Goal: Information Seeking & Learning: Learn about a topic

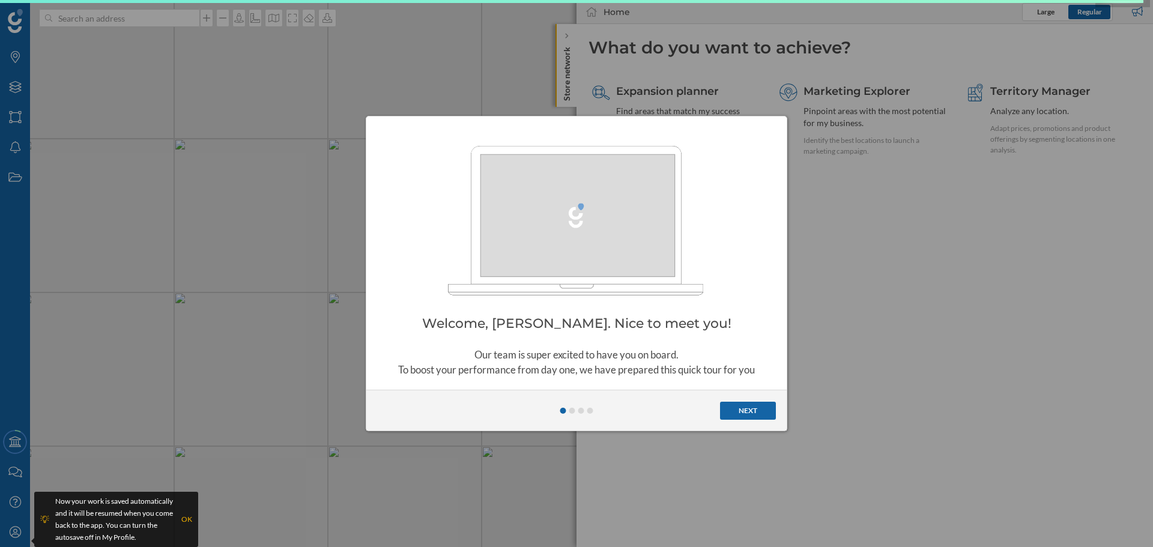
click at [739, 414] on button "Next" at bounding box center [748, 411] width 56 height 18
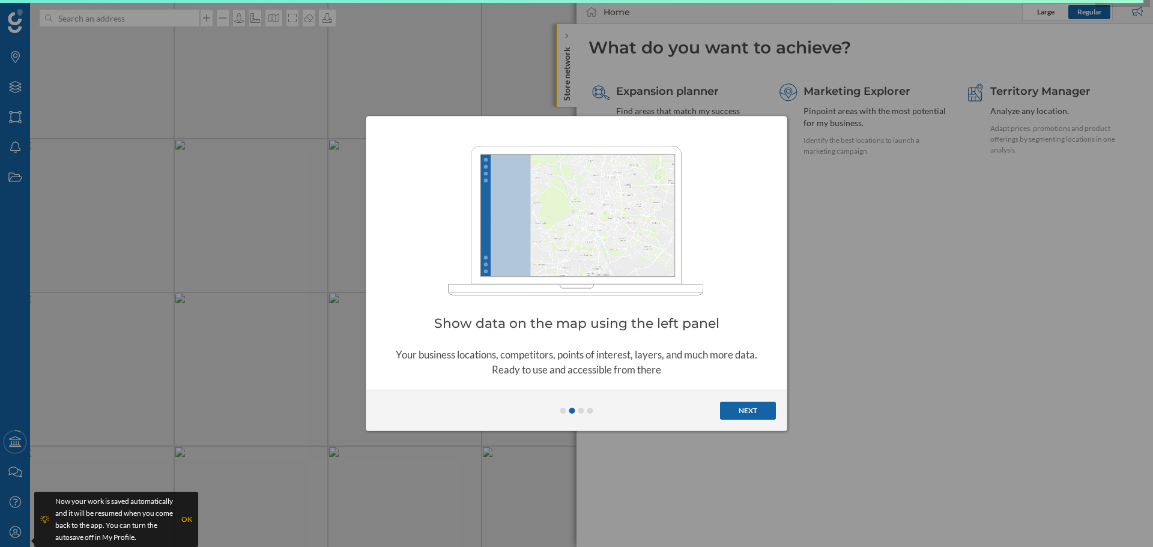
click at [738, 414] on button "Next" at bounding box center [748, 411] width 56 height 18
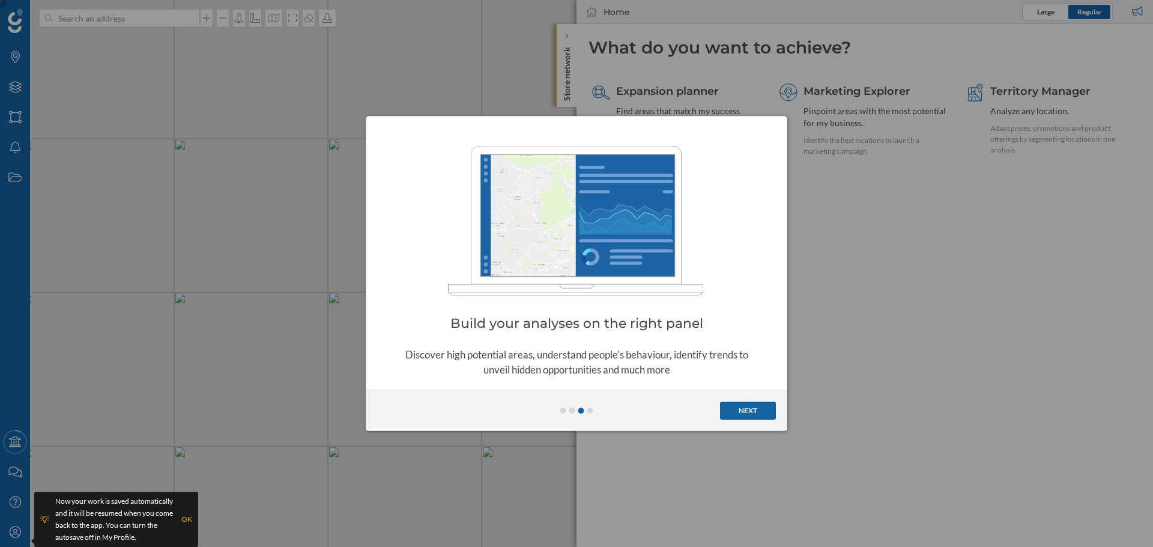
click at [737, 415] on button "Next" at bounding box center [748, 411] width 56 height 18
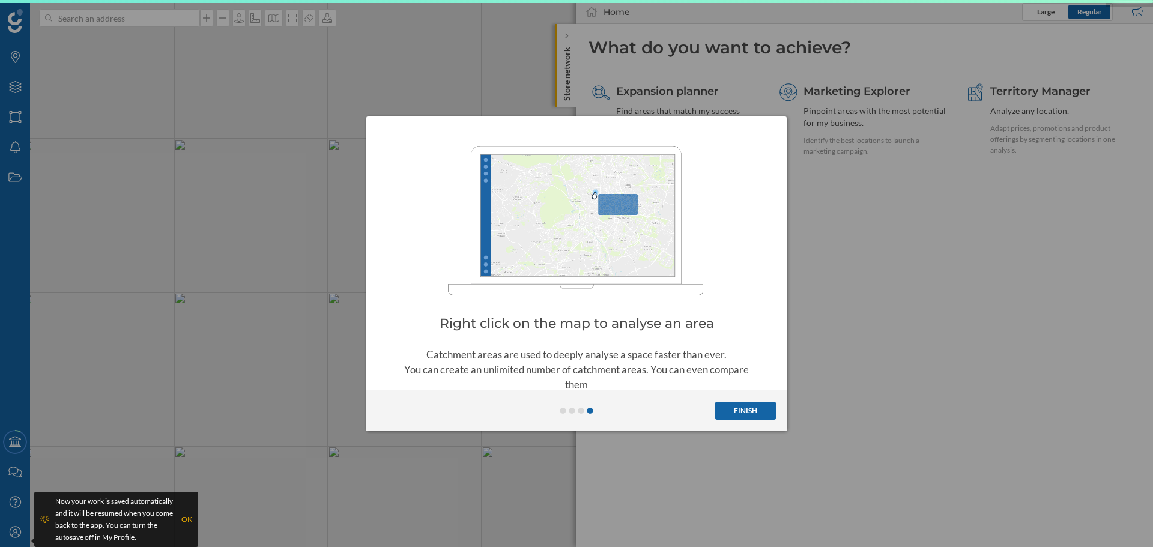
click at [737, 415] on button "Finish" at bounding box center [745, 411] width 61 height 18
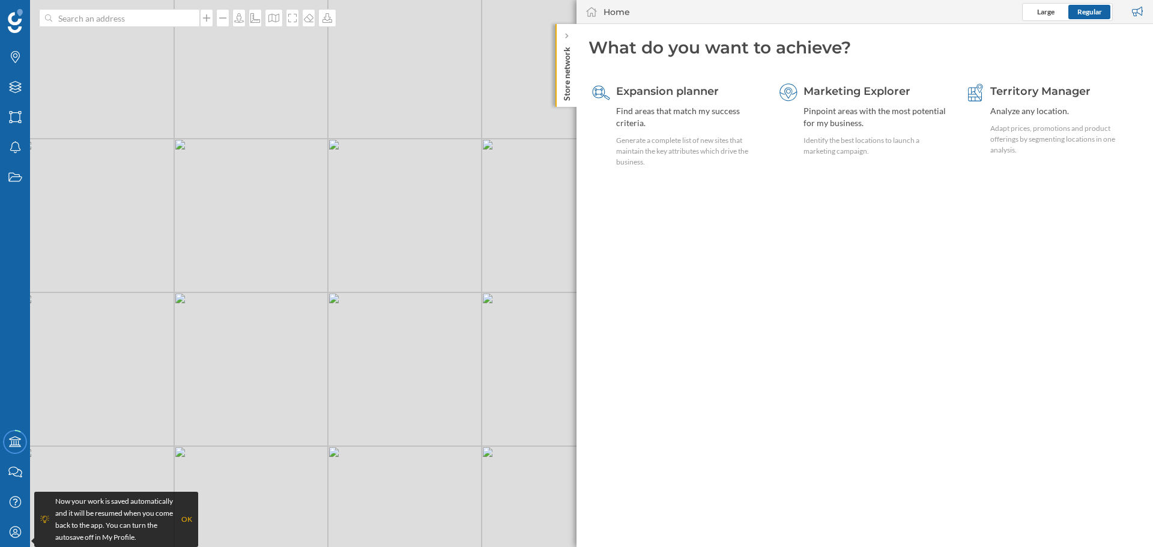
click at [564, 42] on p "Store network" at bounding box center [567, 71] width 12 height 59
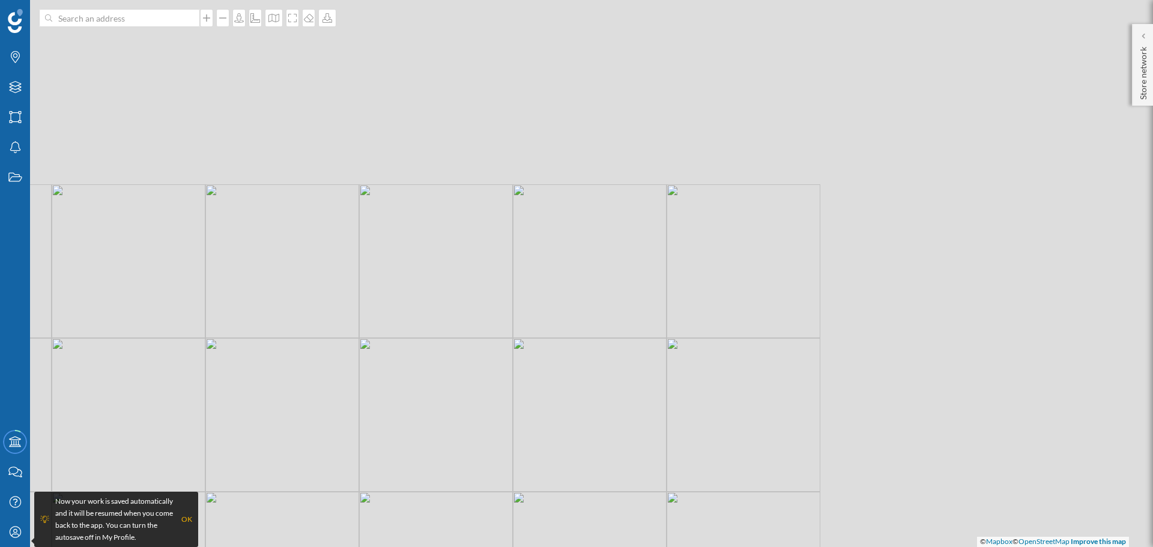
drag, startPoint x: 628, startPoint y: 399, endPoint x: 551, endPoint y: 445, distance: 90.2
click at [547, 451] on div "© Mapbox © OpenStreetMap Improve this map" at bounding box center [576, 273] width 1153 height 547
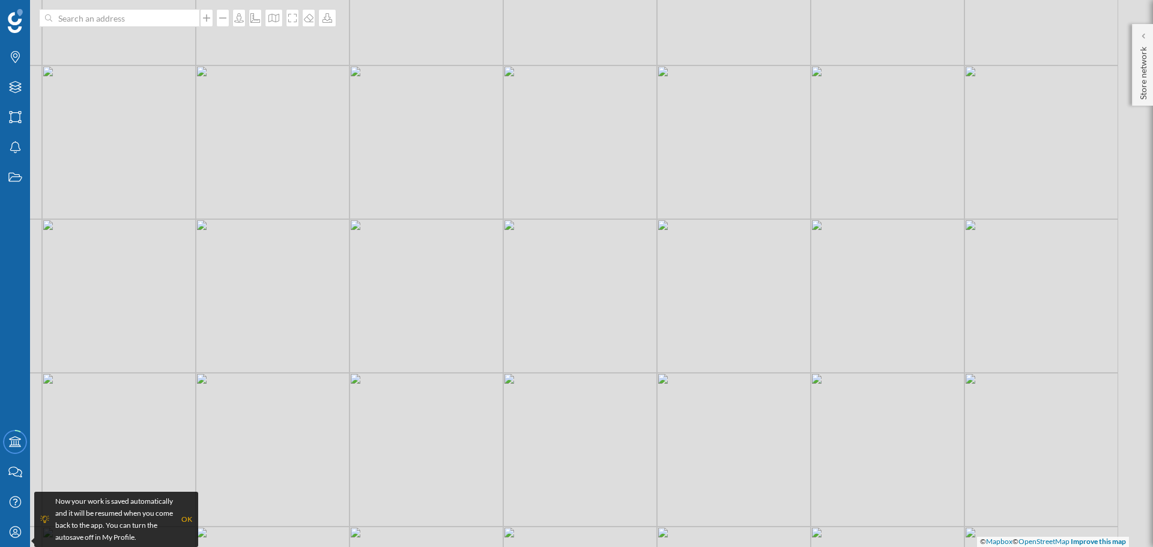
drag, startPoint x: 894, startPoint y: 298, endPoint x: 713, endPoint y: 334, distance: 184.2
click at [714, 336] on div "© Mapbox © OpenStreetMap Improve this map" at bounding box center [576, 273] width 1153 height 547
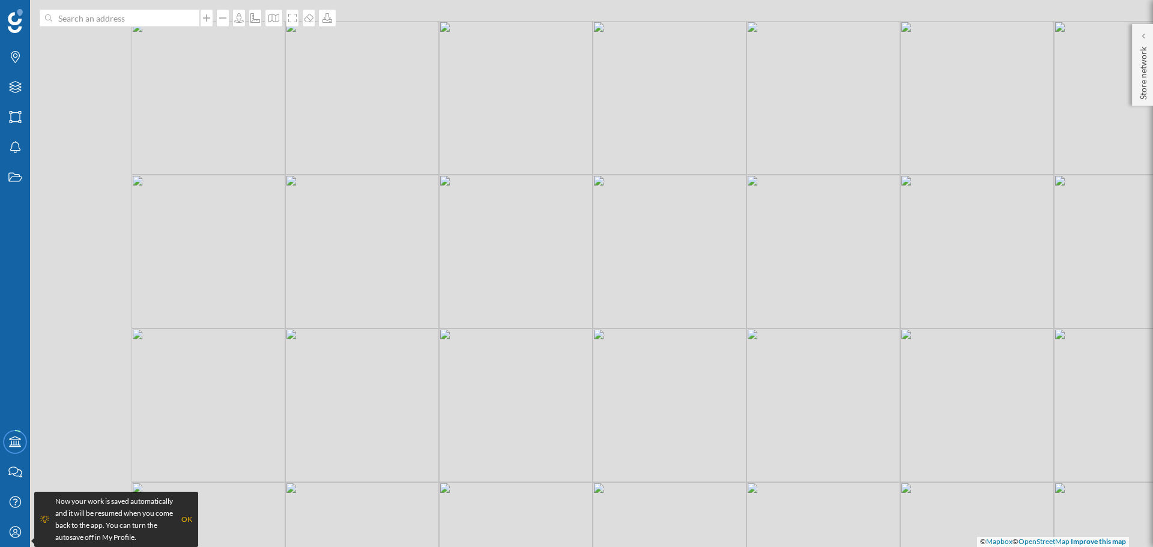
drag, startPoint x: 350, startPoint y: 173, endPoint x: 516, endPoint y: 269, distance: 192.0
click at [592, 319] on div "© Mapbox © OpenStreetMap Improve this map" at bounding box center [576, 273] width 1153 height 547
drag, startPoint x: 522, startPoint y: 207, endPoint x: 504, endPoint y: 266, distance: 61.5
click at [499, 265] on div "© Mapbox © OpenStreetMap Improve this map" at bounding box center [576, 273] width 1153 height 547
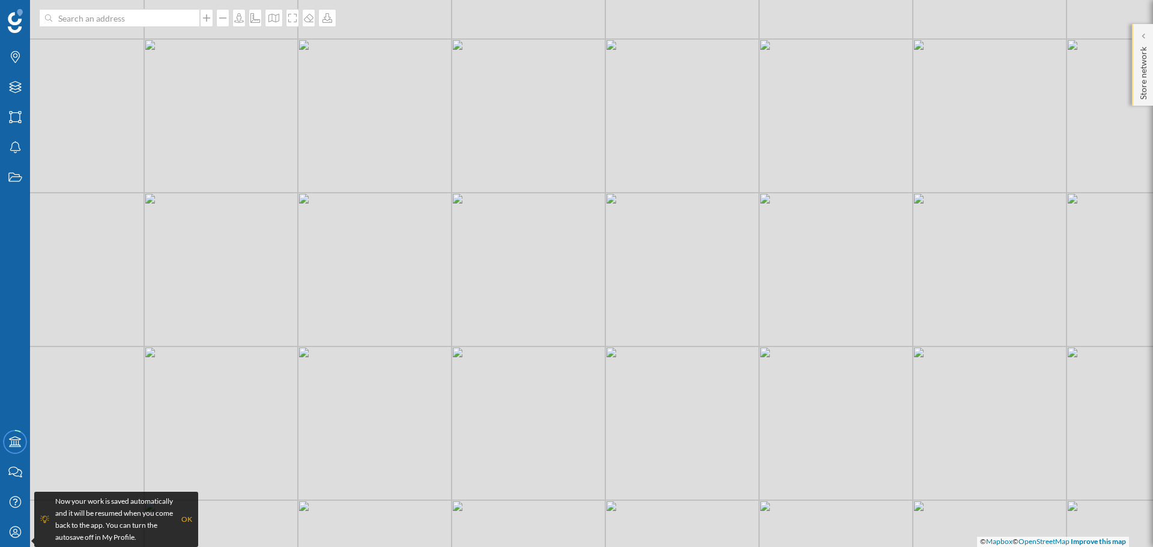
click at [1146, 65] on p "Store network" at bounding box center [1143, 71] width 12 height 58
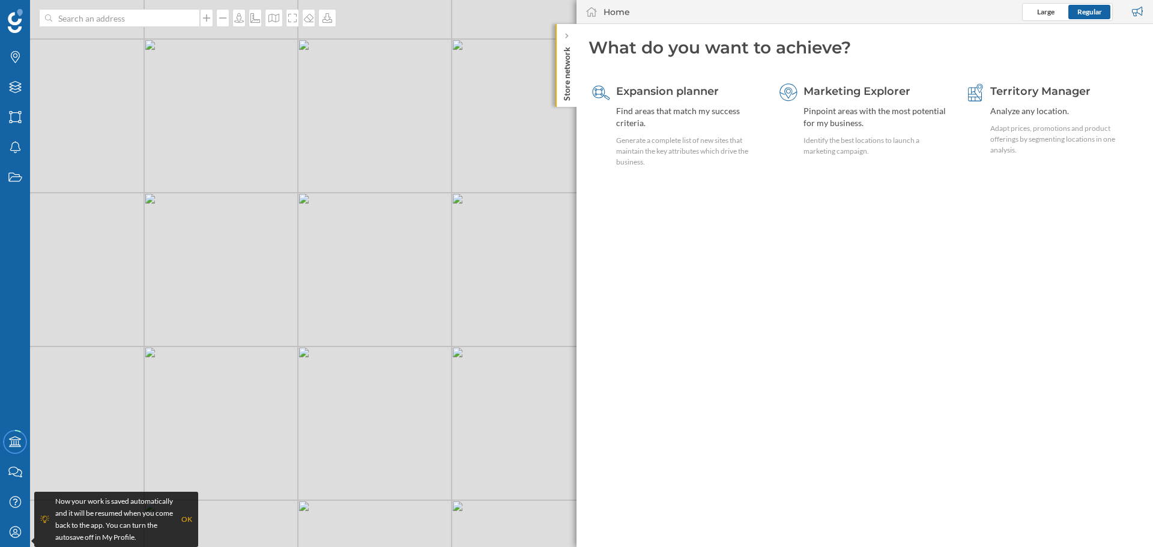
click at [565, 79] on p "Store network" at bounding box center [567, 71] width 12 height 59
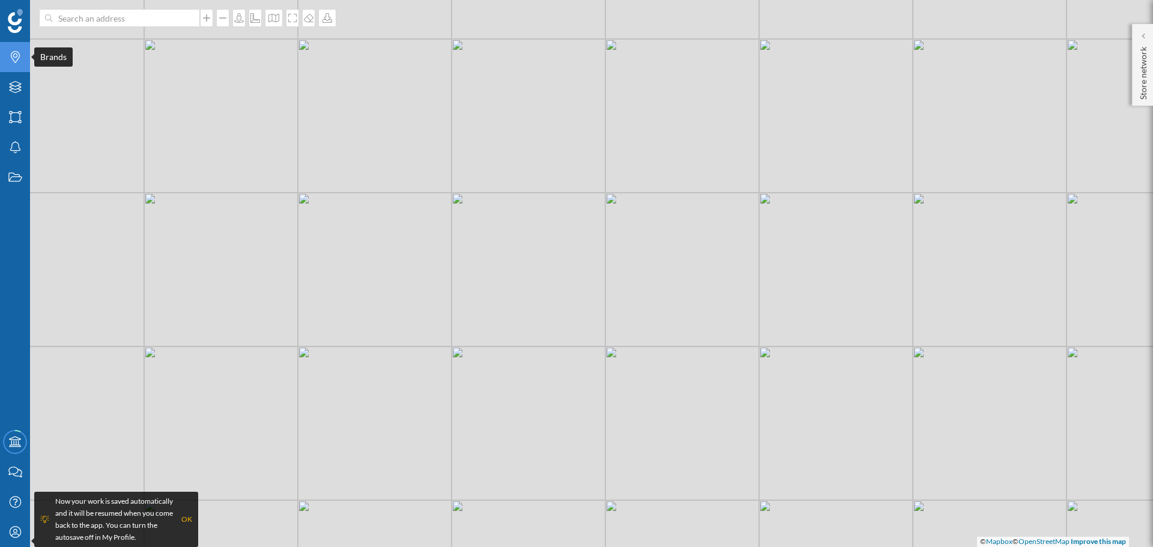
click at [17, 58] on icon "Brands" at bounding box center [15, 57] width 15 height 12
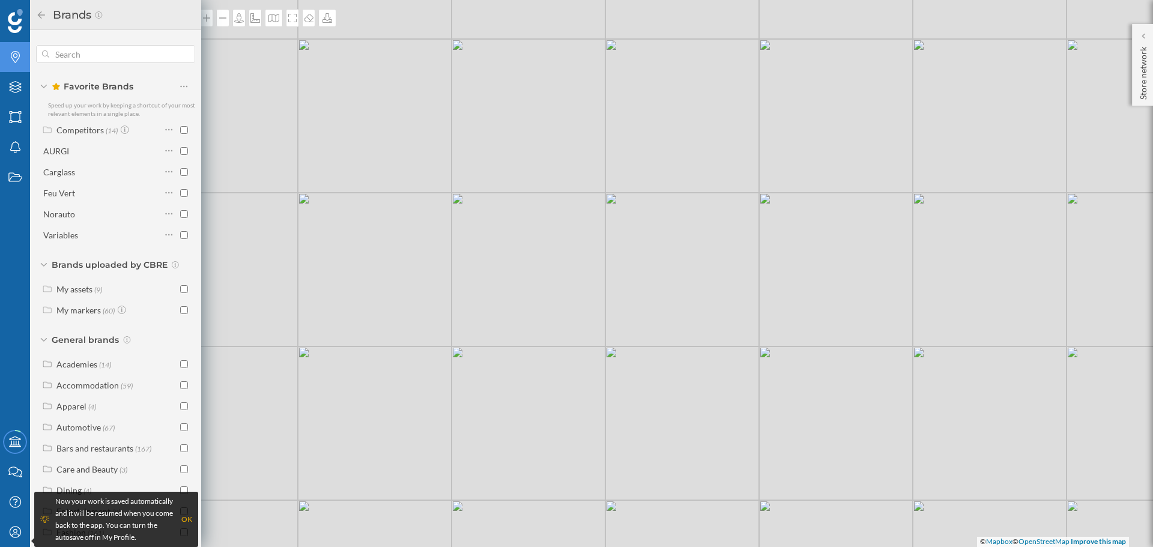
click at [17, 58] on icon "Brands" at bounding box center [15, 57] width 15 height 12
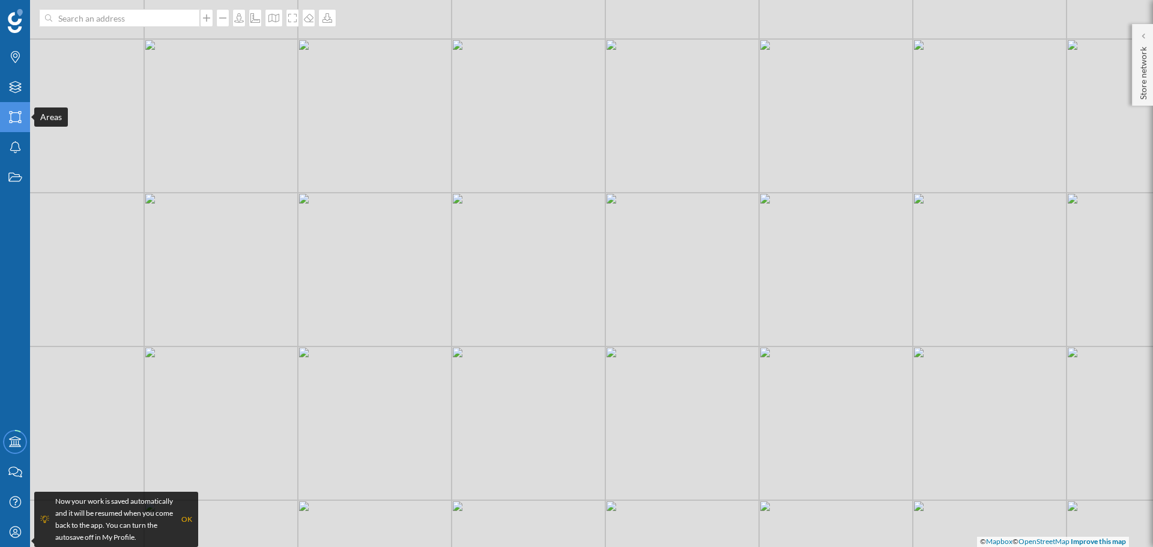
click at [11, 123] on icon at bounding box center [15, 117] width 12 height 12
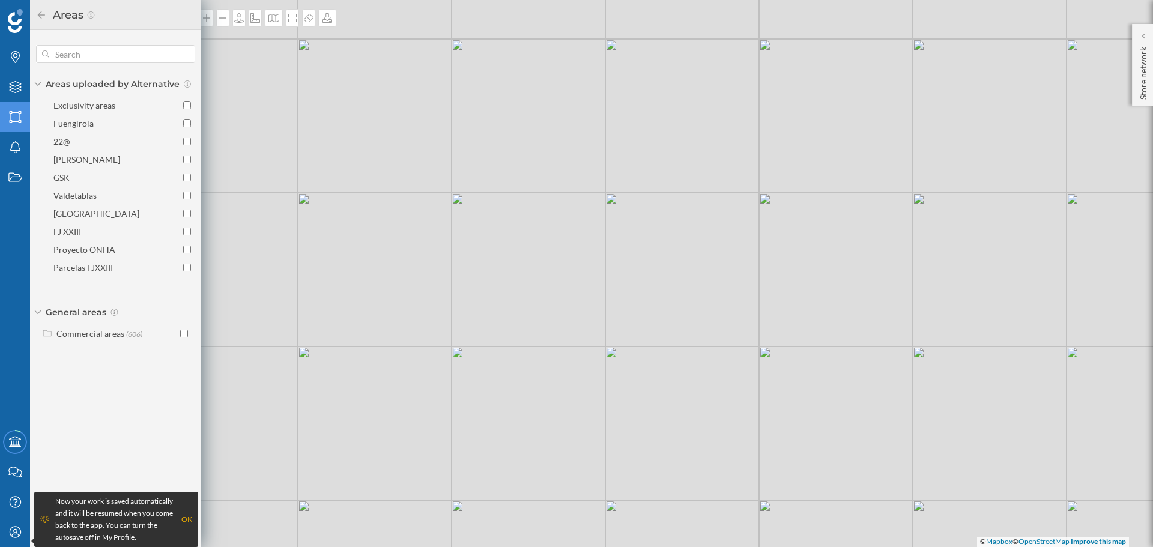
click at [274, 122] on div "© Mapbox © OpenStreetMap Improve this map" at bounding box center [576, 273] width 1153 height 547
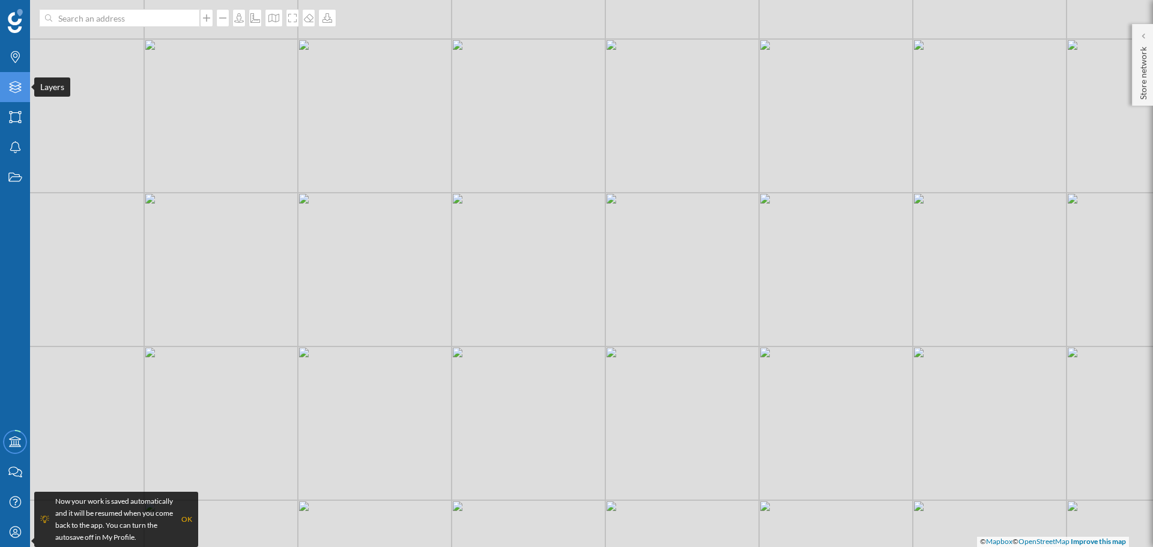
click at [5, 89] on div "Layers" at bounding box center [15, 87] width 30 height 30
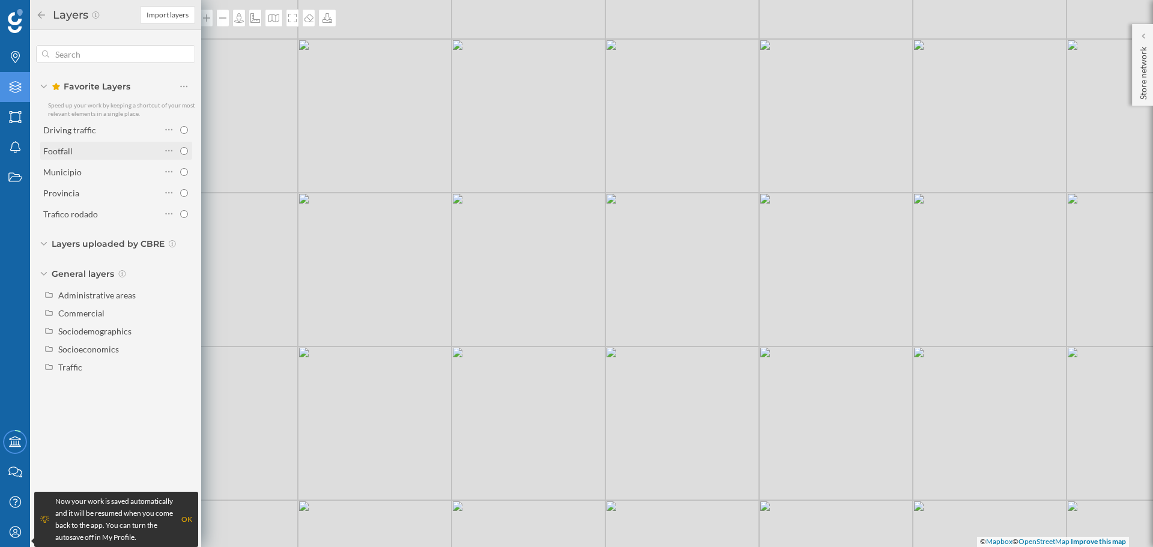
click at [179, 151] on div at bounding box center [172, 150] width 16 height 17
click at [187, 148] on input "radio" at bounding box center [184, 151] width 8 height 8
radio input "true"
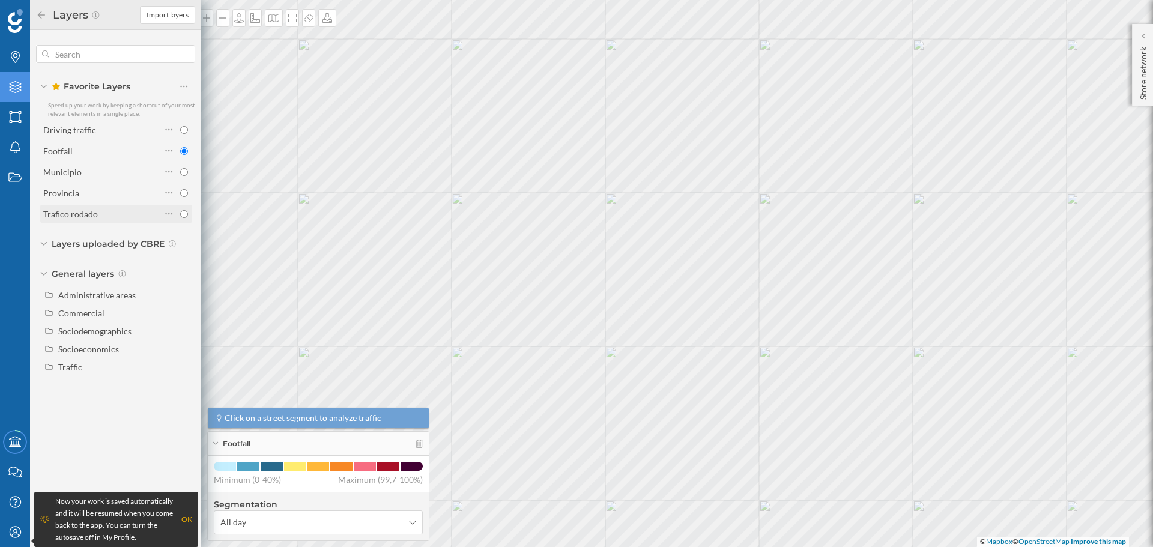
click at [184, 211] on input "radio" at bounding box center [184, 214] width 8 height 8
radio input "true"
click at [184, 211] on input "radio" at bounding box center [184, 214] width 8 height 8
click at [184, 152] on input "radio" at bounding box center [184, 151] width 8 height 8
radio input "true"
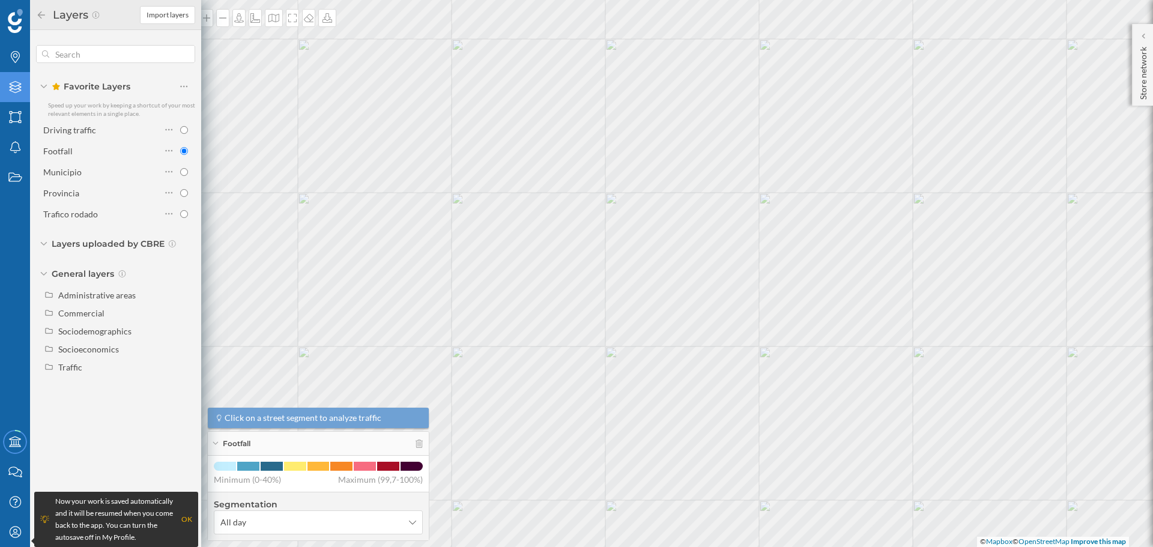
click at [41, 243] on icon at bounding box center [43, 244] width 7 height 4
click at [42, 243] on div "Layers uploaded by CBRE" at bounding box center [115, 244] width 159 height 12
click at [85, 316] on div "Commercial" at bounding box center [81, 313] width 46 height 10
click at [133, 331] on div "Commercial markers" at bounding box center [101, 331] width 79 height 10
click at [183, 331] on input "Commercial markers" at bounding box center [187, 331] width 8 height 8
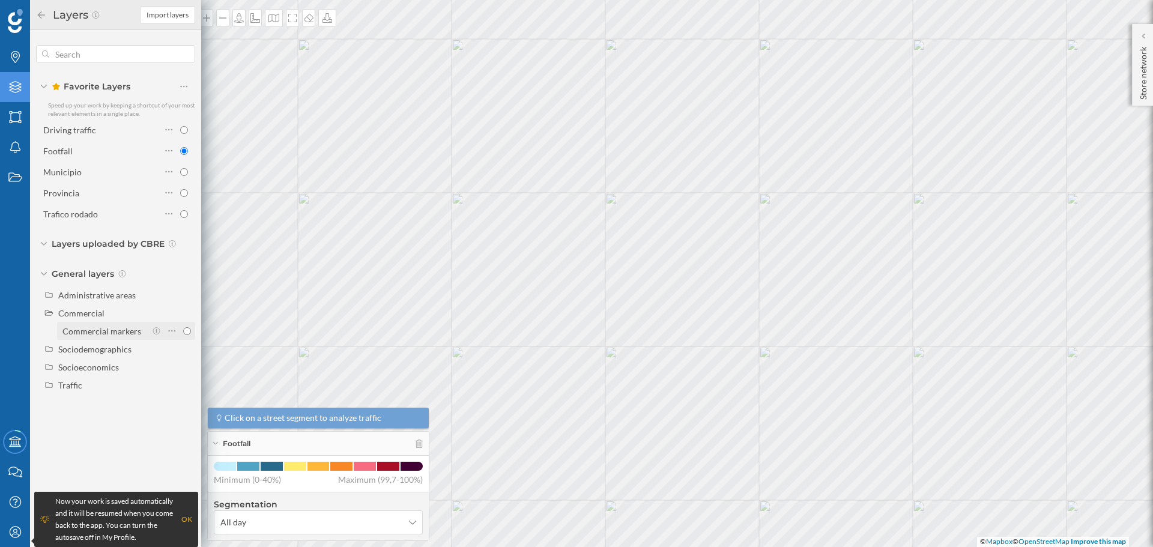
radio input "true"
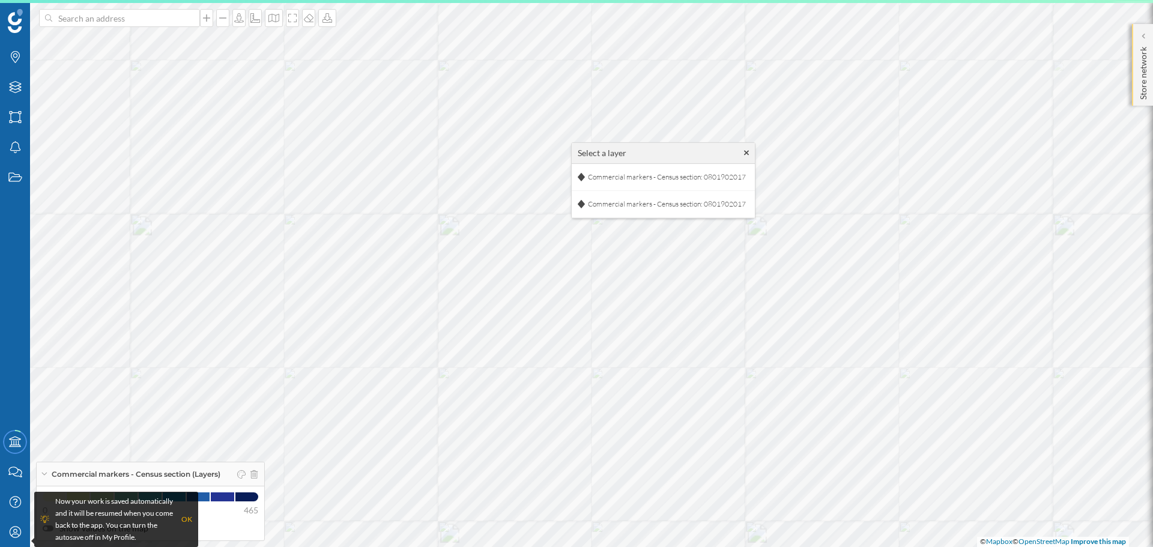
click at [1141, 75] on p "Store network" at bounding box center [1143, 71] width 12 height 58
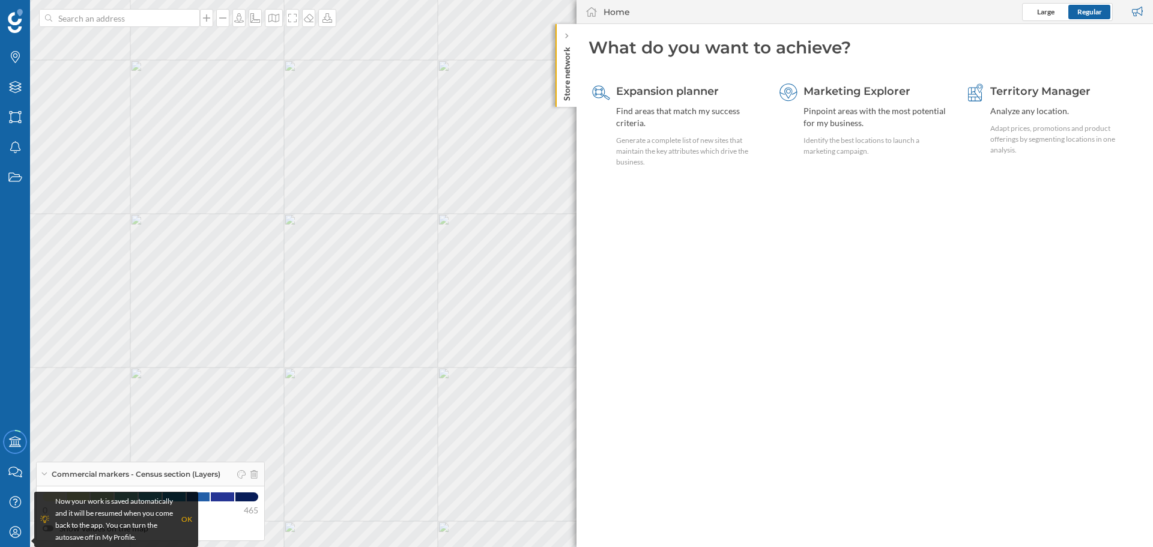
click at [1046, 21] on div "Home Large Regular" at bounding box center [864, 12] width 576 height 24
click at [1047, 15] on span "Large" at bounding box center [1045, 11] width 17 height 9
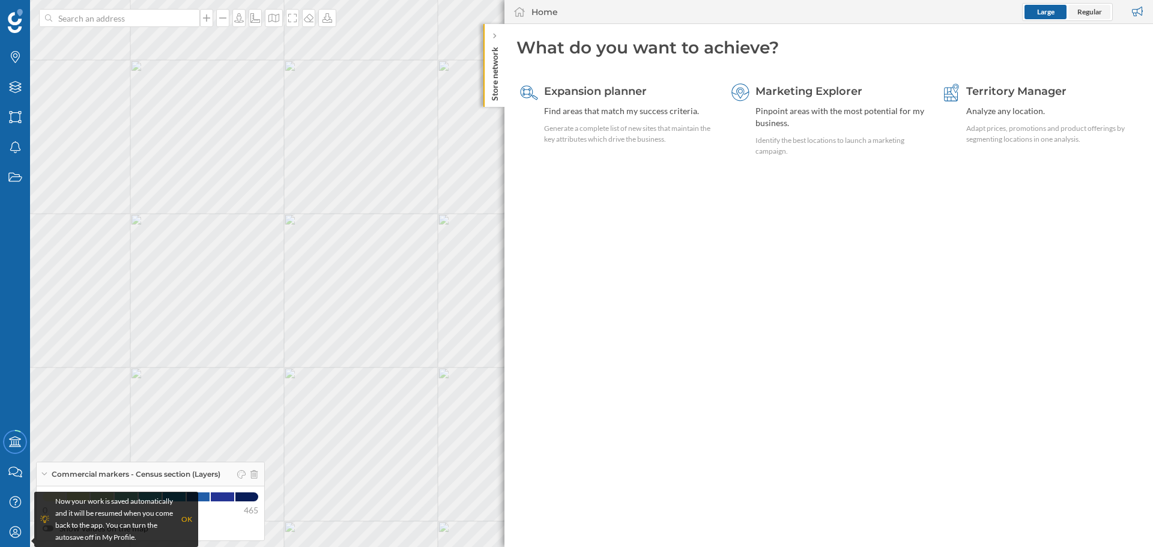
click at [1079, 14] on span "Regular" at bounding box center [1089, 11] width 25 height 9
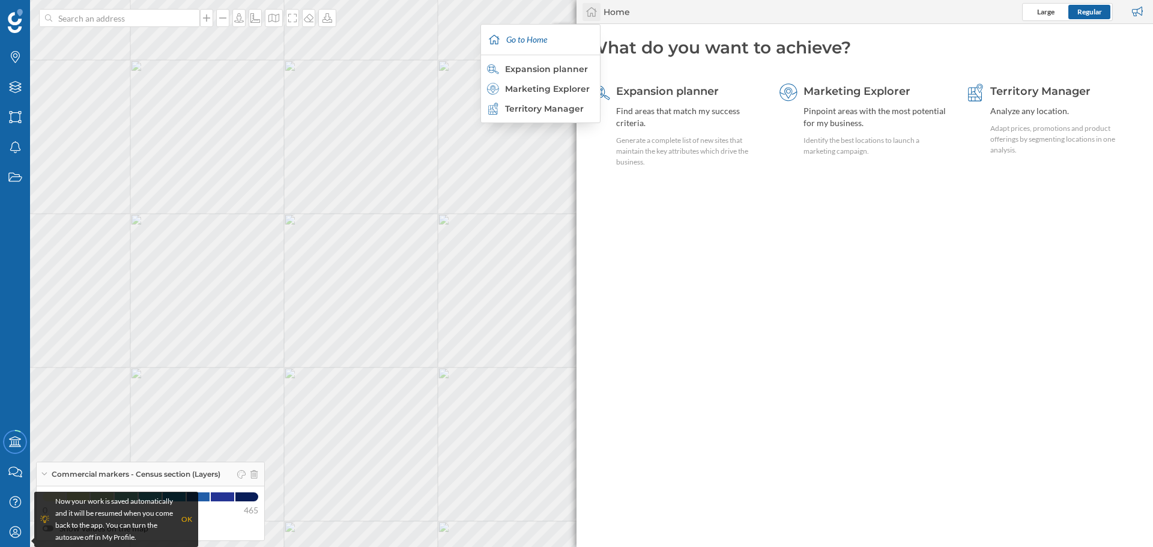
click at [598, 13] on div at bounding box center [591, 12] width 18 height 18
click at [535, 46] on div "Go to Home" at bounding box center [540, 40] width 113 height 30
click at [725, 91] on div "Expansion planner" at bounding box center [689, 91] width 147 height 16
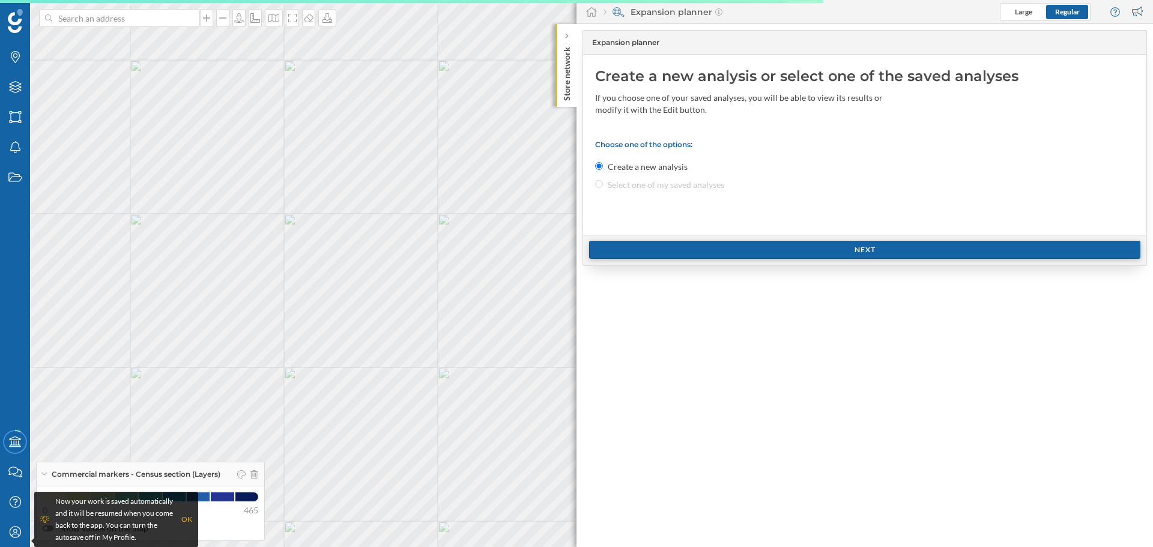
click at [753, 247] on div "Next" at bounding box center [864, 250] width 551 height 18
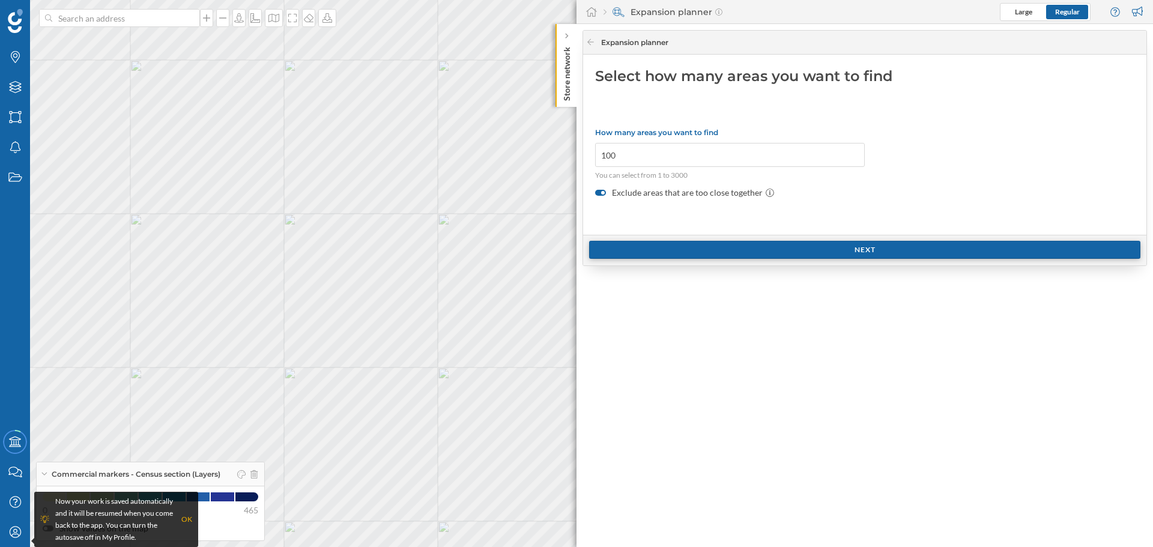
click at [753, 247] on div "Next" at bounding box center [864, 250] width 551 height 18
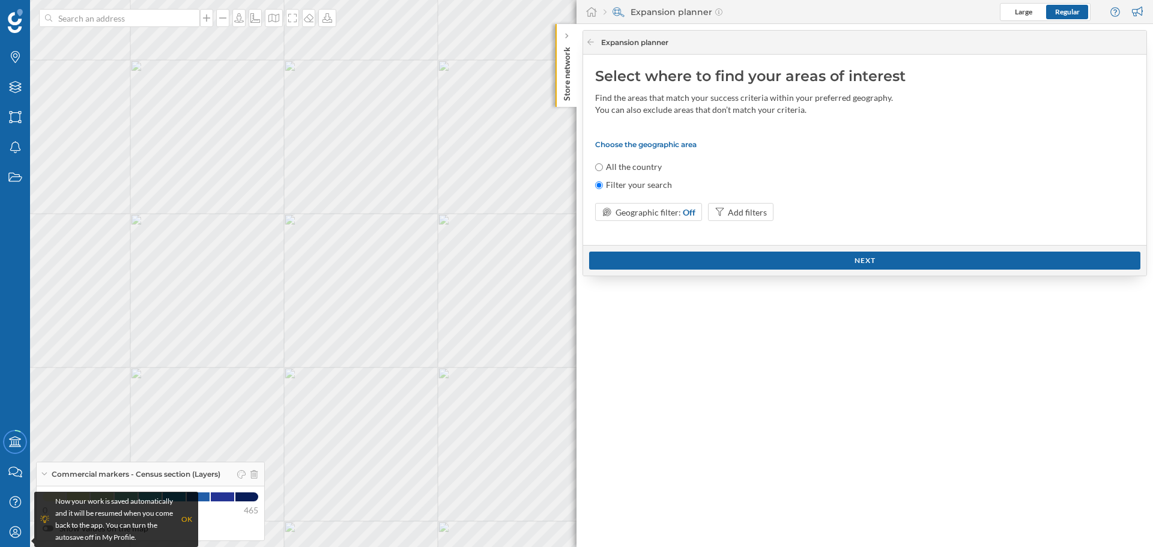
click at [639, 164] on label "All the country" at bounding box center [634, 167] width 56 height 12
click at [603, 164] on input "All the country" at bounding box center [599, 167] width 8 height 8
radio input "true"
radio input "false"
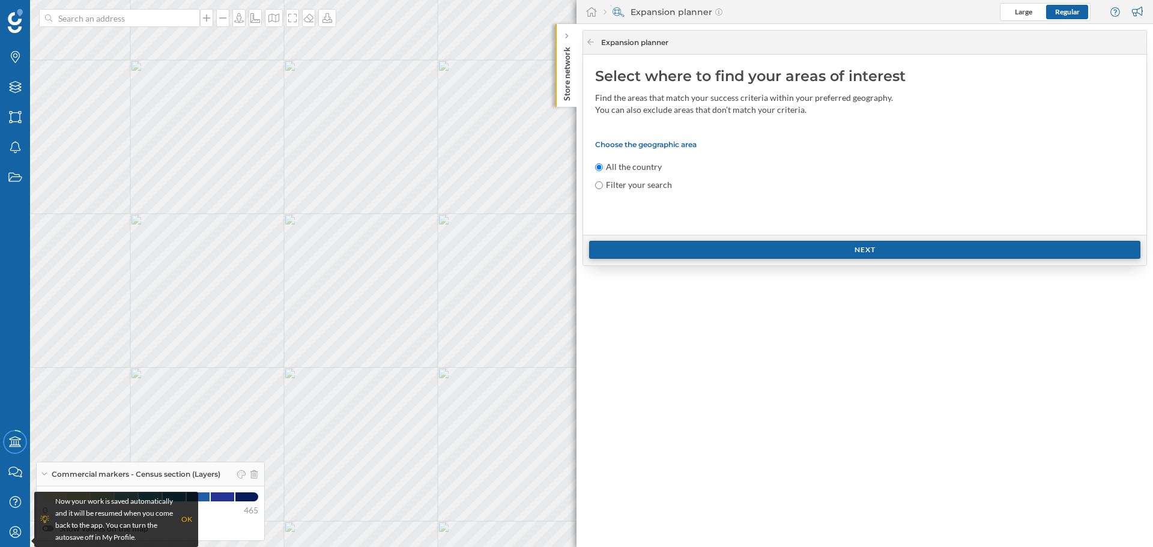
click at [691, 246] on div "Next" at bounding box center [864, 250] width 551 height 18
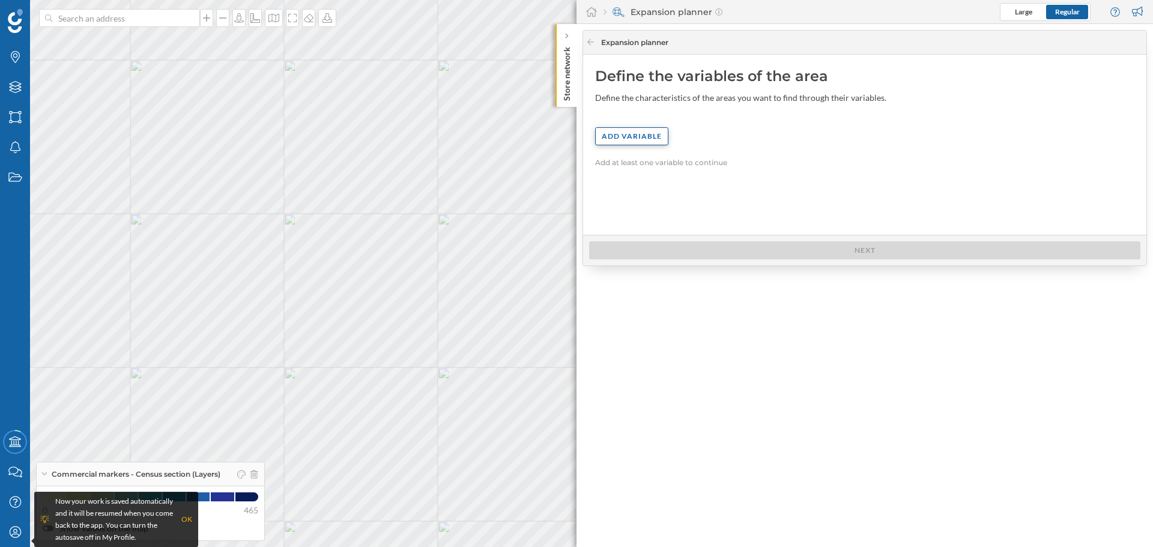
click at [638, 136] on div "Add variable" at bounding box center [631, 136] width 73 height 18
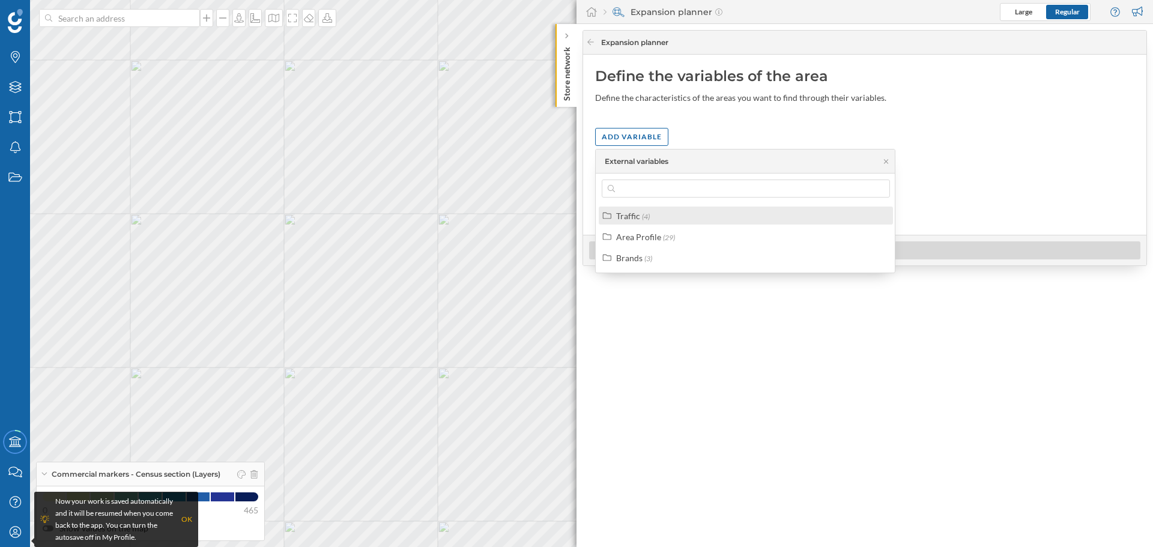
click at [638, 216] on div "Traffic" at bounding box center [628, 216] width 24 height 10
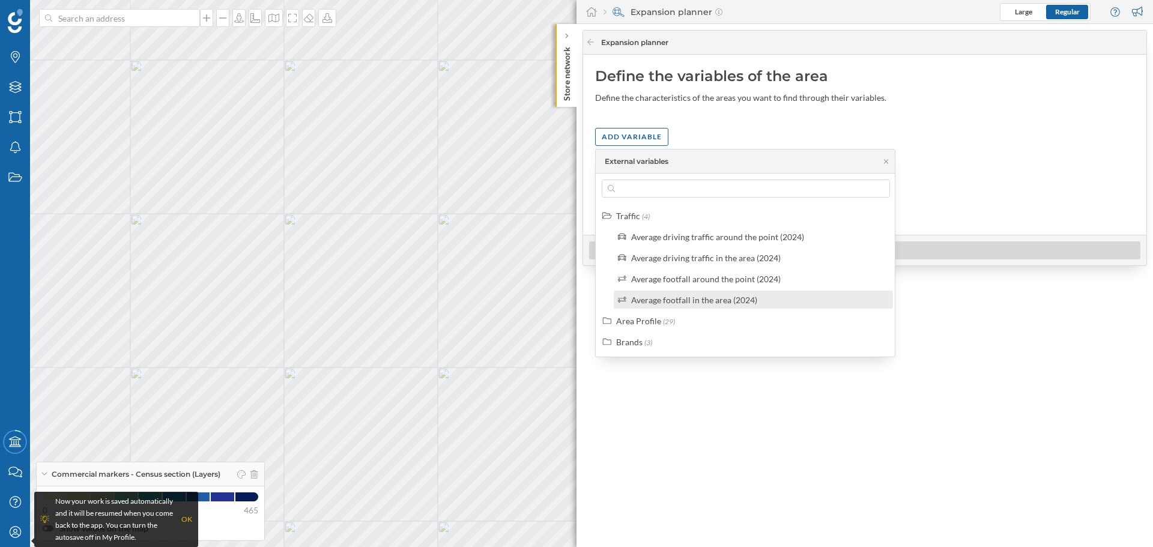
click at [713, 303] on div "Average footfall in the area (2024)" at bounding box center [694, 300] width 126 height 10
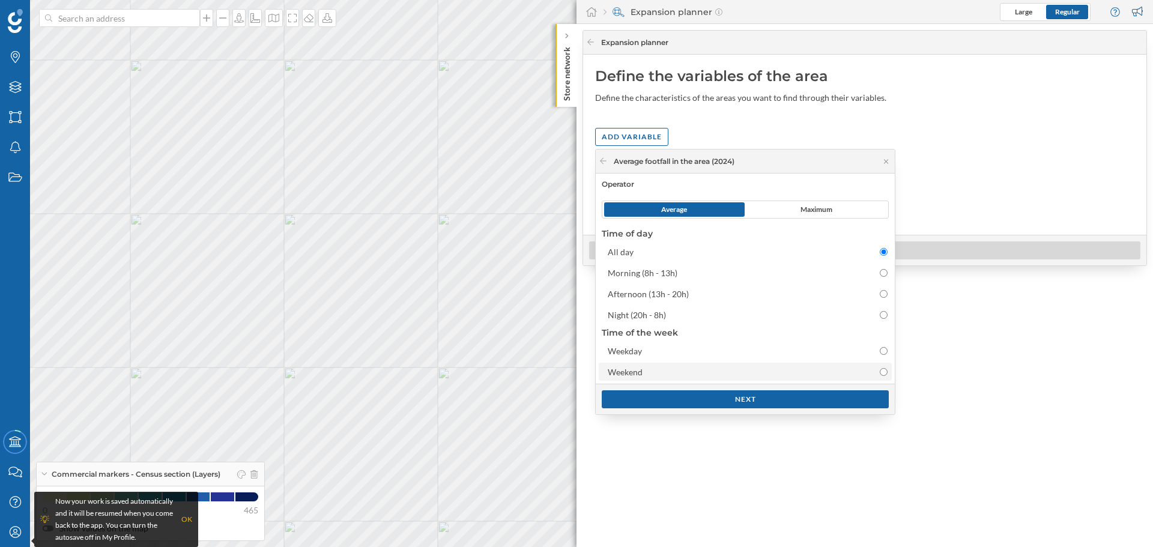
click at [654, 367] on div "Weekend" at bounding box center [734, 372] width 254 height 13
click at [879, 368] on input "Weekend" at bounding box center [883, 372] width 8 height 8
radio input "false"
radio input "true"
click at [695, 403] on div "Next" at bounding box center [744, 399] width 287 height 18
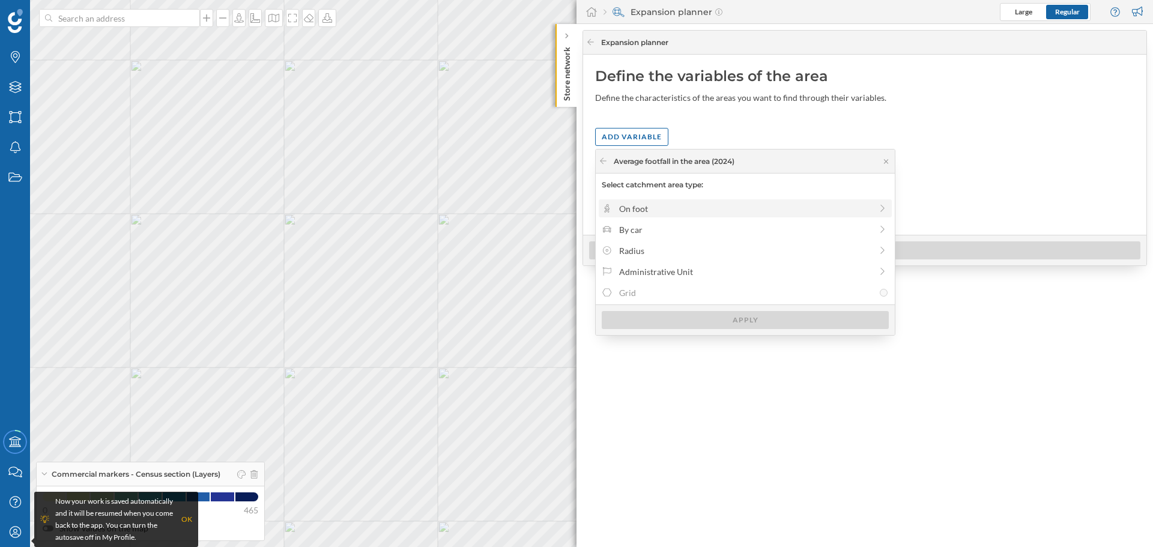
click at [663, 209] on div "On foot" at bounding box center [745, 208] width 252 height 13
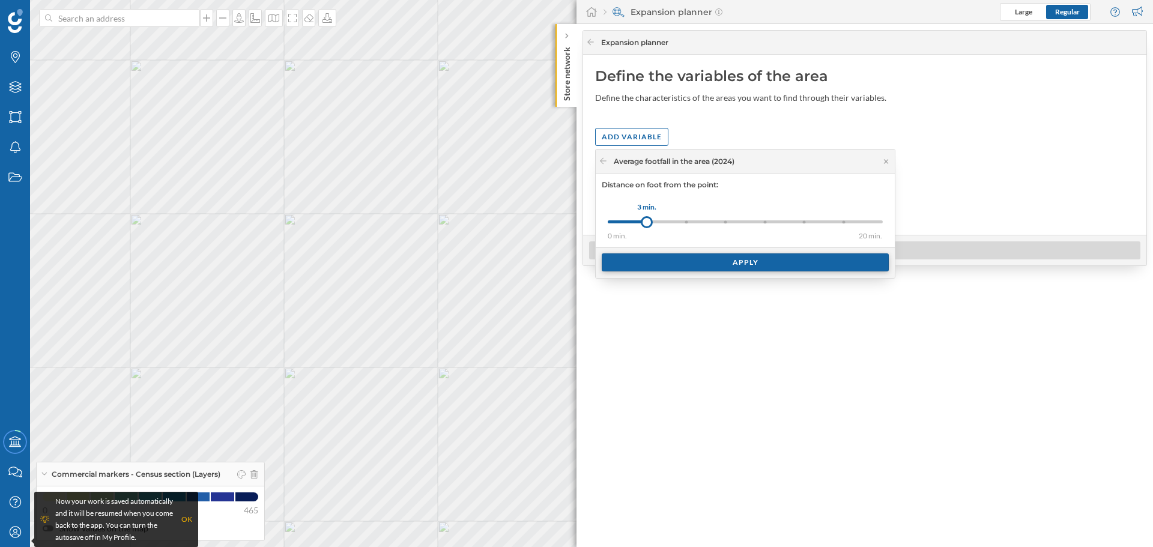
click at [698, 259] on div "Apply" at bounding box center [744, 262] width 287 height 18
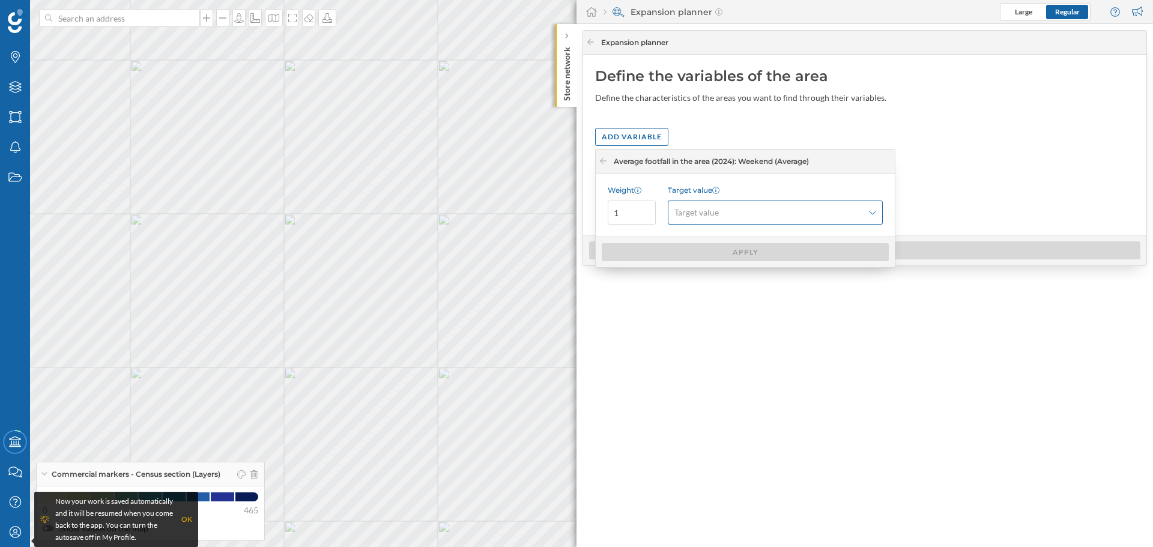
click at [710, 219] on div "Target value" at bounding box center [774, 212] width 215 height 24
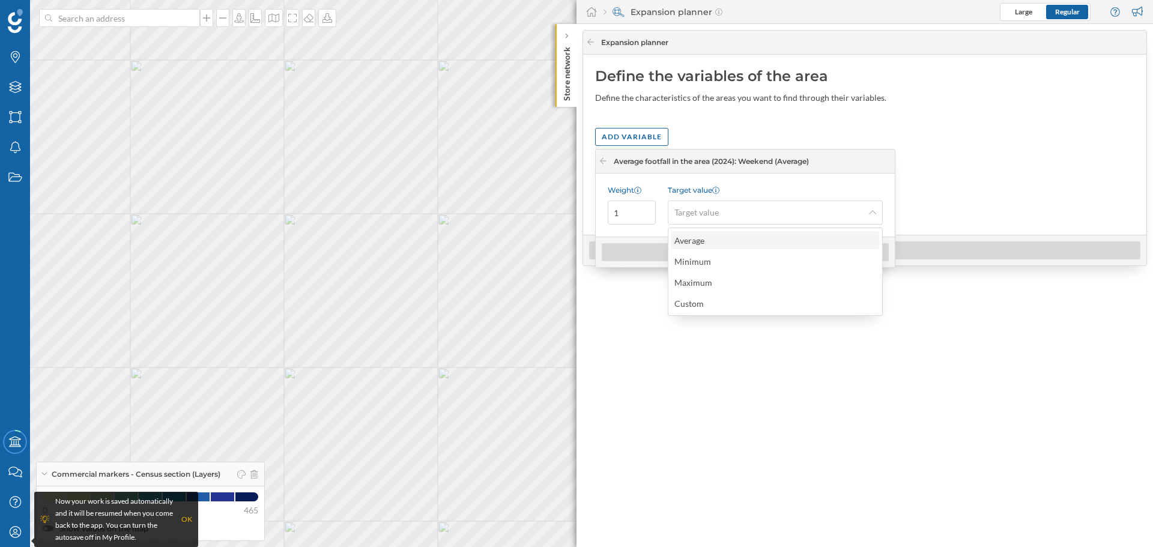
click at [700, 237] on div "Average" at bounding box center [689, 240] width 30 height 10
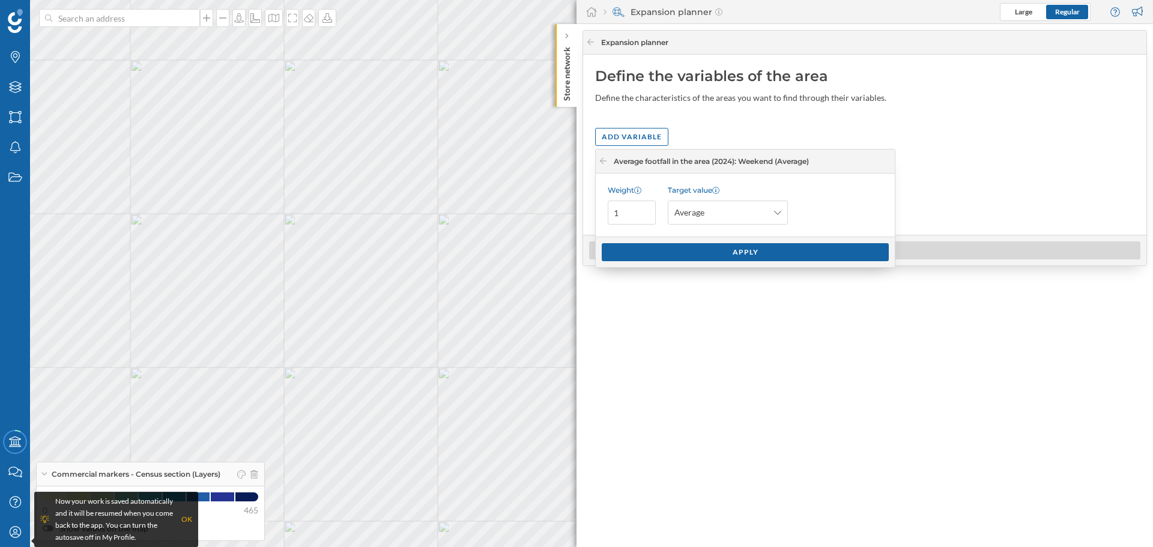
click at [656, 253] on div "Apply" at bounding box center [744, 252] width 287 height 18
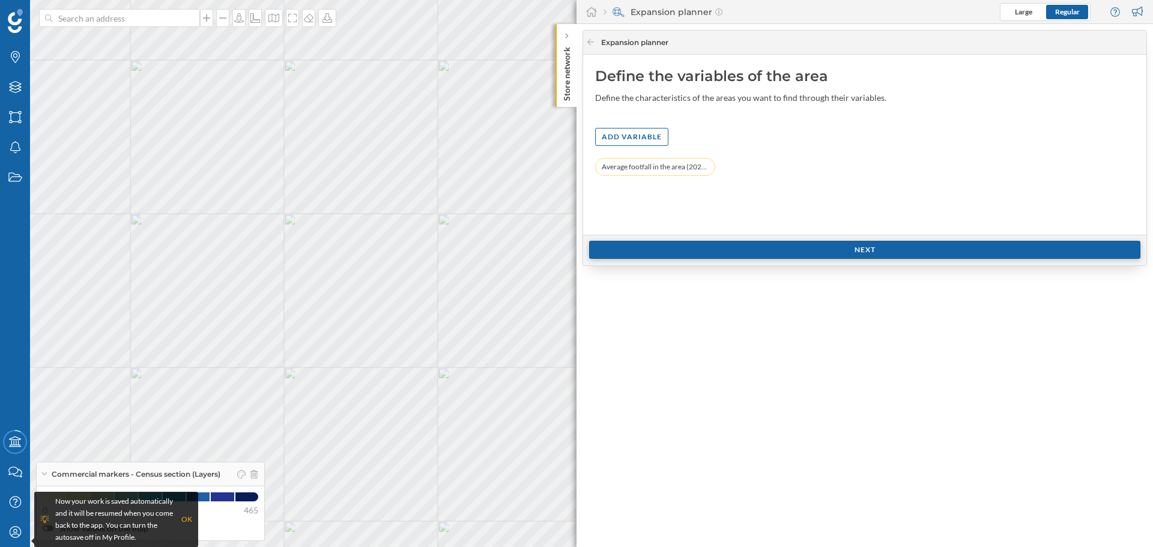
click at [657, 253] on div "Next" at bounding box center [864, 250] width 551 height 18
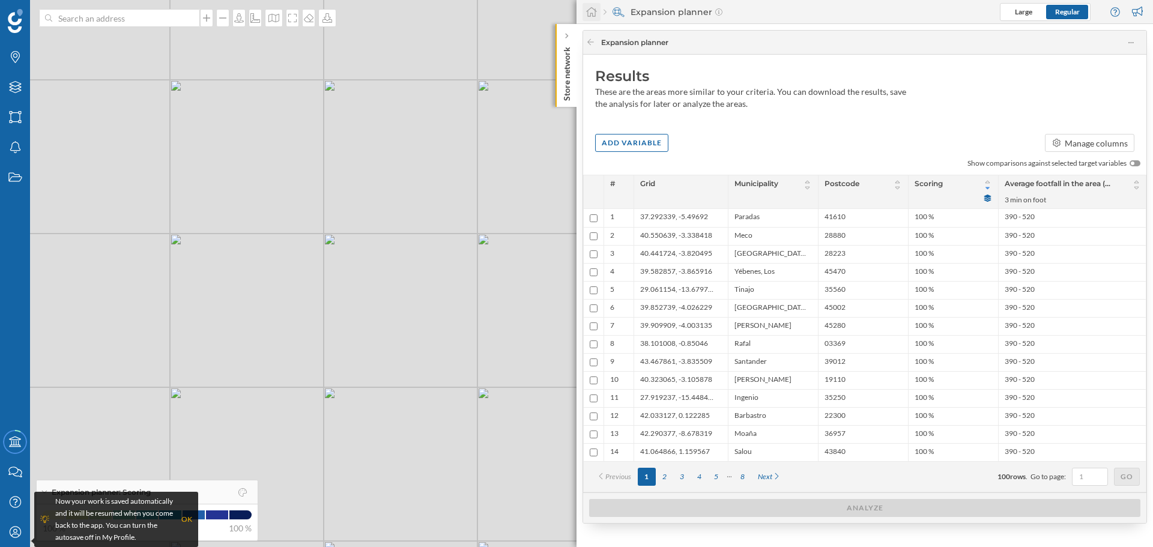
click at [588, 10] on icon at bounding box center [591, 12] width 11 height 10
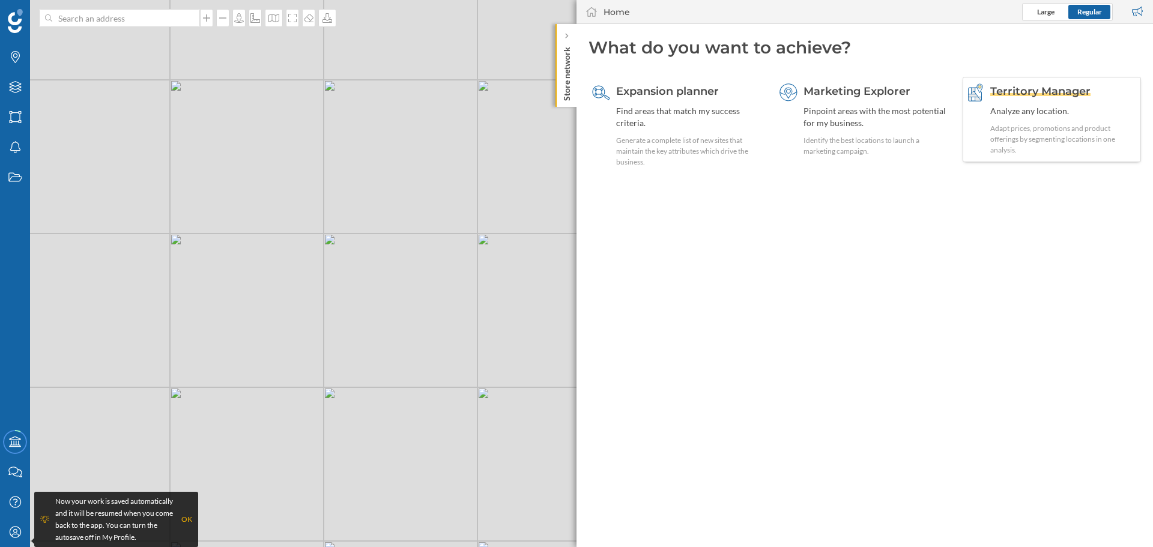
click at [1013, 88] on span "Territory Manager" at bounding box center [1040, 91] width 100 height 13
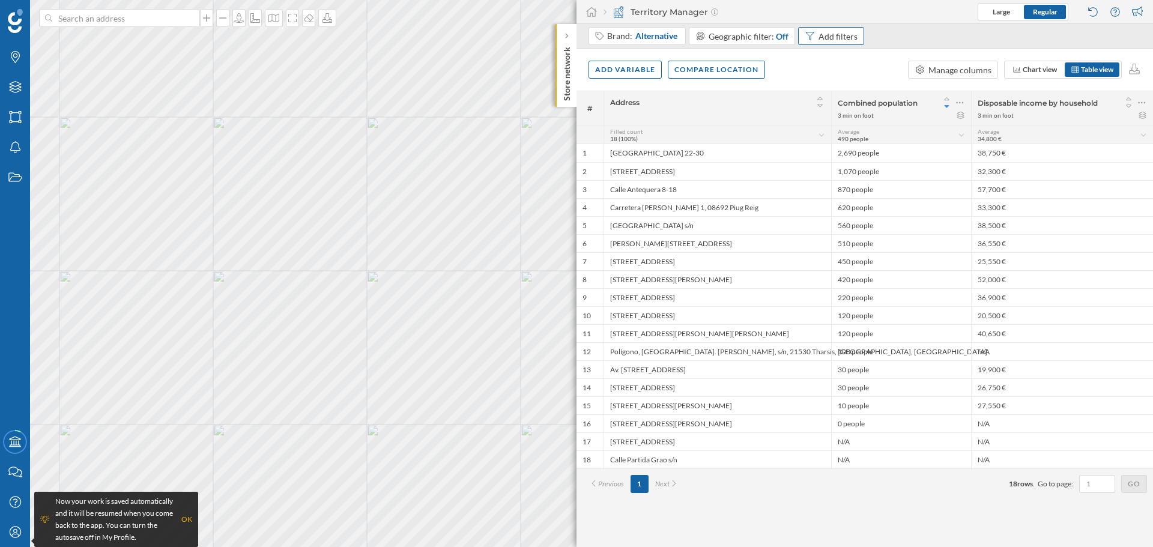
click at [845, 29] on div "Add filters" at bounding box center [831, 36] width 66 height 18
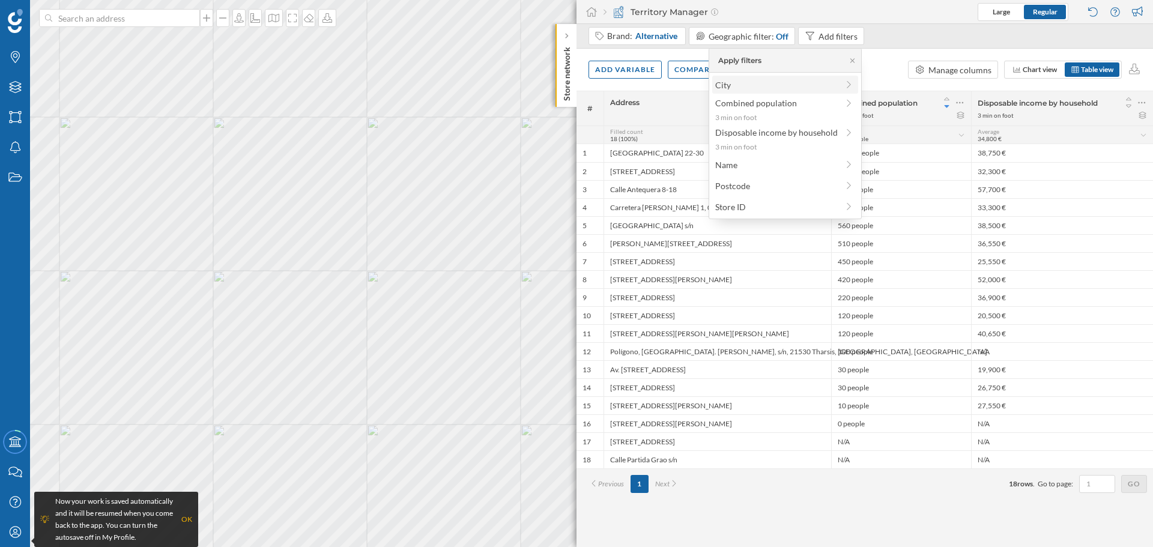
click at [819, 82] on span "City" at bounding box center [776, 85] width 122 height 13
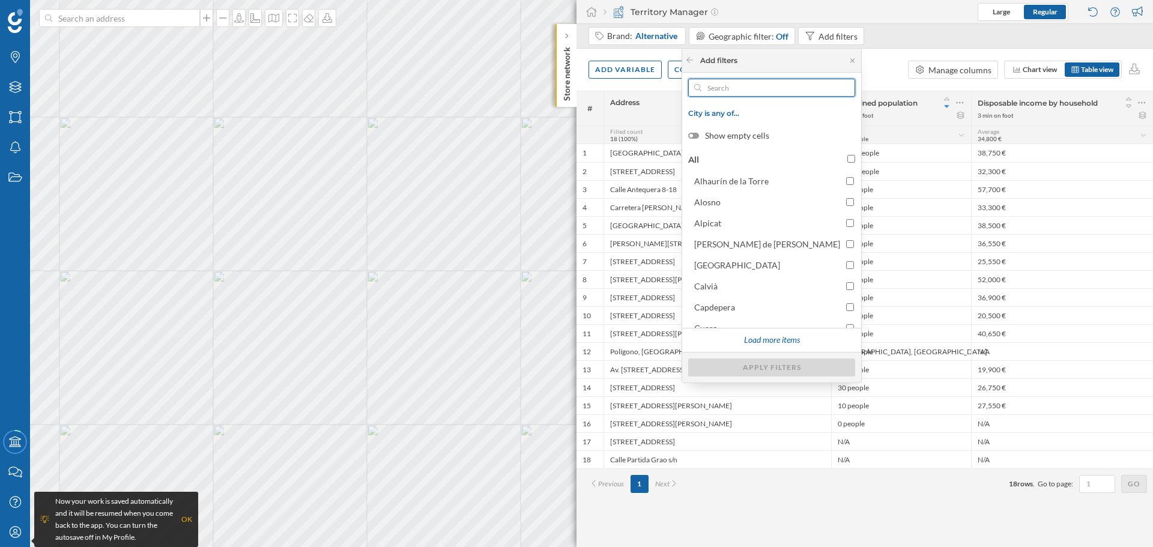
click at [817, 85] on input "text" at bounding box center [771, 88] width 140 height 18
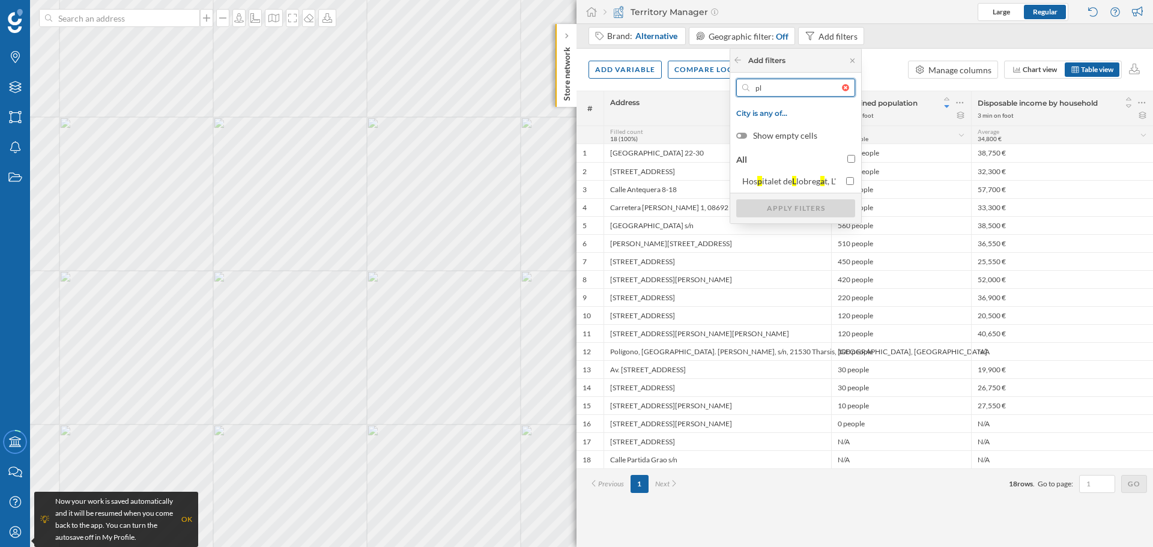
type input "p"
type input "g"
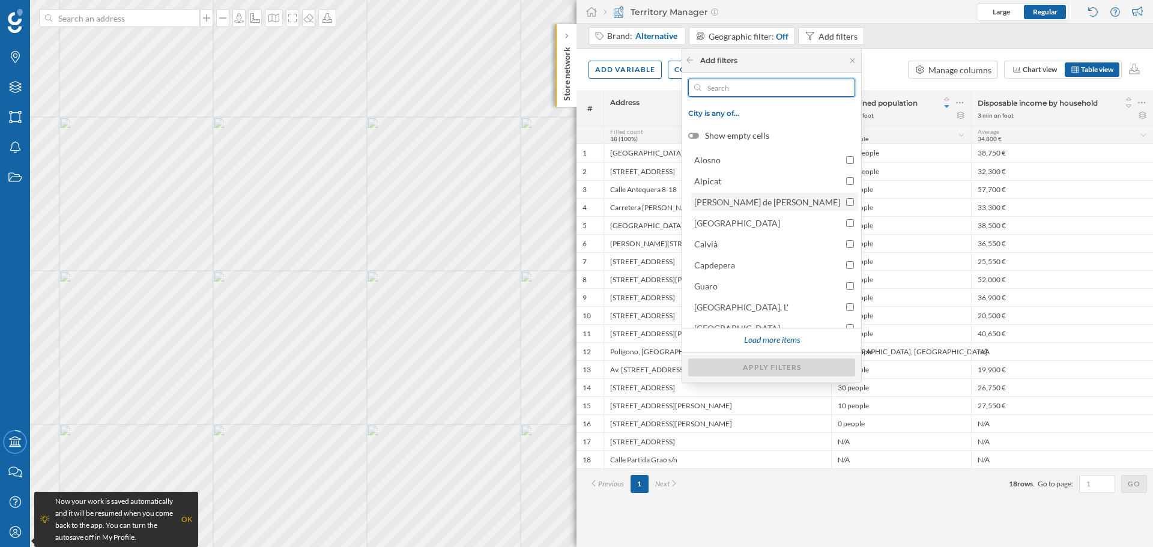
scroll to position [54, 0]
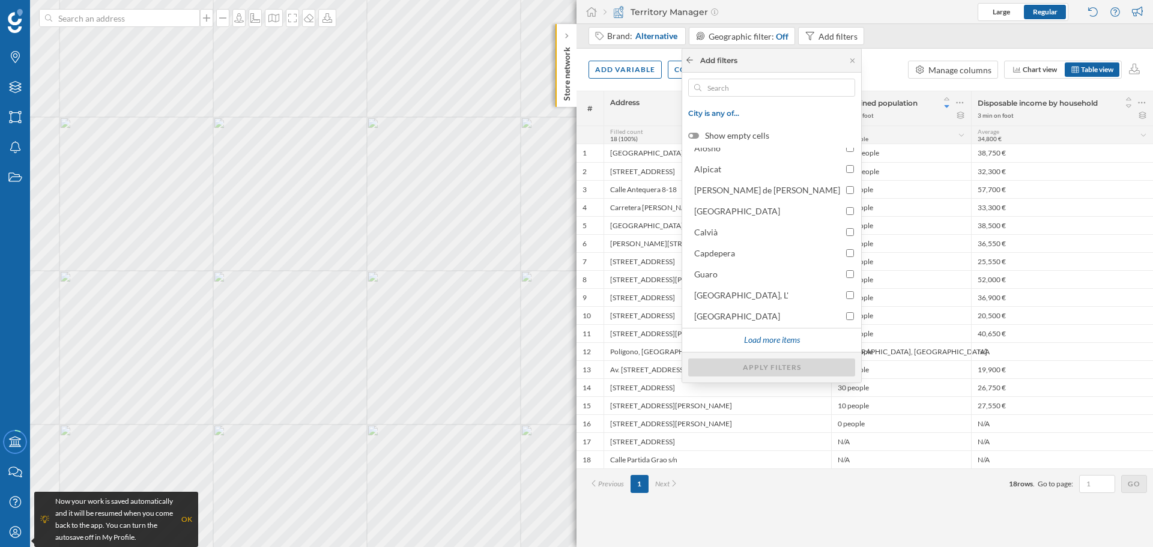
click at [694, 56] on icon at bounding box center [689, 59] width 9 height 7
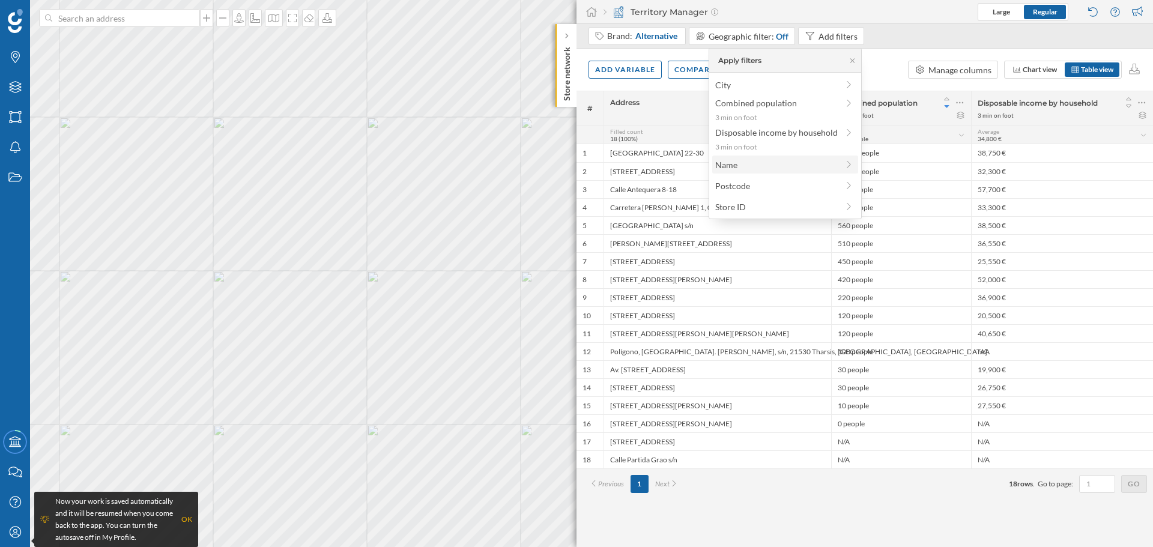
click at [797, 166] on span "Name" at bounding box center [776, 164] width 122 height 13
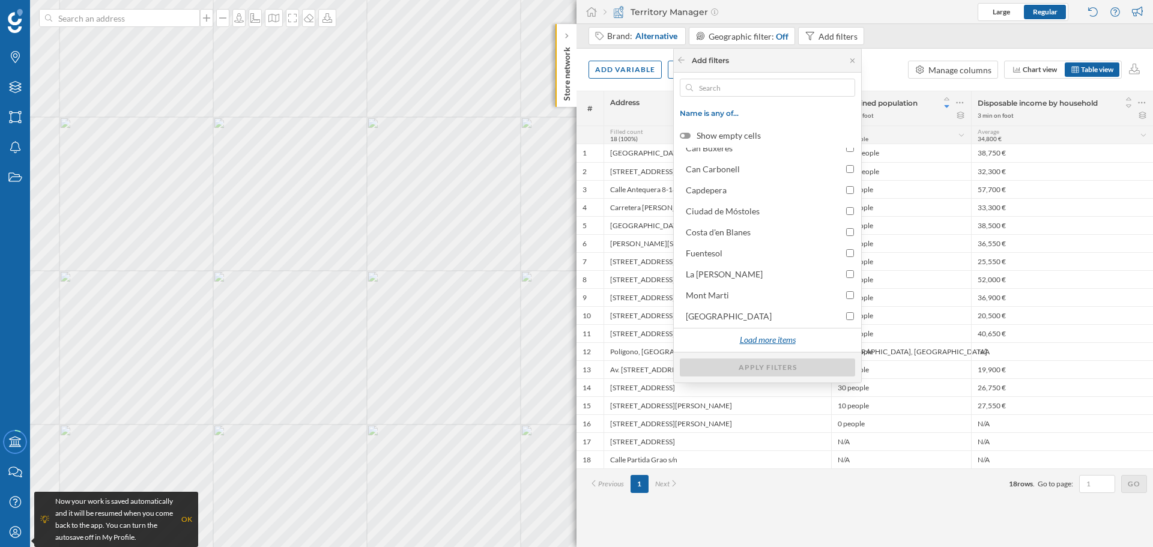
click at [798, 340] on div "Load more items" at bounding box center [767, 340] width 71 height 18
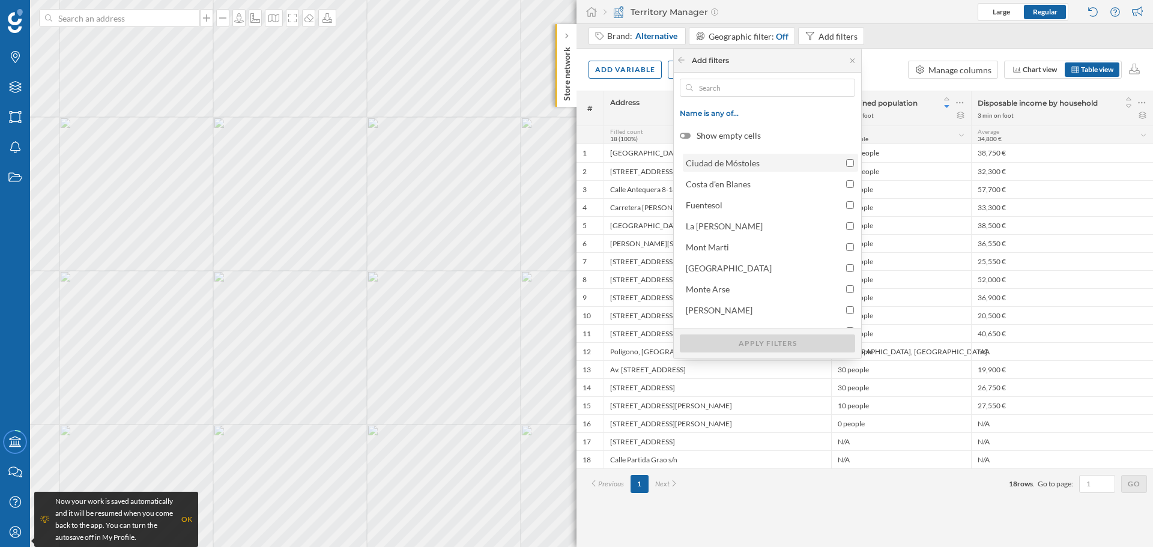
scroll to position [0, 0]
click at [783, 112] on span "Name is any of…" at bounding box center [766, 113] width 175 height 9
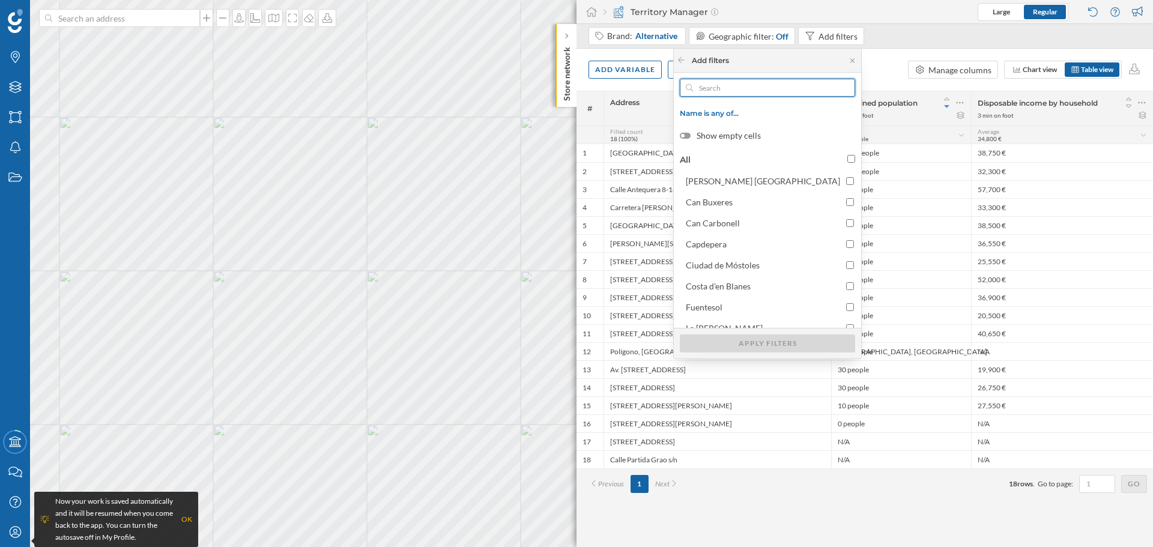
click at [785, 88] on input "text" at bounding box center [767, 88] width 149 height 18
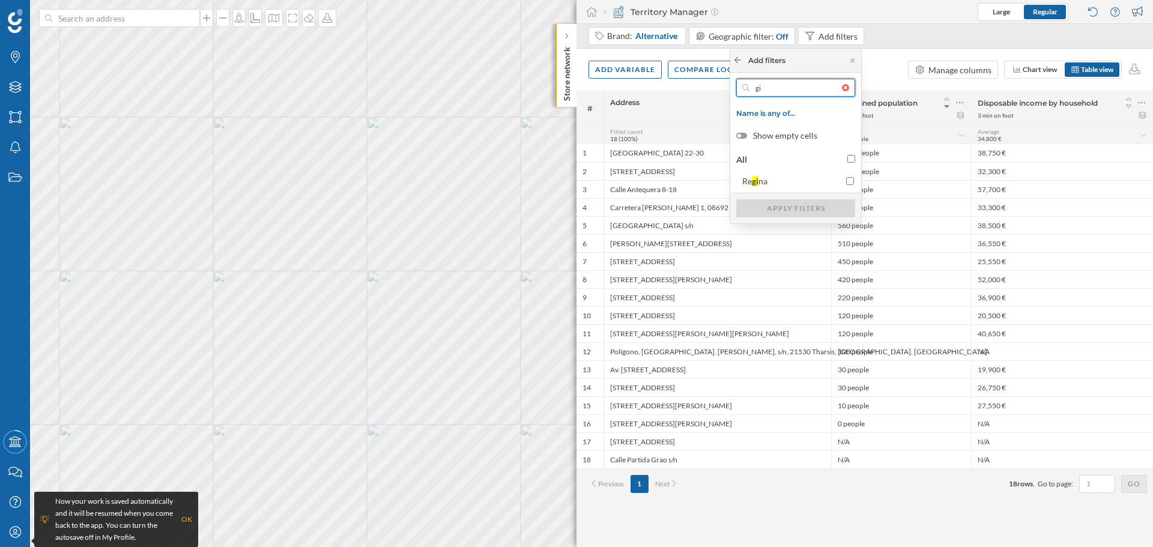
type input "gi"
click at [742, 61] on icon at bounding box center [737, 59] width 9 height 7
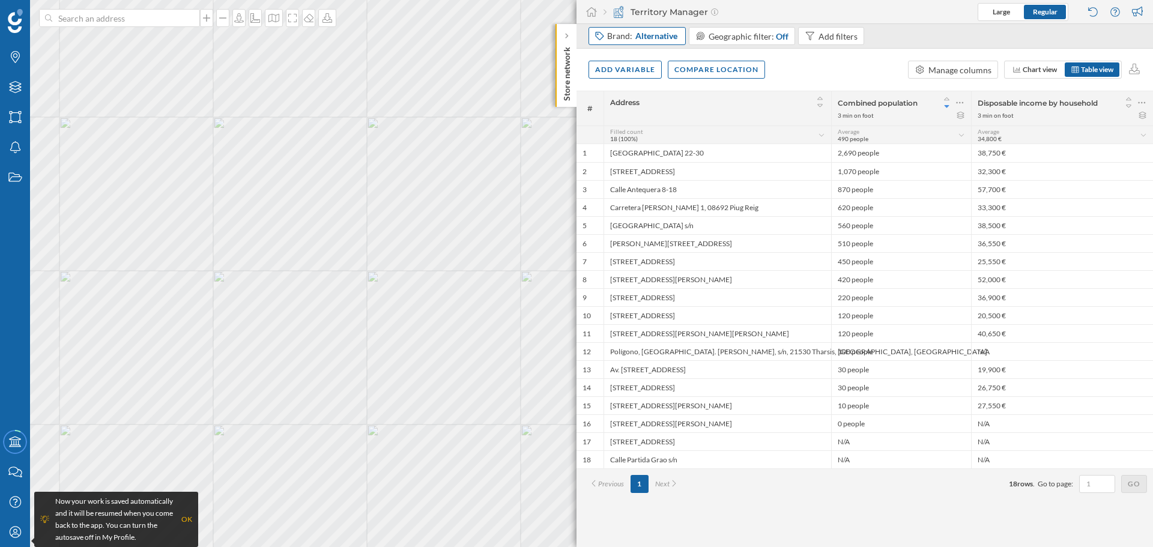
click at [636, 34] on span "Alternative" at bounding box center [656, 36] width 42 height 12
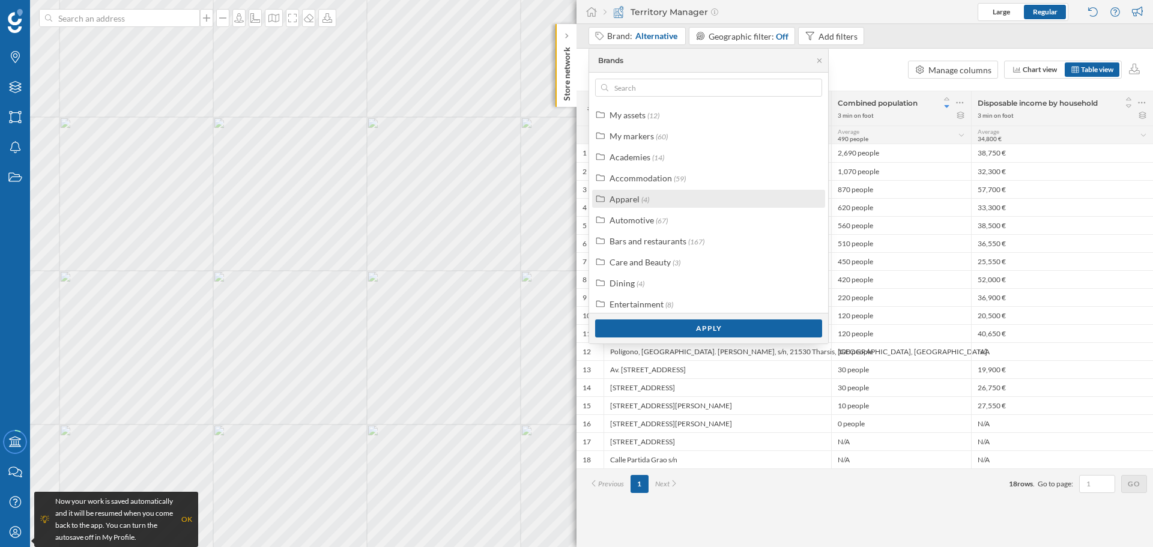
click at [670, 196] on div "Apparel (4)" at bounding box center [713, 199] width 208 height 13
click at [643, 217] on div "Clothing" at bounding box center [639, 220] width 32 height 10
click at [655, 205] on div "Apparel (4)" at bounding box center [708, 199] width 233 height 18
click at [707, 324] on div "Apply" at bounding box center [708, 328] width 227 height 18
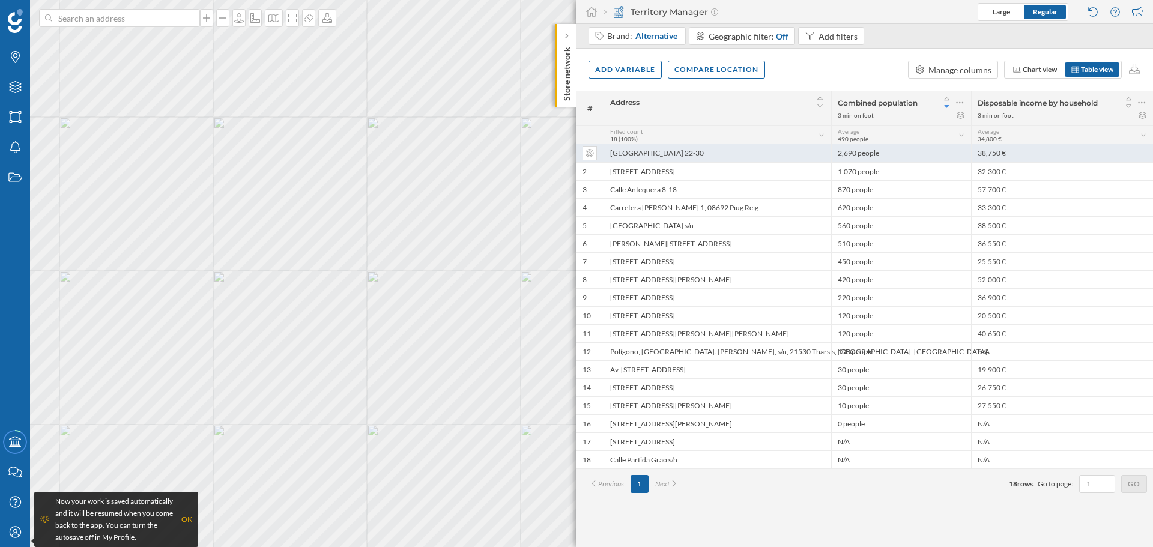
click at [746, 157] on div "[GEOGRAPHIC_DATA] 22-30" at bounding box center [717, 153] width 228 height 18
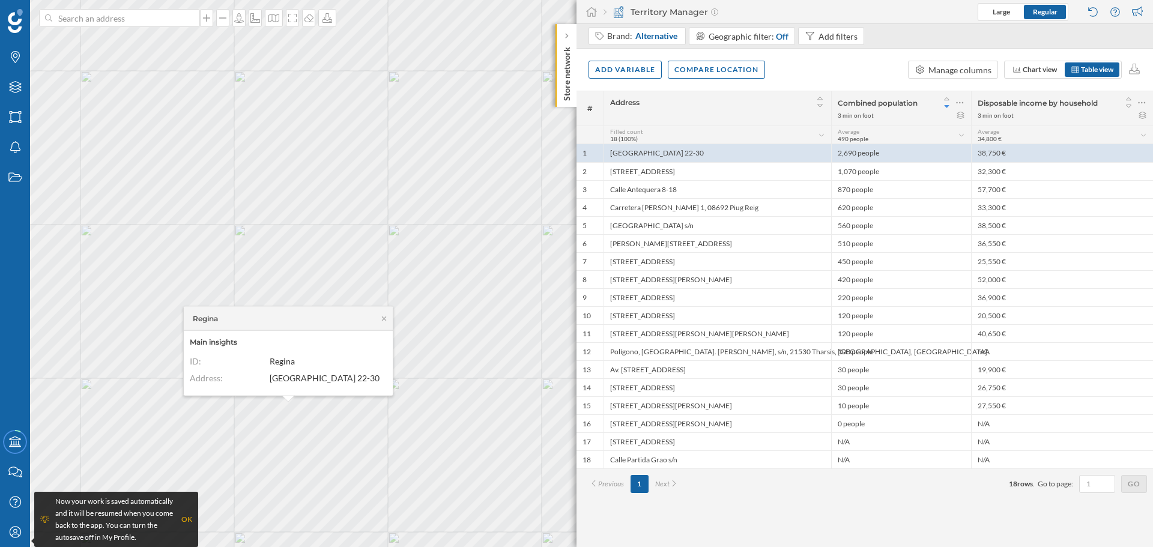
click at [378, 310] on div "Regina" at bounding box center [288, 319] width 209 height 24
click at [385, 315] on icon at bounding box center [383, 318] width 9 height 7
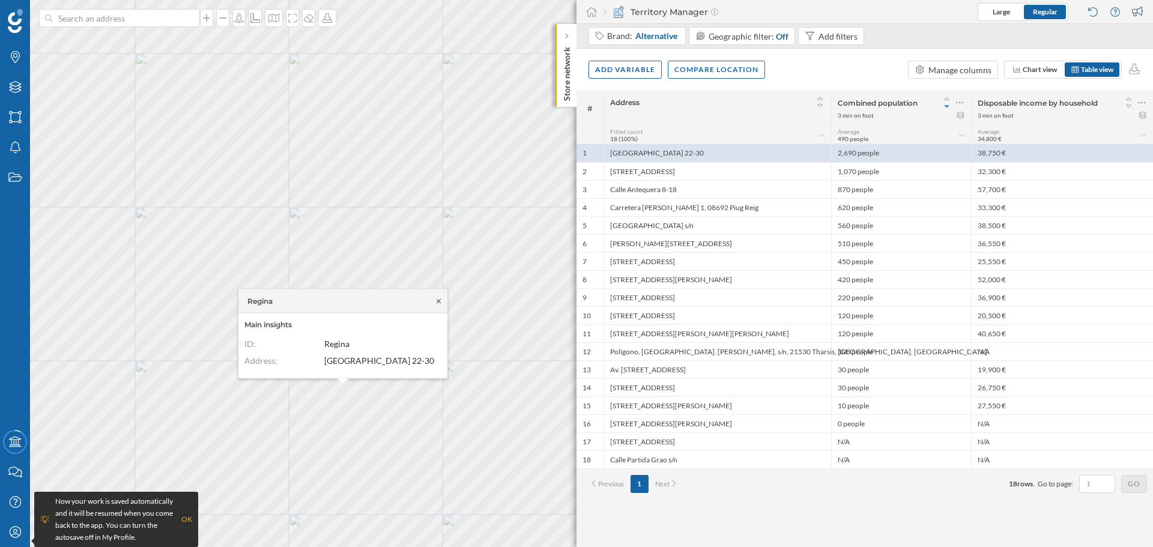
click at [437, 297] on icon at bounding box center [438, 300] width 9 height 7
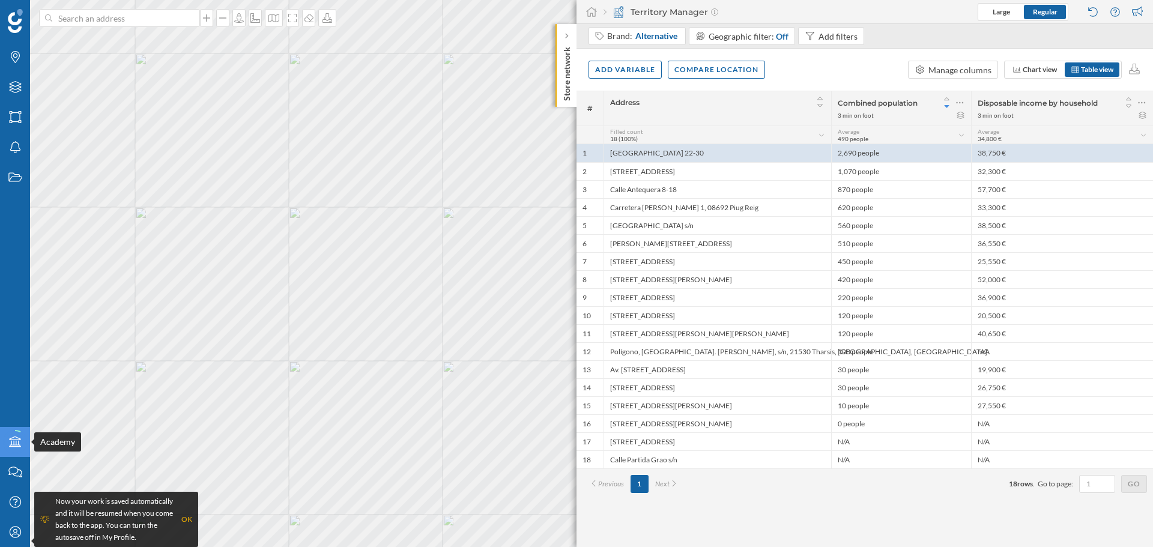
click at [24, 454] on div "Academy" at bounding box center [15, 442] width 24 height 24
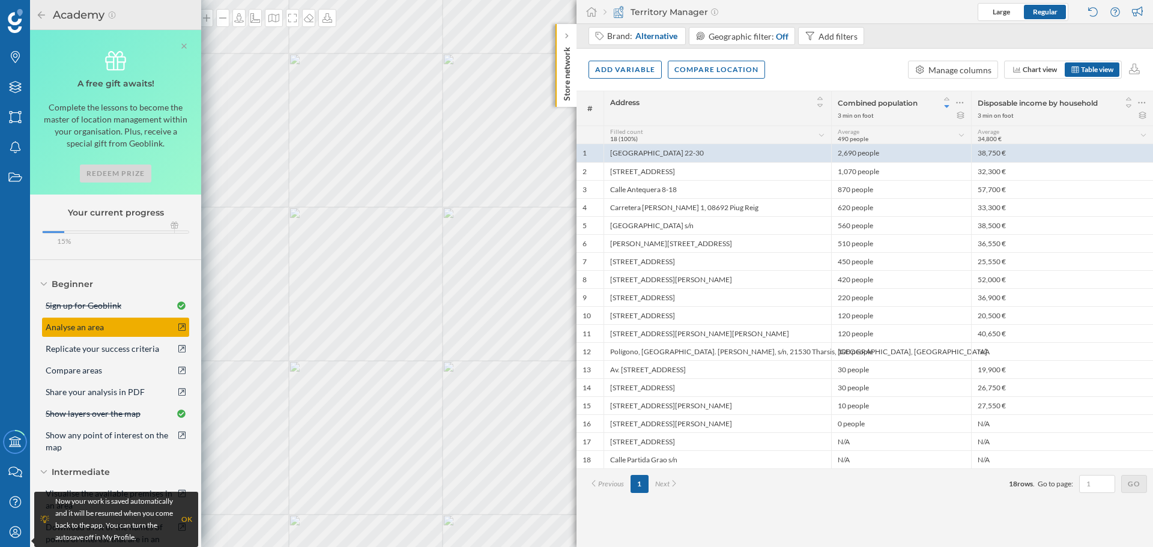
click at [105, 323] on div "Analyse an area" at bounding box center [115, 327] width 147 height 19
click at [38, 13] on icon at bounding box center [41, 15] width 11 height 8
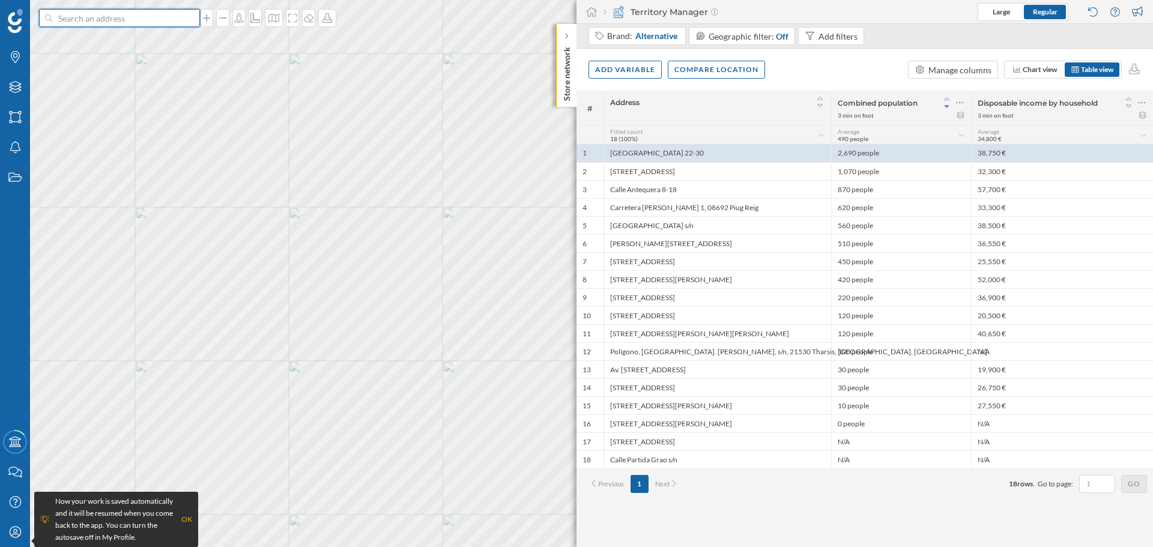
click at [98, 22] on input at bounding box center [119, 18] width 134 height 18
type input "platja d'aro"
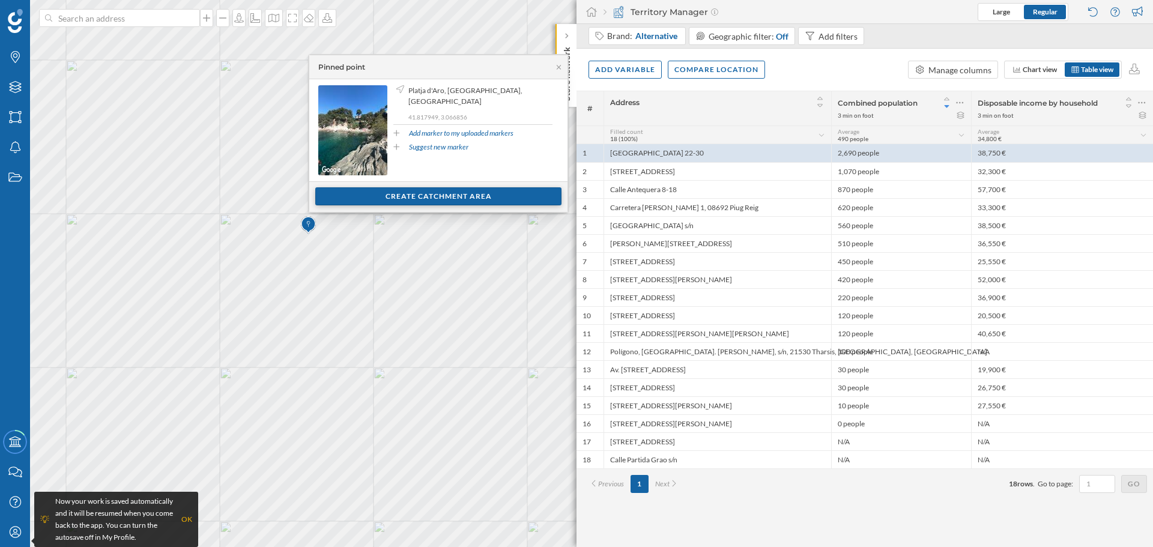
click at [472, 199] on div "Create catchment area" at bounding box center [438, 196] width 246 height 18
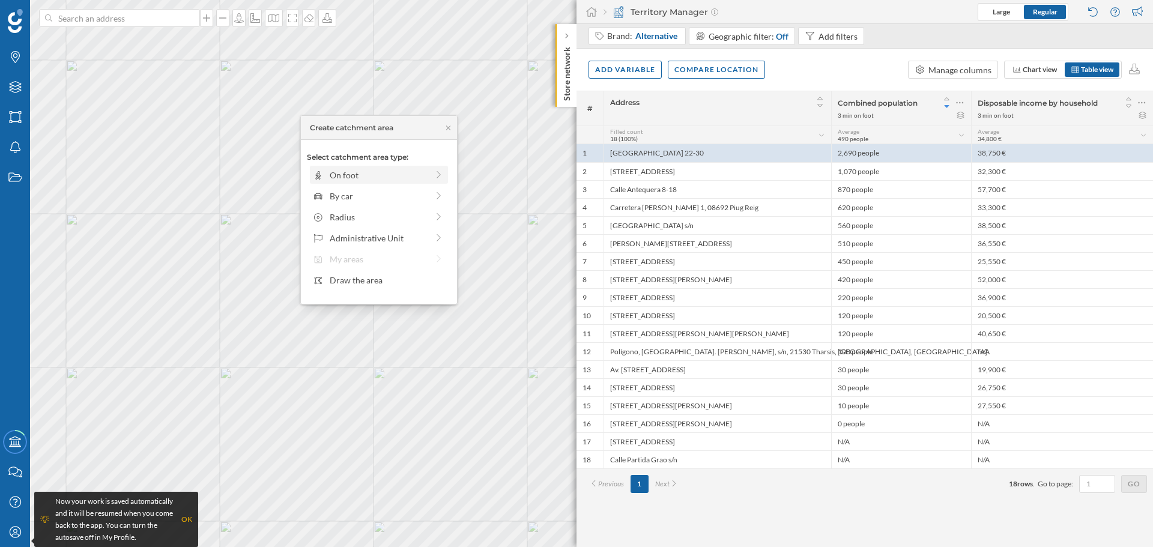
click at [393, 173] on div "On foot" at bounding box center [379, 175] width 98 height 13
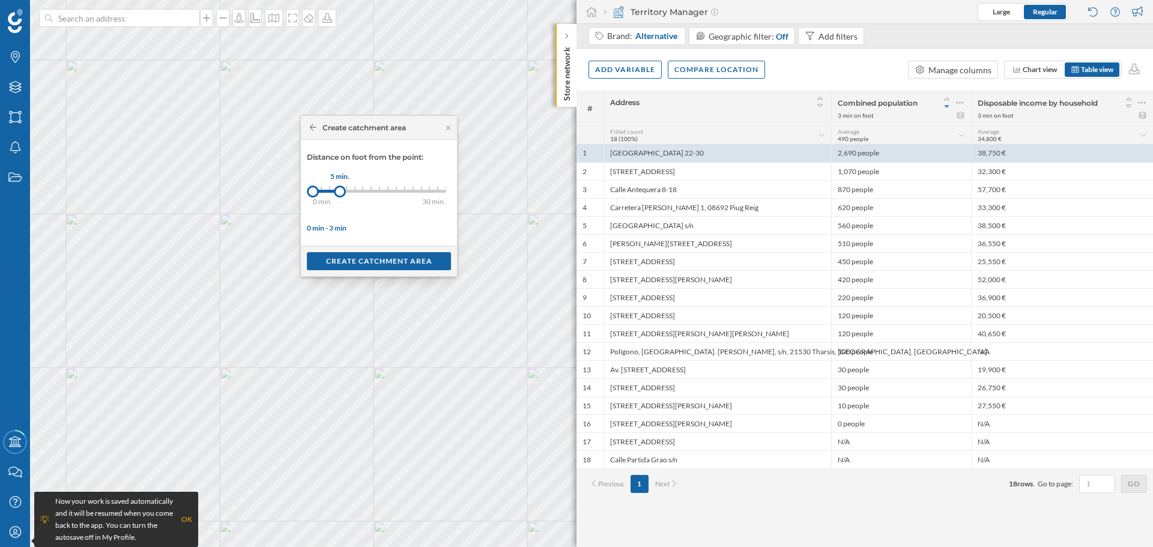
drag, startPoint x: 322, startPoint y: 190, endPoint x: 341, endPoint y: 194, distance: 19.2
click at [341, 194] on div at bounding box center [340, 191] width 12 height 12
click at [366, 264] on div "Create catchment area" at bounding box center [379, 261] width 144 height 18
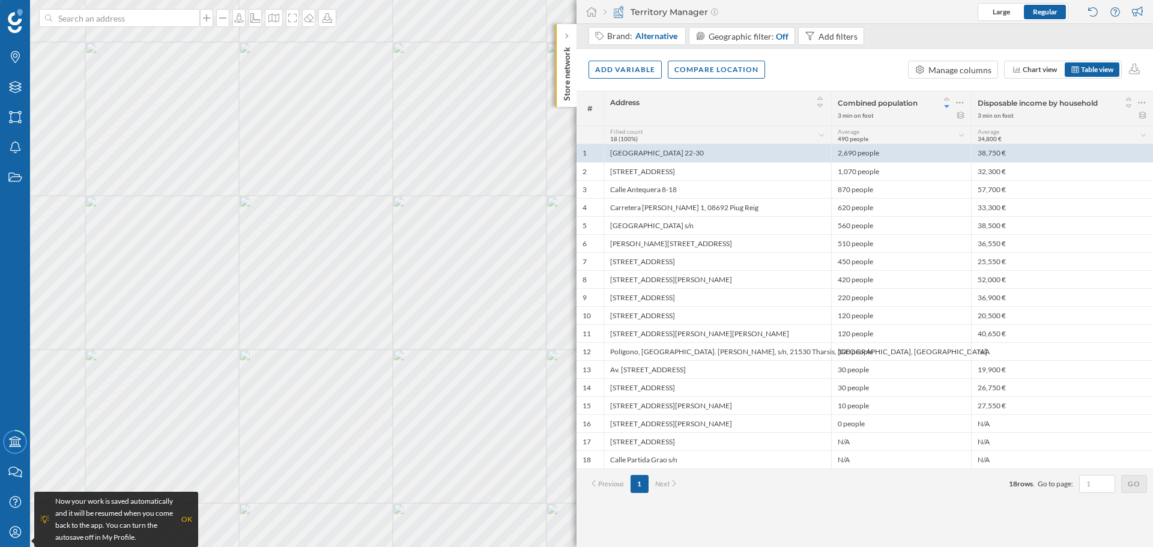
click at [0, 0] on div at bounding box center [0, 0] width 0 height 0
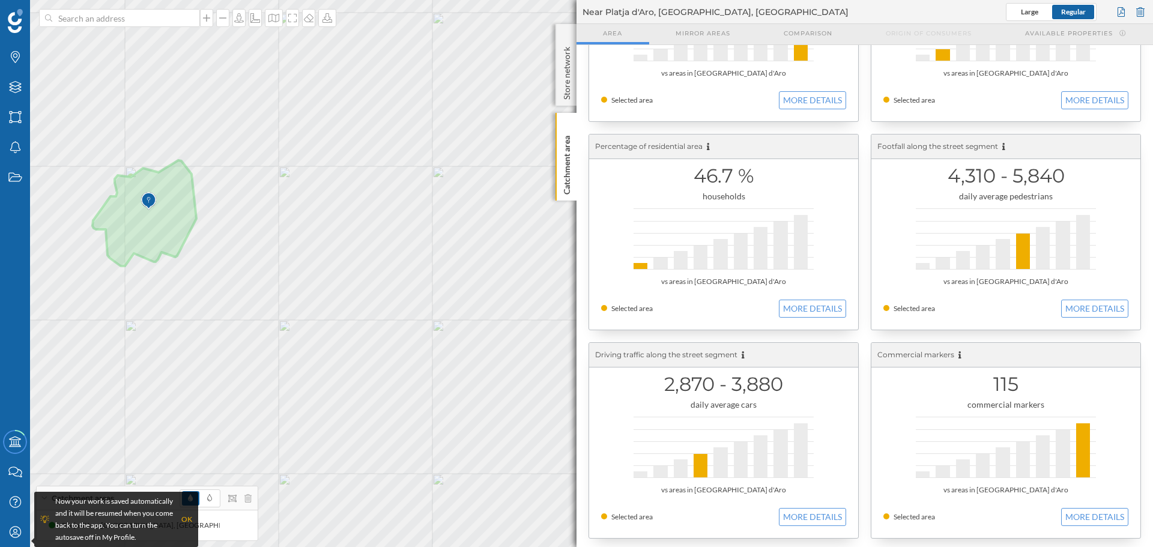
scroll to position [135, 0]
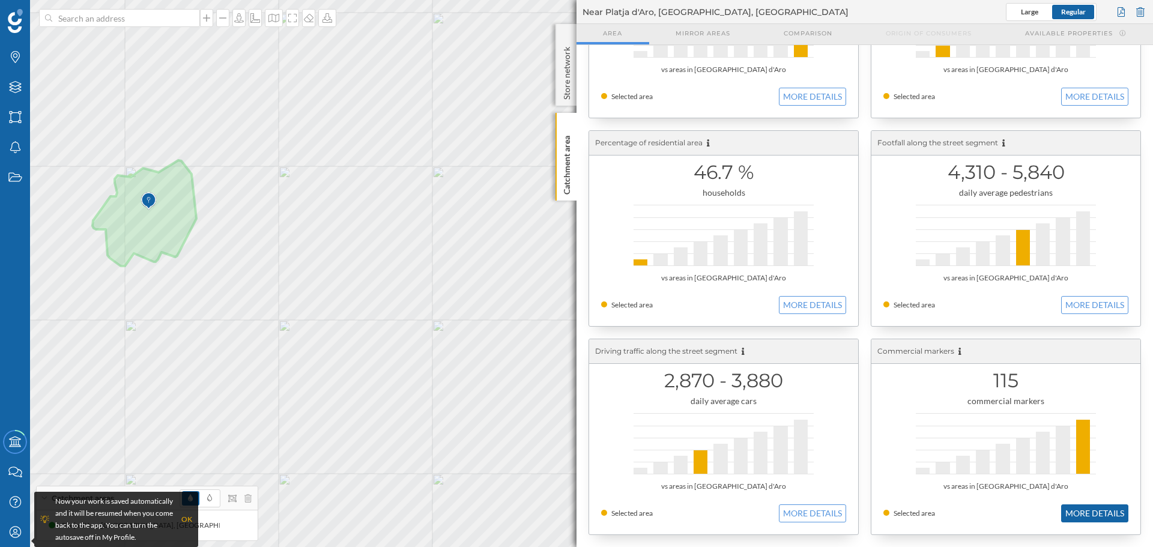
click at [1101, 510] on button "MORE DETAILS" at bounding box center [1094, 513] width 67 height 18
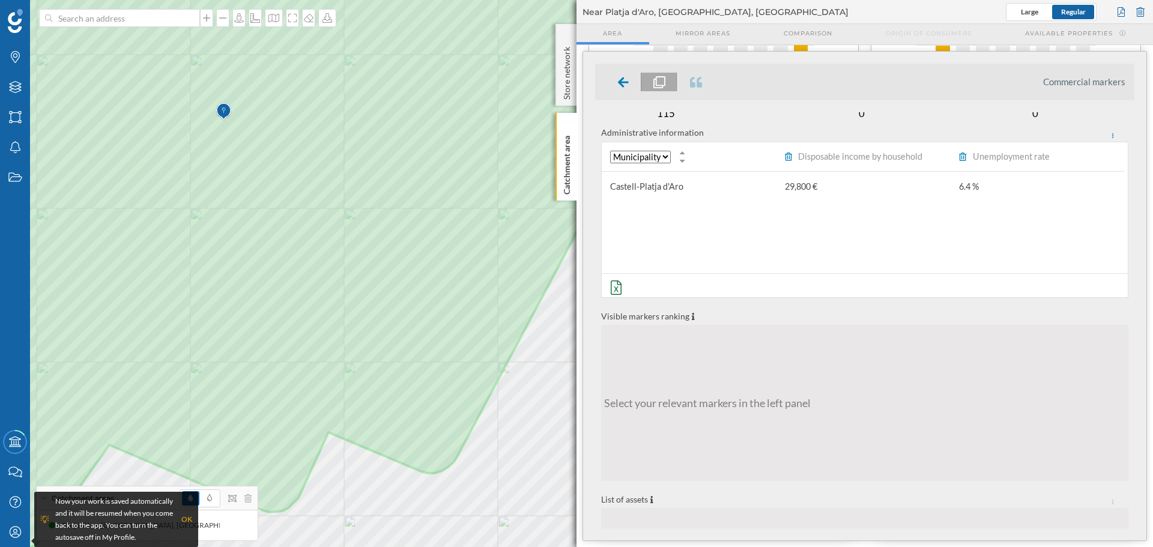
scroll to position [0, 0]
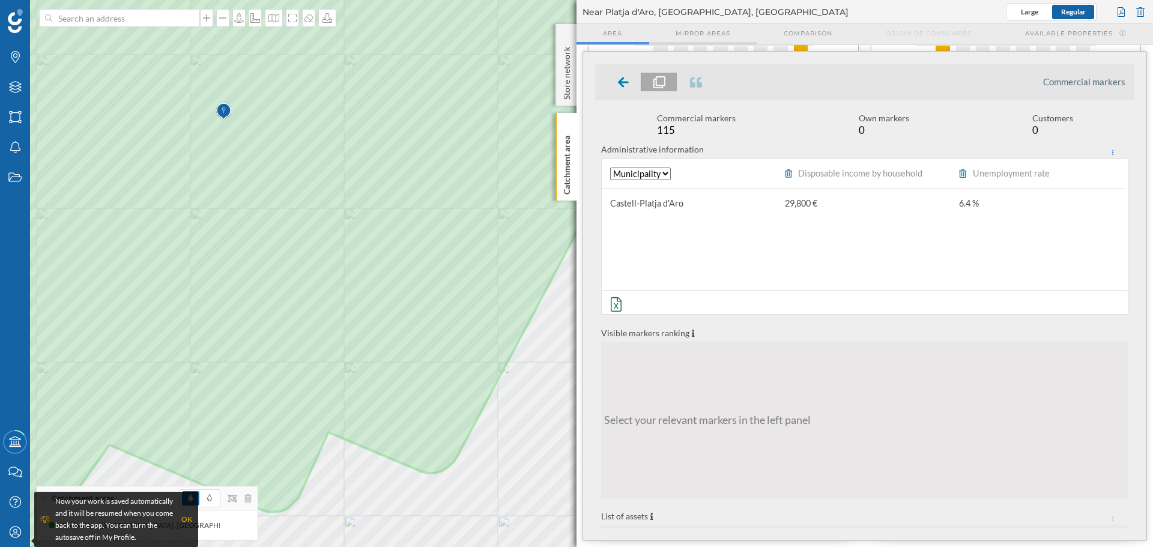
click at [684, 32] on span "Mirror areas" at bounding box center [702, 33] width 55 height 9
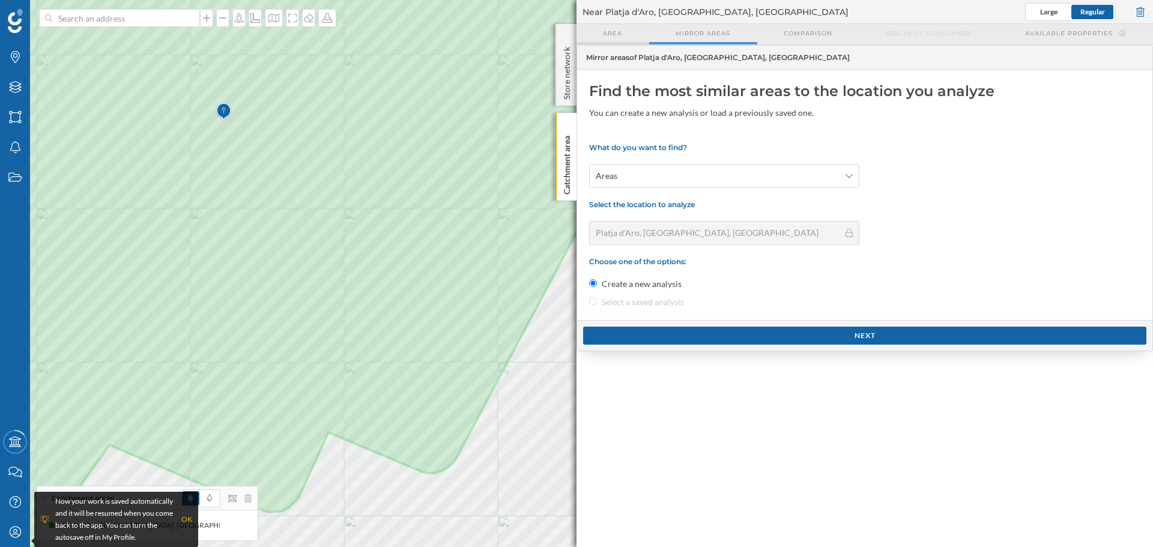
click at [621, 35] on span "Area" at bounding box center [612, 33] width 19 height 9
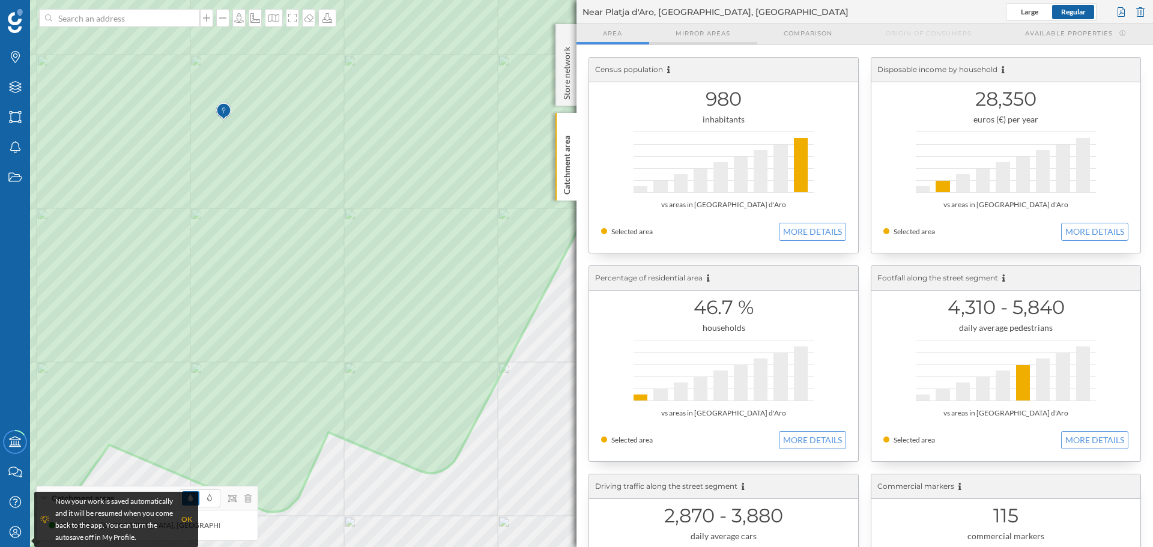
click at [675, 31] on div "Mirror areas" at bounding box center [703, 34] width 108 height 20
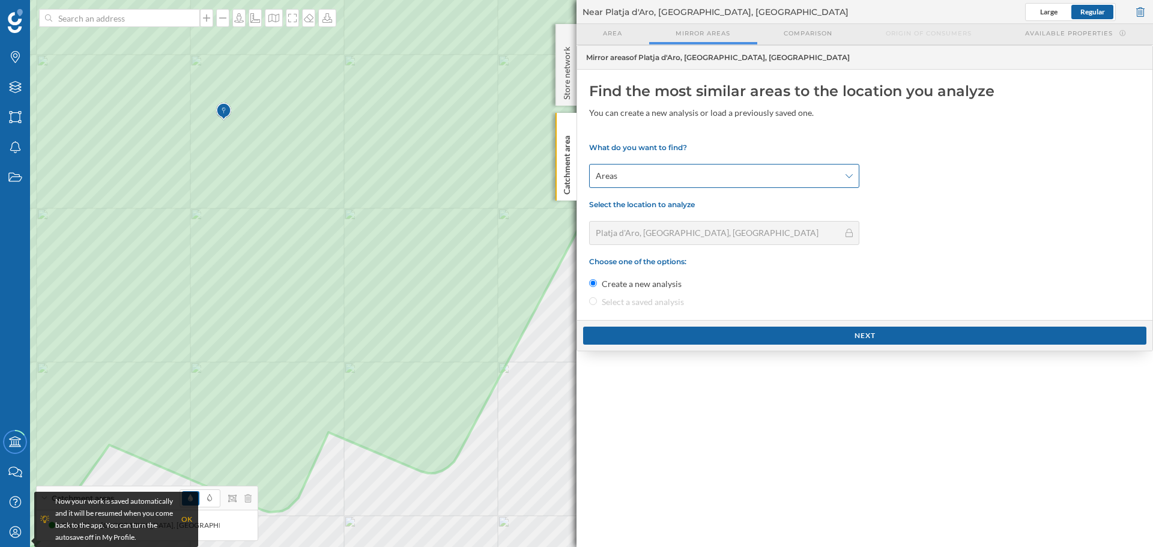
click at [692, 175] on span "Areas" at bounding box center [717, 176] width 244 height 12
click at [820, 333] on div "Next" at bounding box center [864, 336] width 563 height 18
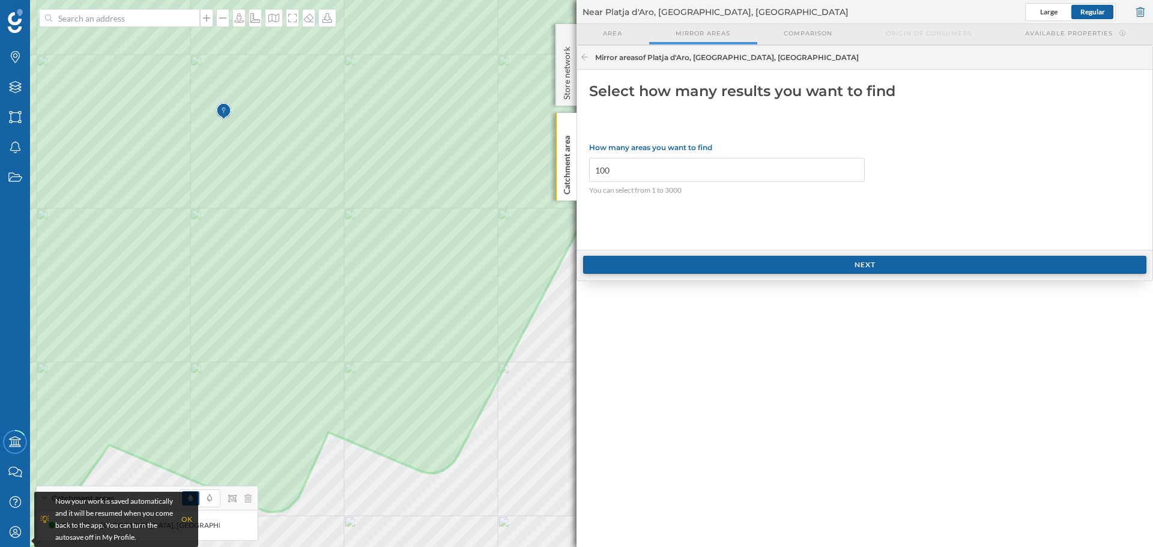
click at [752, 267] on div "Next" at bounding box center [864, 265] width 563 height 18
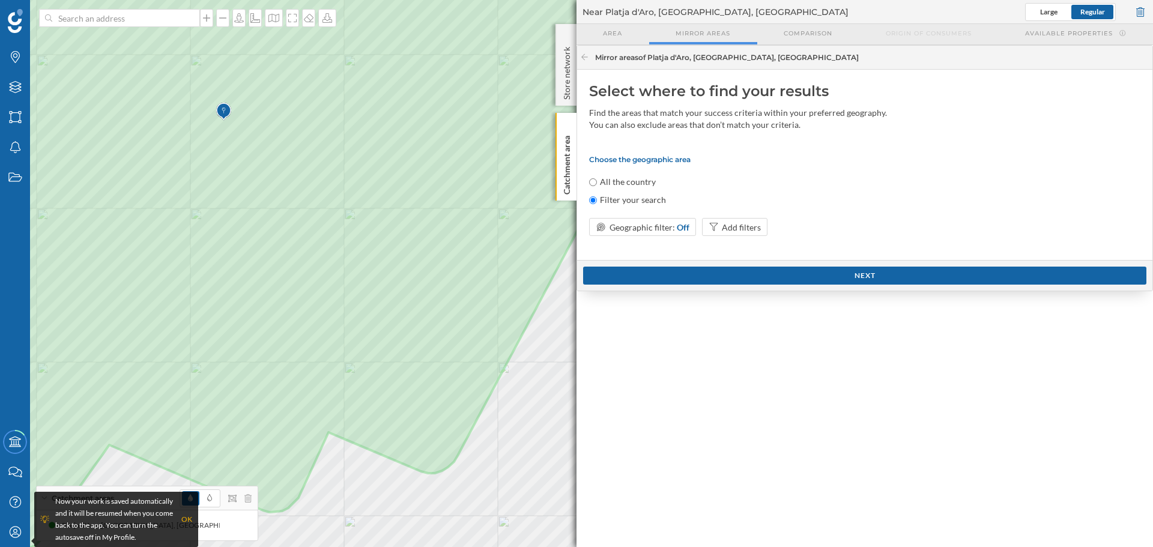
click at [644, 181] on label "All the country" at bounding box center [628, 182] width 56 height 12
click at [597, 181] on input "All the country" at bounding box center [593, 182] width 8 height 8
radio input "true"
radio input "false"
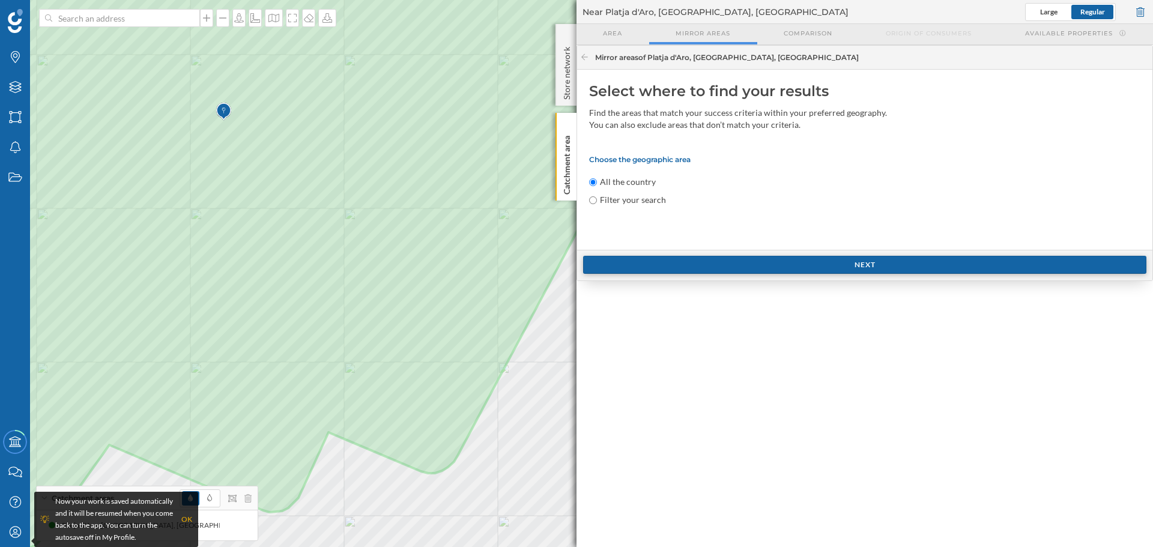
click at [720, 266] on div "Next" at bounding box center [864, 265] width 563 height 18
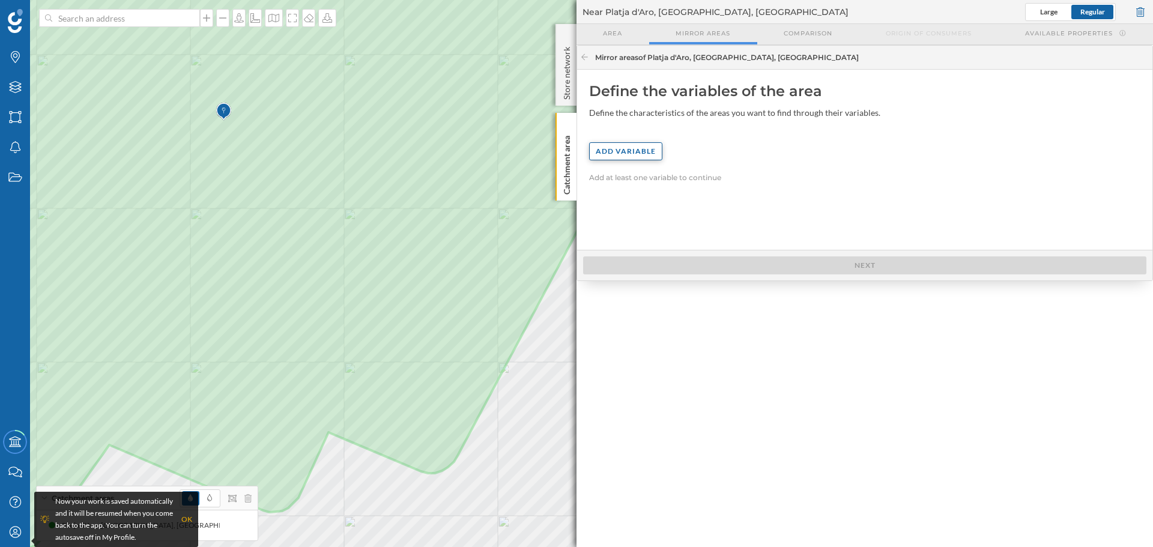
click at [644, 146] on div "Add variable" at bounding box center [625, 151] width 73 height 18
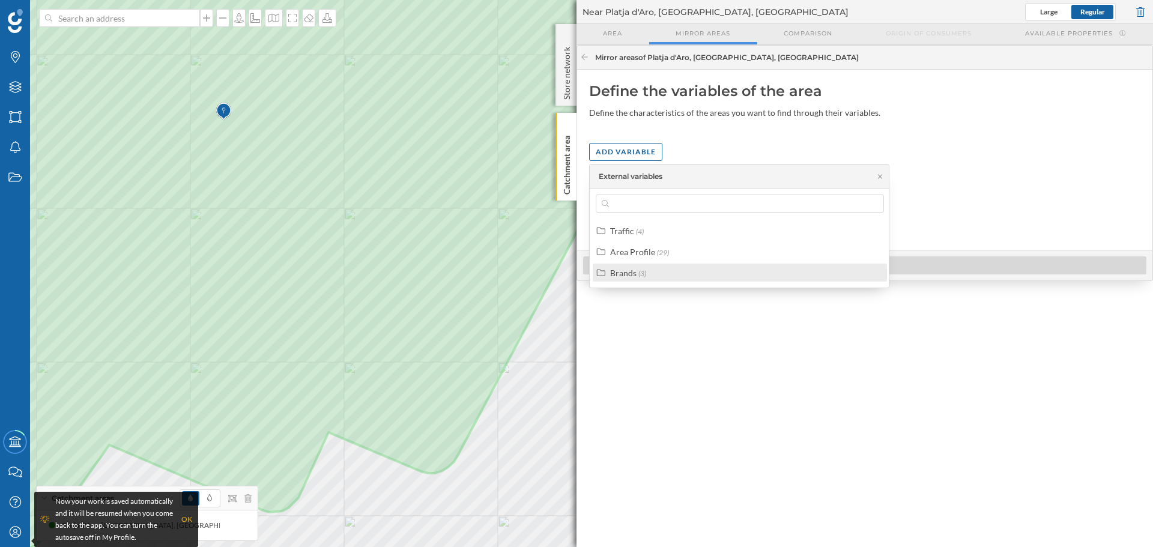
click at [631, 274] on div "Brands" at bounding box center [623, 273] width 26 height 10
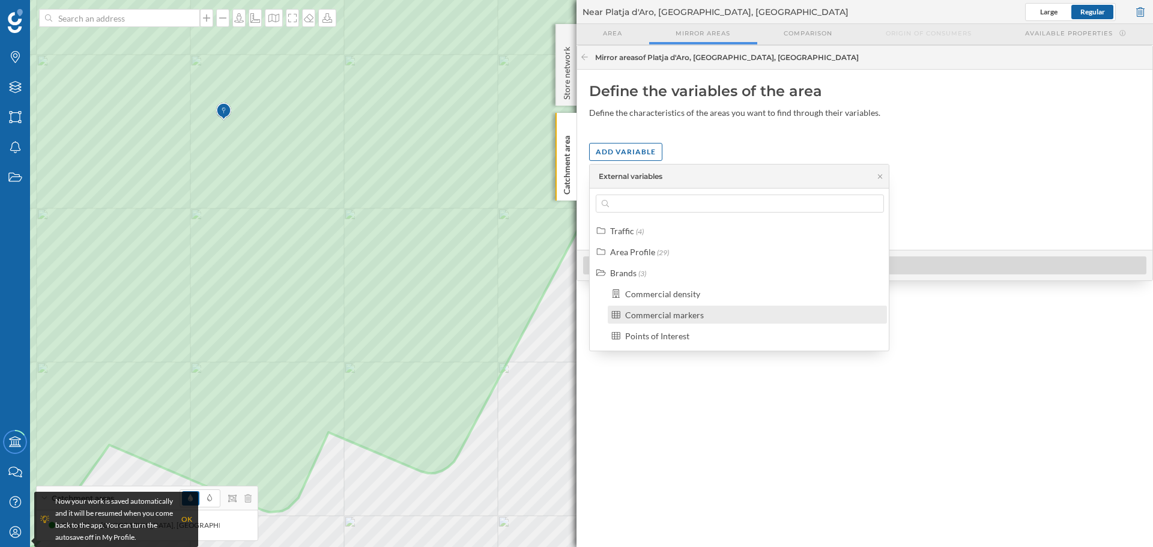
click at [691, 315] on div "Commercial markers" at bounding box center [664, 315] width 79 height 10
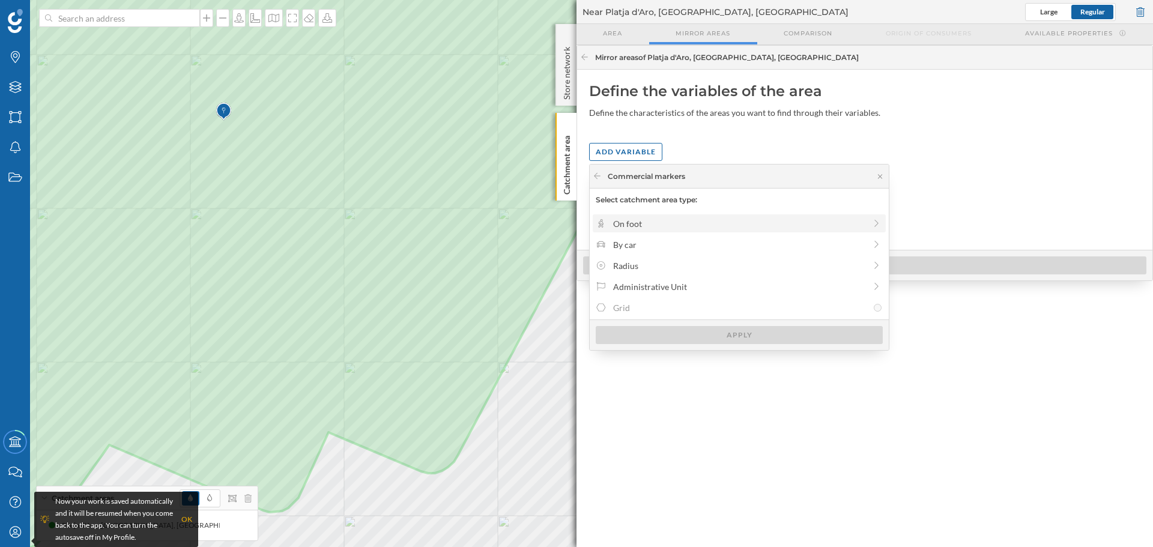
click at [669, 224] on div "On foot" at bounding box center [739, 223] width 252 height 13
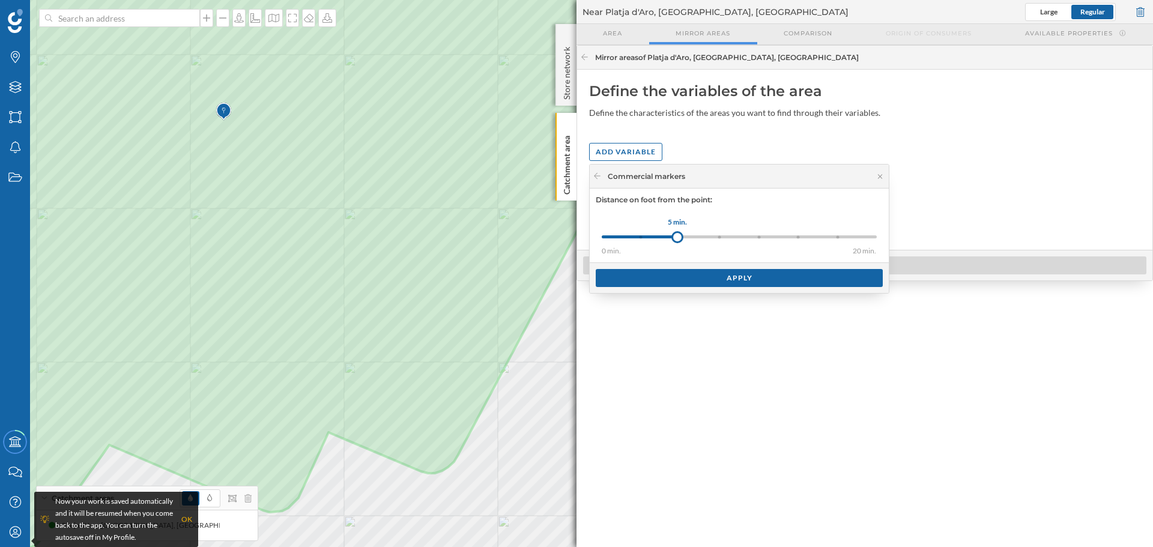
drag, startPoint x: 643, startPoint y: 235, endPoint x: 677, endPoint y: 234, distance: 33.7
click at [677, 234] on div at bounding box center [677, 237] width 12 height 12
click at [722, 285] on div "Apply" at bounding box center [738, 277] width 287 height 18
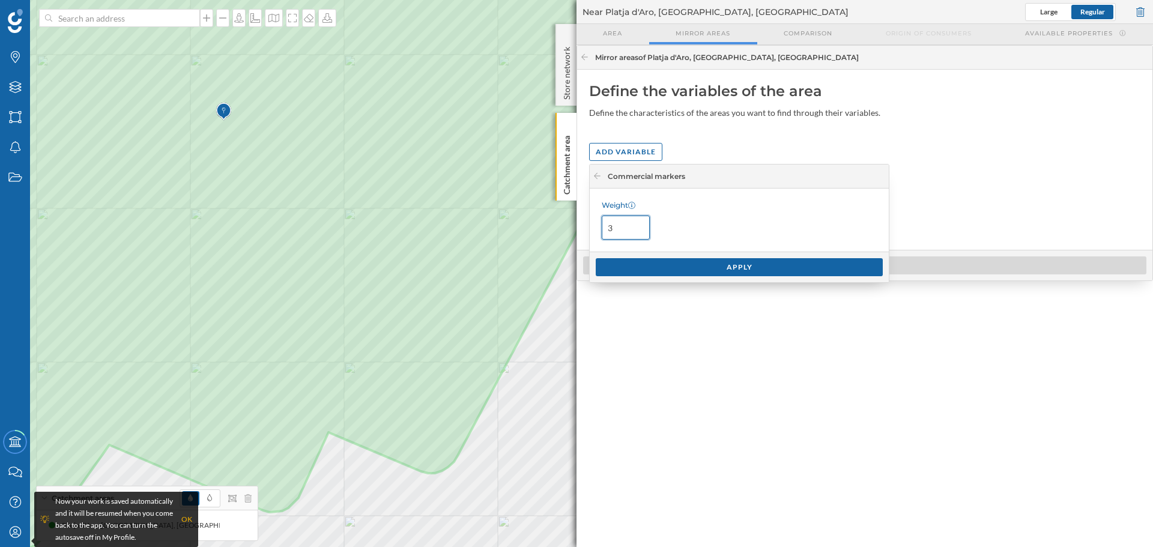
drag, startPoint x: 637, startPoint y: 228, endPoint x: 610, endPoint y: 226, distance: 27.0
click at [610, 226] on input "3" at bounding box center [625, 227] width 48 height 24
click at [639, 230] on input "2" at bounding box center [625, 227] width 48 height 24
type input "1"
click at [639, 230] on input "1" at bounding box center [625, 227] width 48 height 24
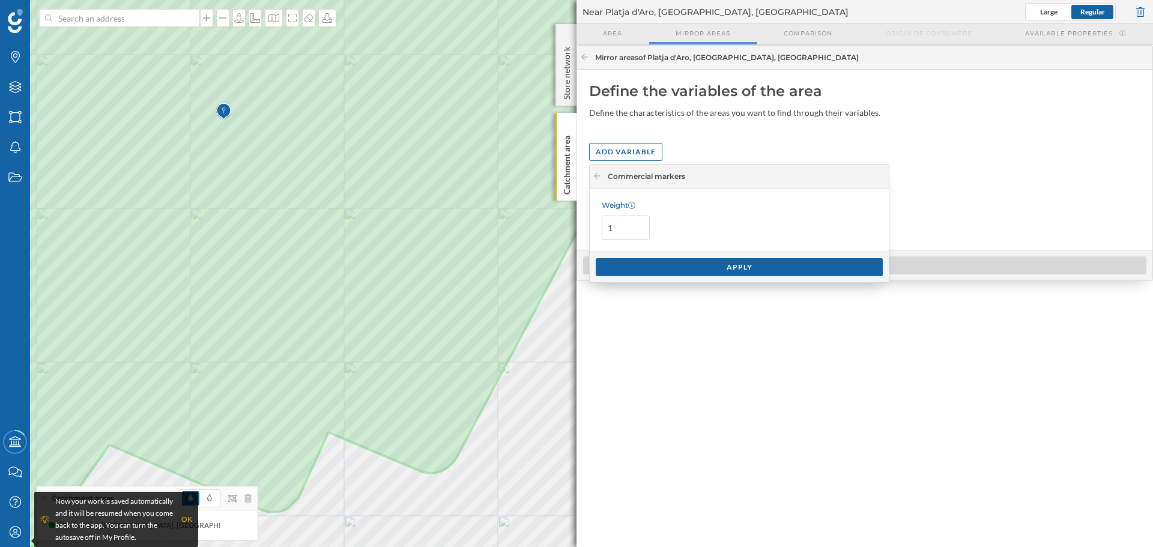
click at [675, 261] on div "Apply" at bounding box center [738, 267] width 287 height 18
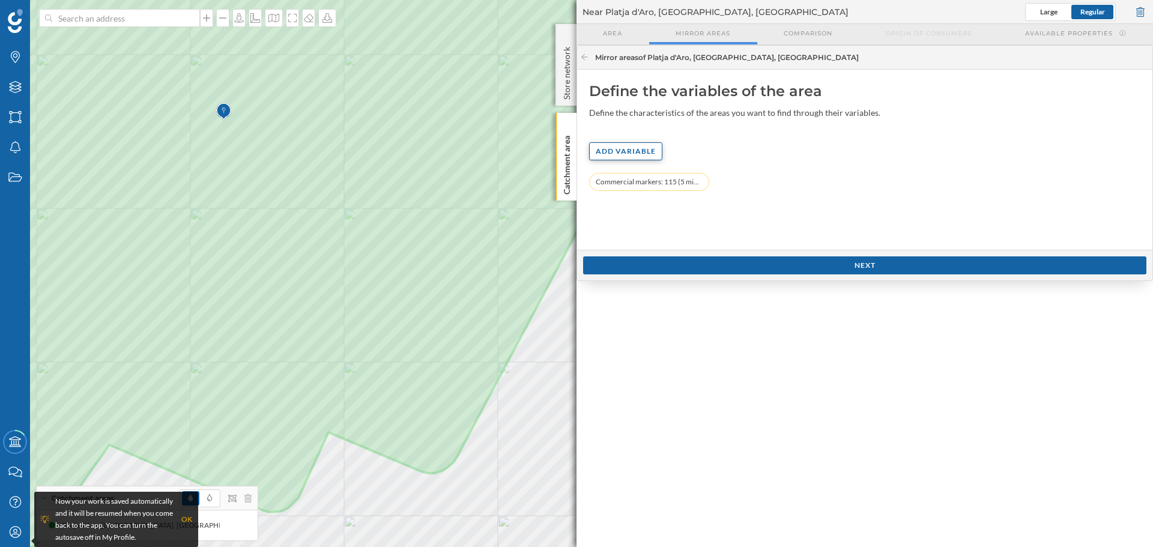
click at [624, 152] on div "Add variable" at bounding box center [625, 151] width 73 height 18
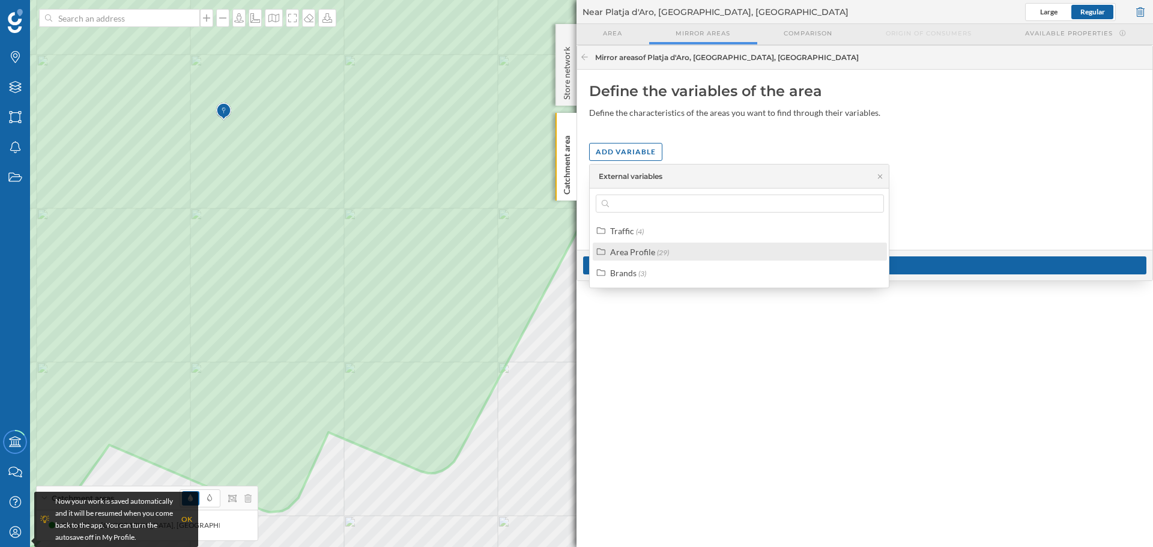
click at [638, 243] on div "Area Profile (29)" at bounding box center [739, 252] width 294 height 18
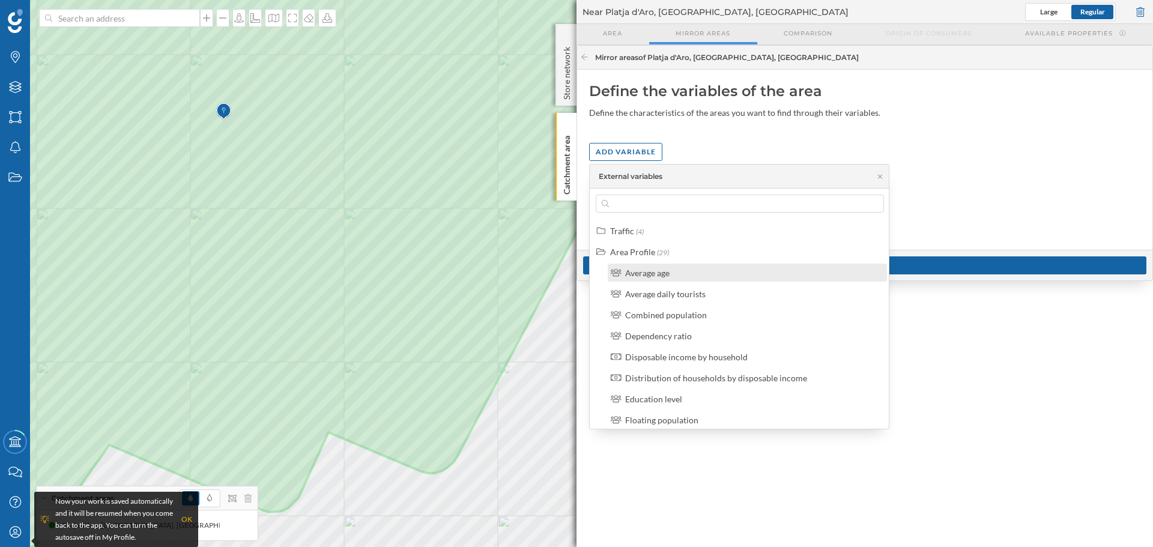
click at [708, 270] on div "Average age" at bounding box center [752, 273] width 255 height 13
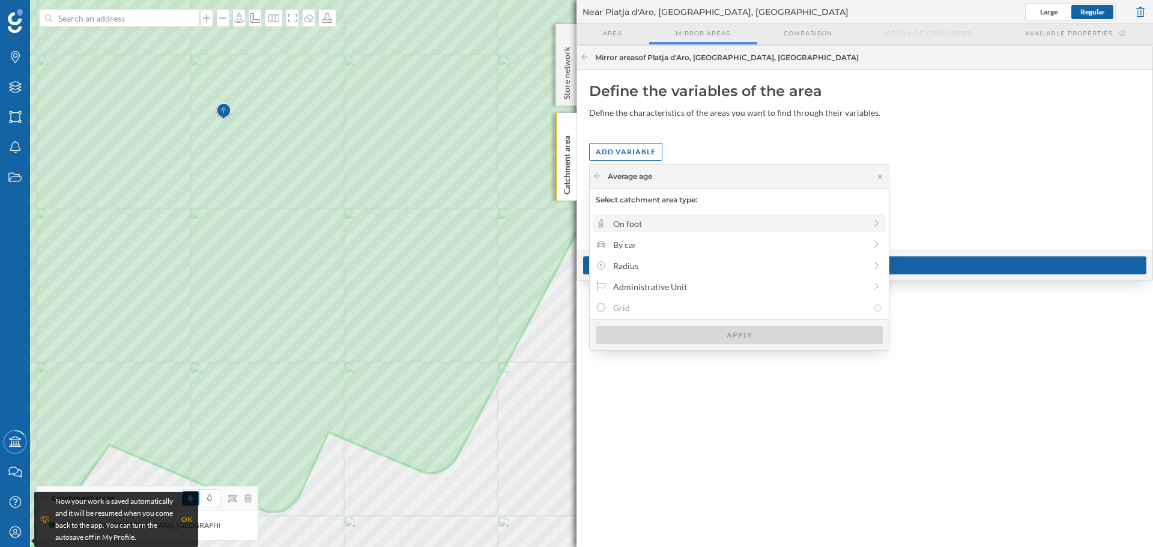
click at [668, 227] on div "On foot" at bounding box center [739, 223] width 252 height 13
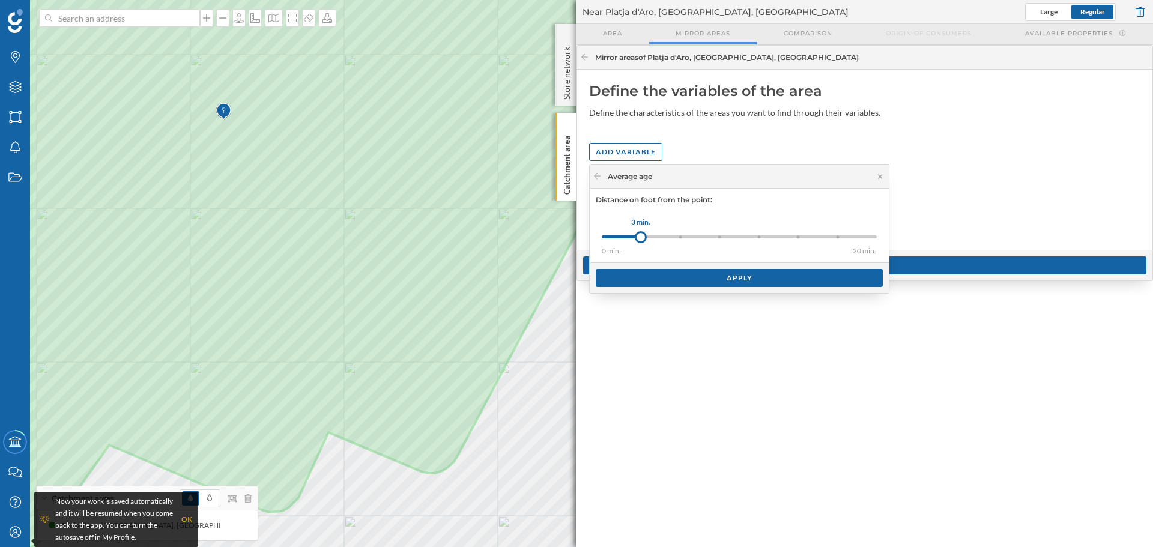
click at [702, 283] on div "Apply" at bounding box center [738, 278] width 287 height 18
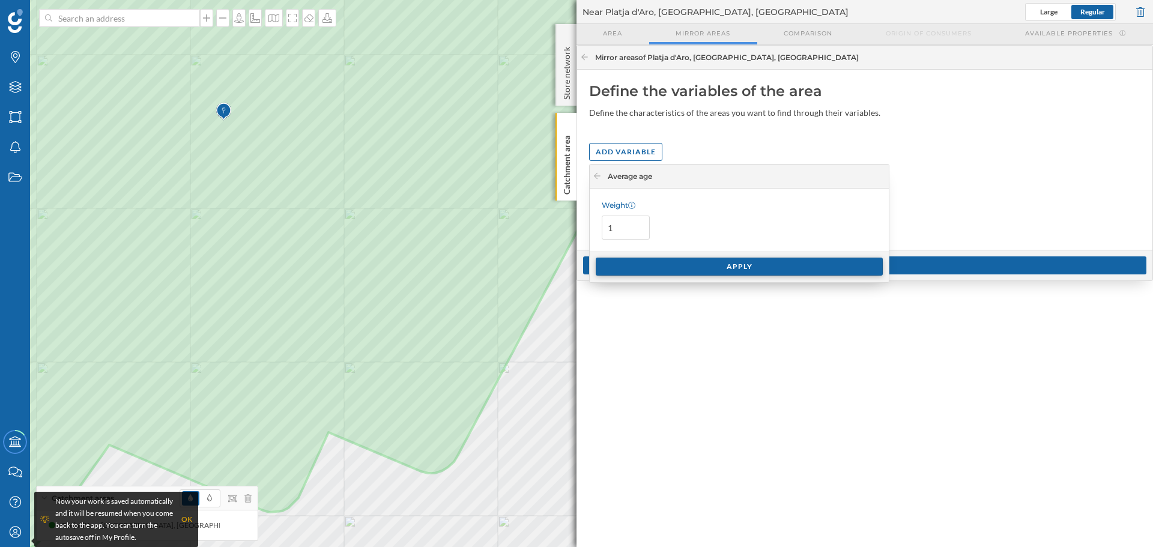
click at [699, 271] on div "Apply" at bounding box center [738, 267] width 287 height 18
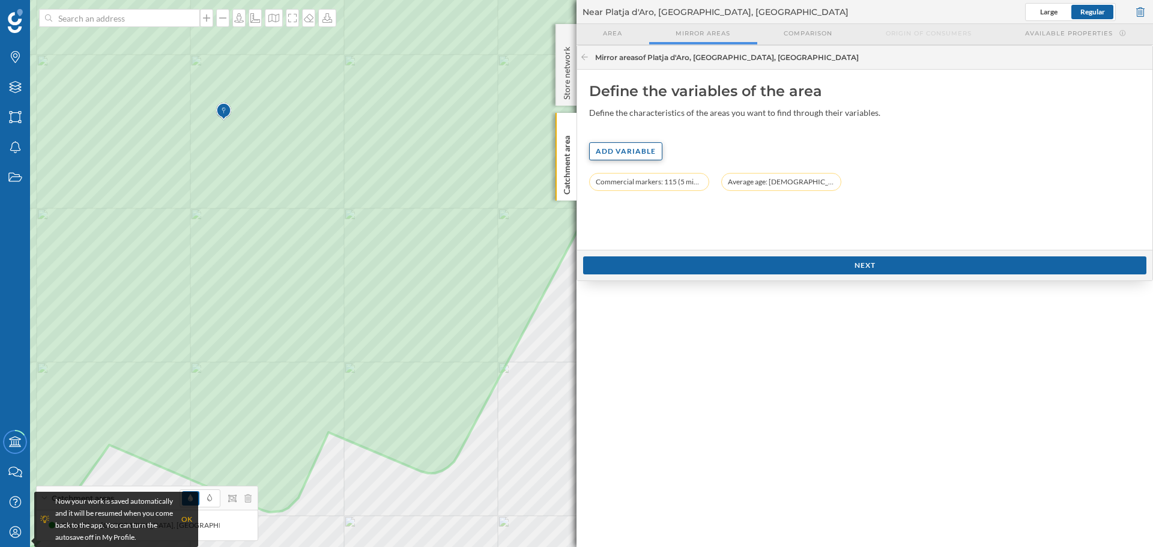
click at [630, 153] on div "Add variable" at bounding box center [625, 151] width 73 height 18
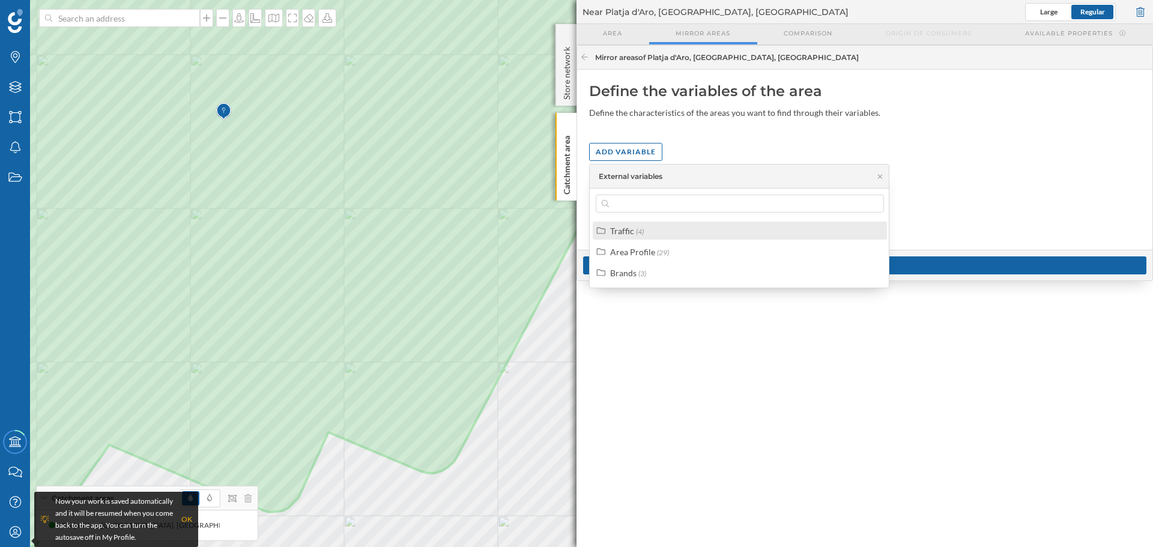
click at [634, 228] on label "Traffic (4)" at bounding box center [627, 230] width 34 height 13
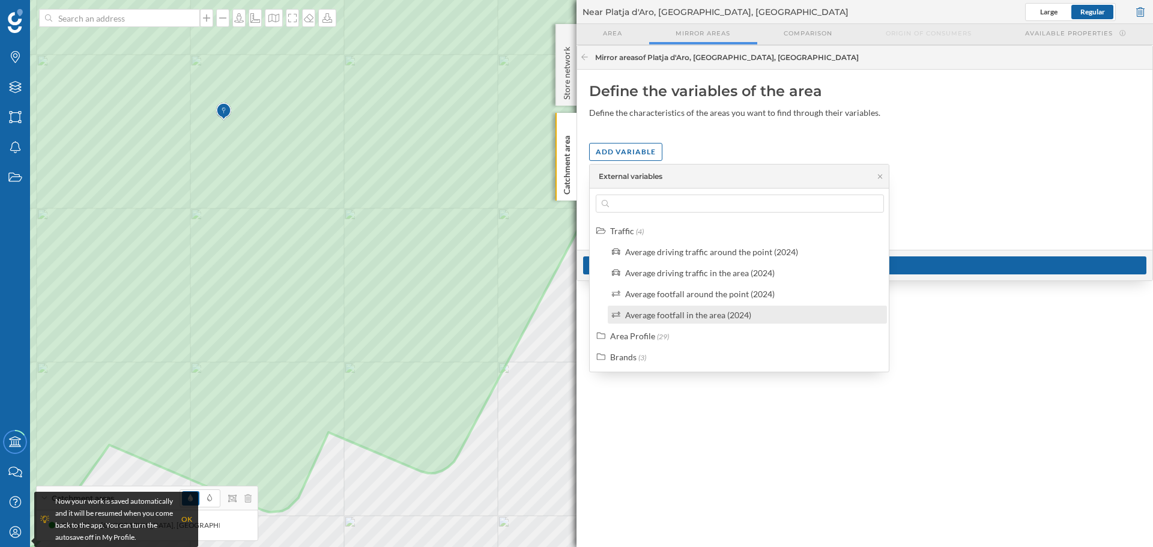
click at [668, 310] on div "Average footfall in the area (2024)" at bounding box center [688, 315] width 126 height 10
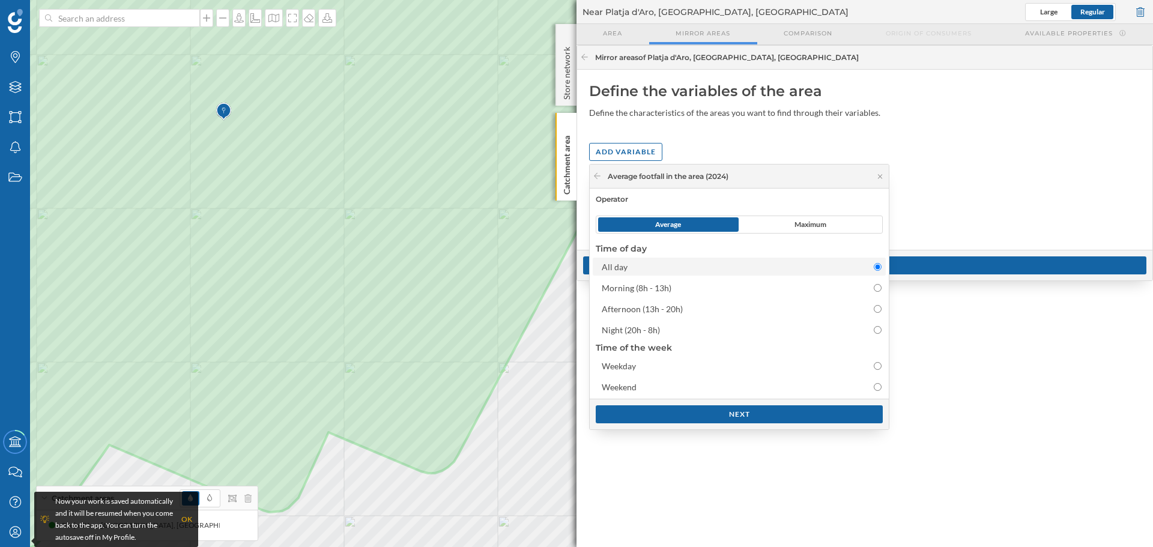
click at [703, 272] on div "All day" at bounding box center [728, 267] width 254 height 13
click at [873, 271] on input "All day" at bounding box center [877, 267] width 8 height 8
click at [757, 410] on div "Next" at bounding box center [738, 414] width 287 height 18
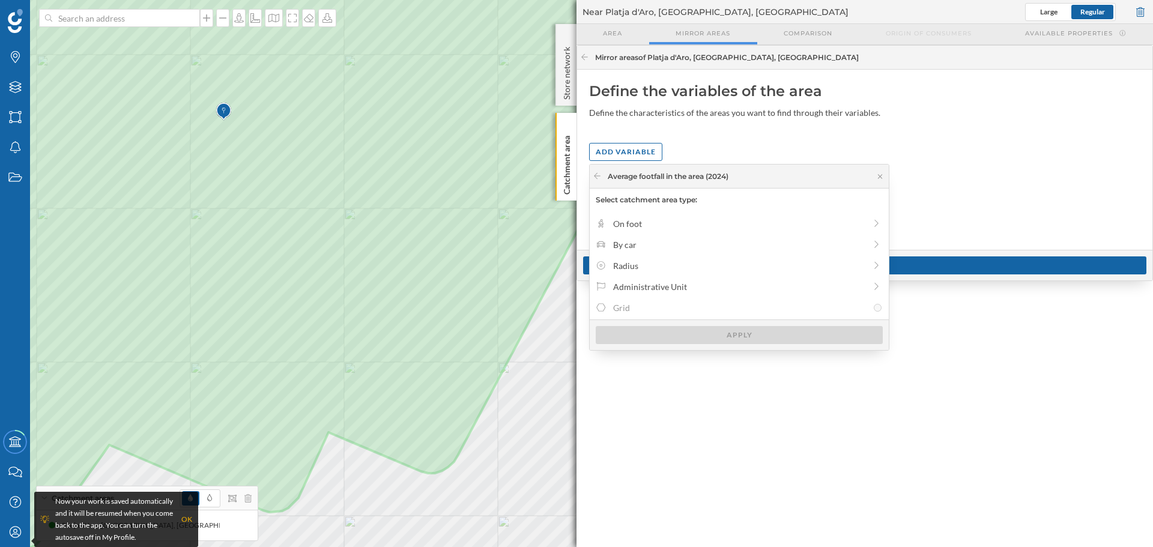
click at [689, 235] on div "On foot By car Radius Administrative Unit Grid" at bounding box center [738, 265] width 299 height 108
click at [696, 228] on div "On foot" at bounding box center [739, 223] width 252 height 13
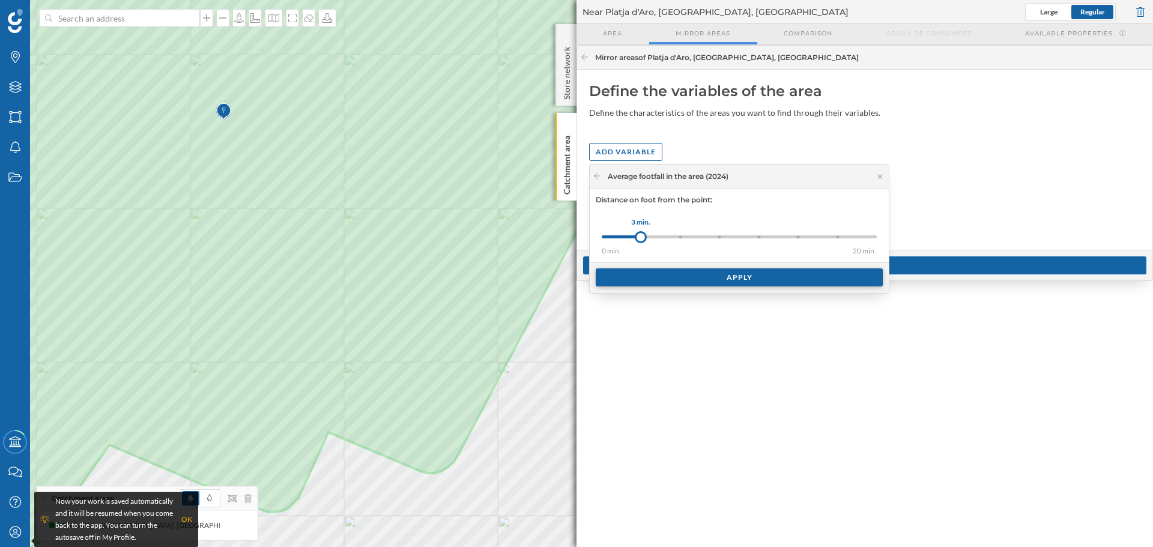
click at [707, 279] on div "Apply" at bounding box center [738, 277] width 287 height 18
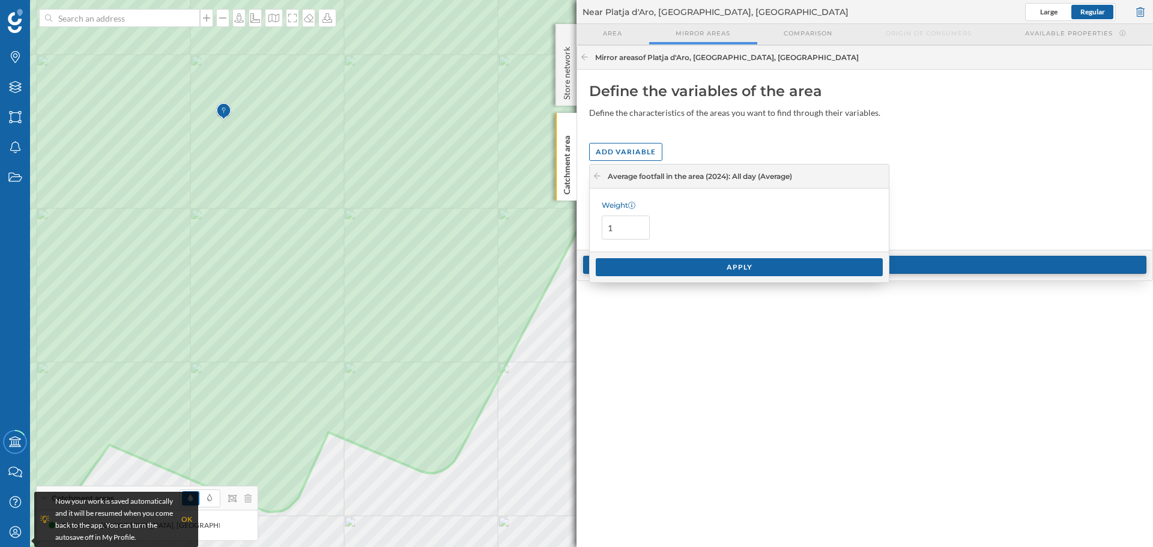
drag, startPoint x: 718, startPoint y: 270, endPoint x: 723, endPoint y: 267, distance: 6.2
click at [720, 269] on div "Apply" at bounding box center [738, 267] width 287 height 18
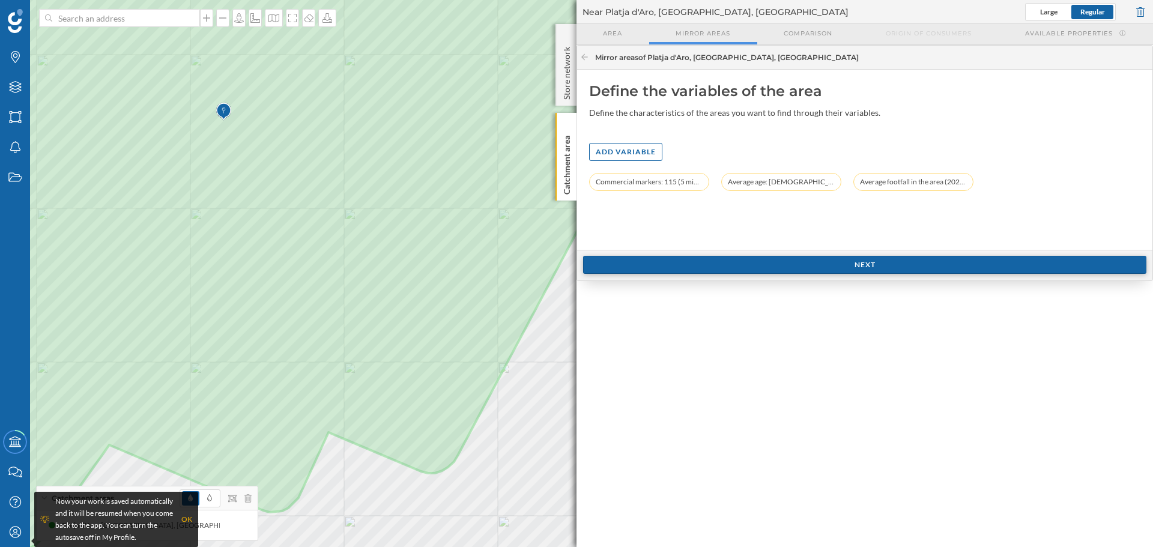
click at [730, 262] on div "Next" at bounding box center [864, 265] width 563 height 18
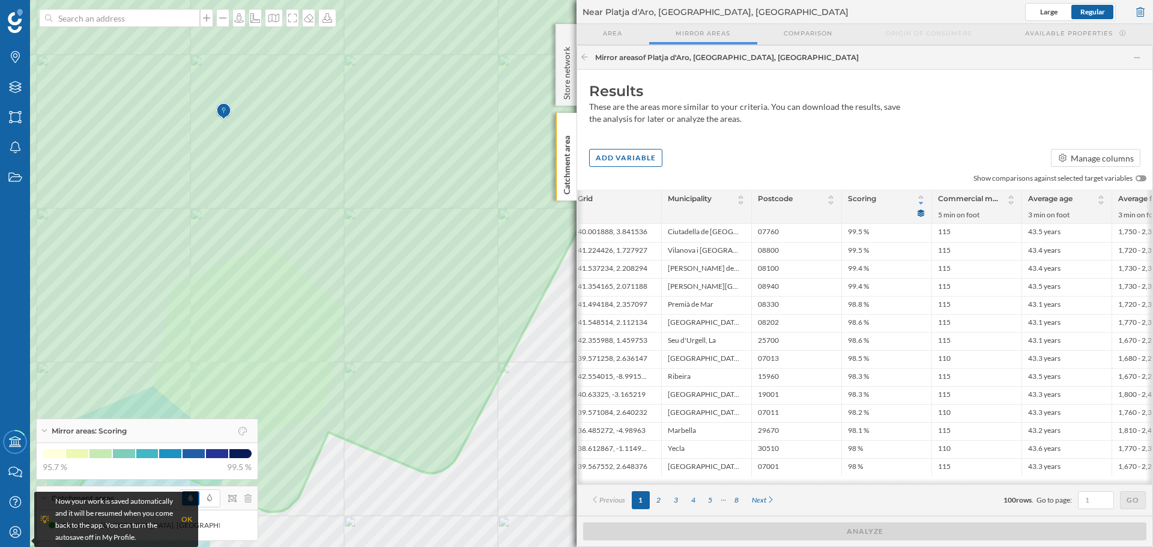
scroll to position [0, 106]
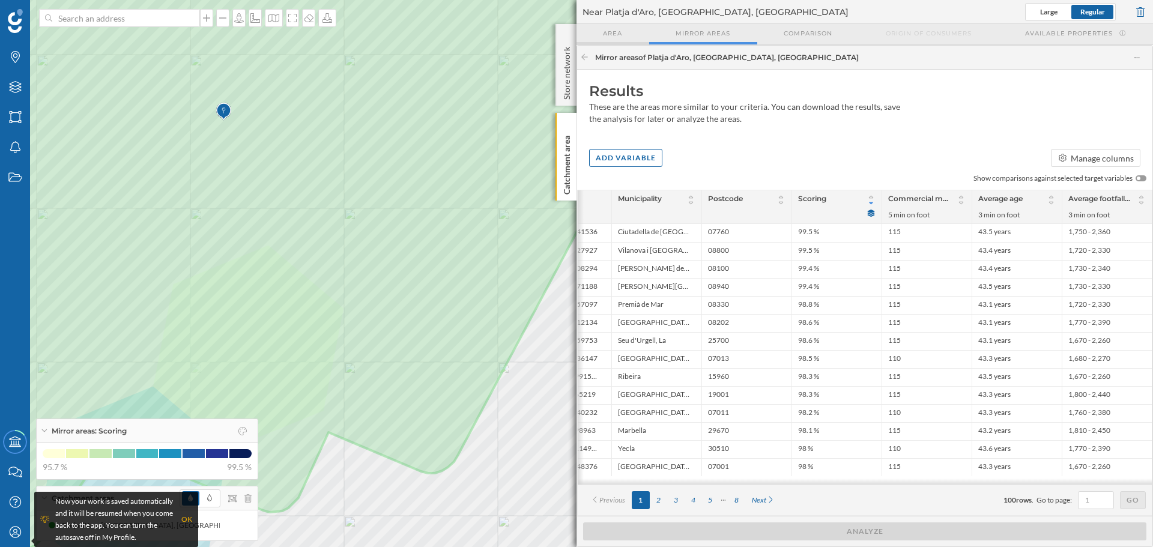
click at [609, 29] on span "Area" at bounding box center [612, 33] width 19 height 9
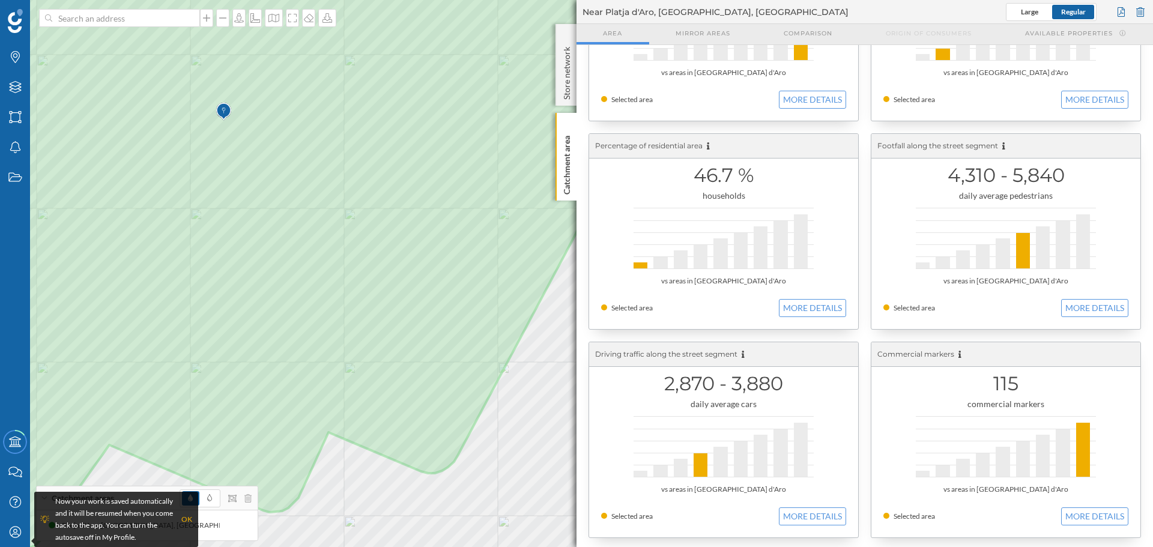
scroll to position [135, 0]
click at [783, 38] on div "Comparison" at bounding box center [808, 34] width 102 height 20
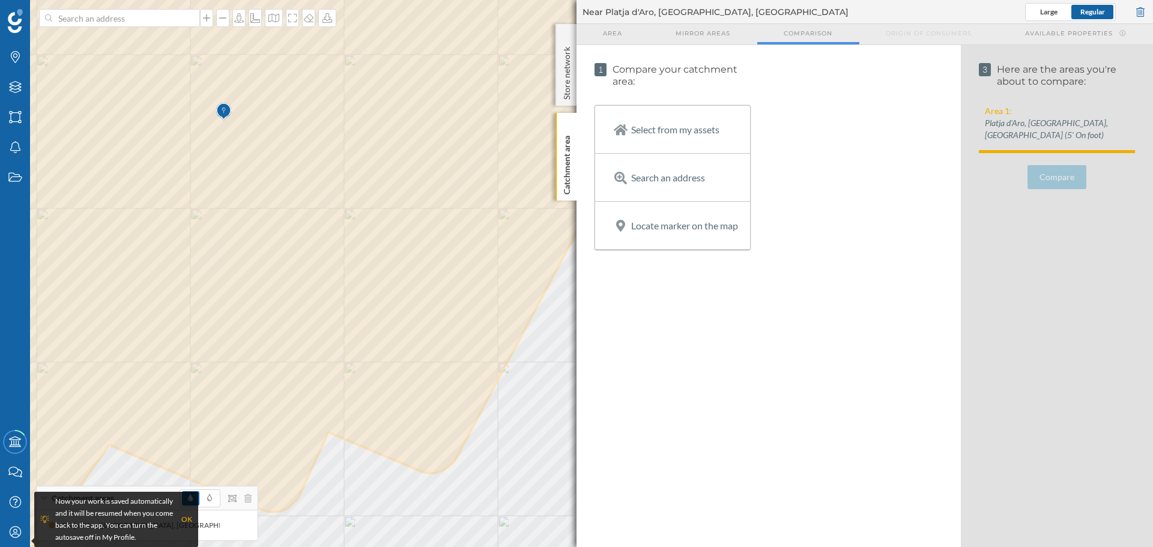
click at [660, 184] on div "Search an address" at bounding box center [672, 177] width 155 height 47
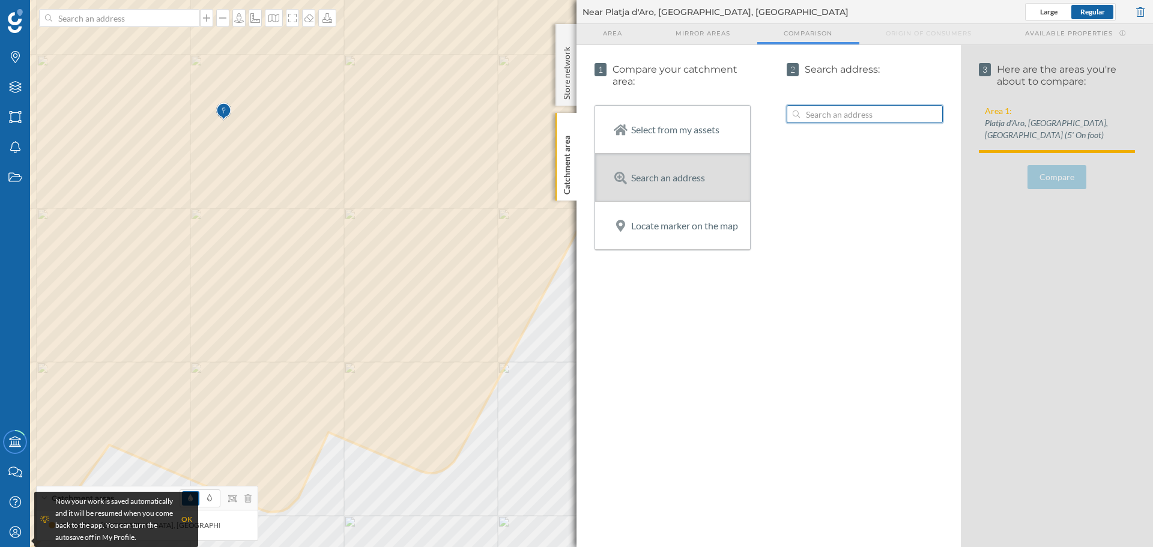
click at [831, 111] on input at bounding box center [865, 114] width 130 height 18
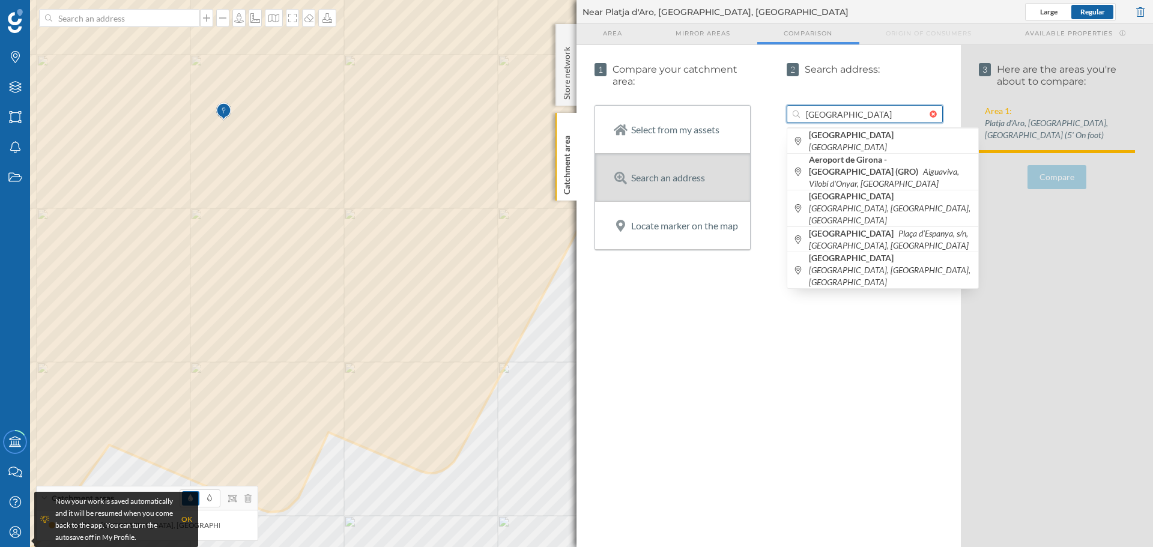
drag, startPoint x: 848, startPoint y: 114, endPoint x: 749, endPoint y: 105, distance: 98.9
click at [749, 105] on div "1 Compare your catchment area: Select from my assets Search an address Locate m…" at bounding box center [864, 296] width 576 height 502
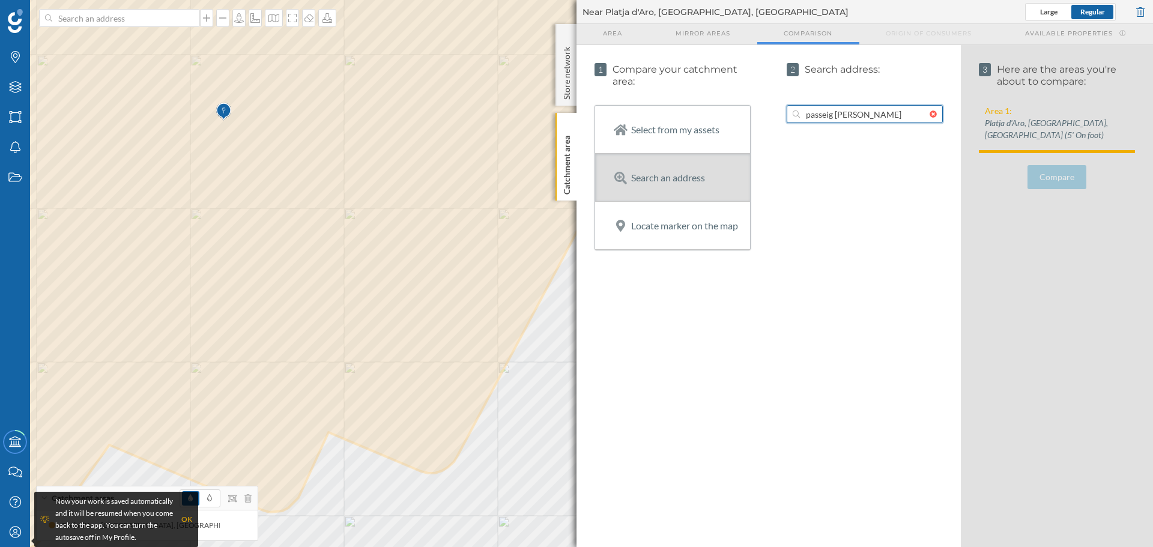
drag, startPoint x: 887, startPoint y: 116, endPoint x: 687, endPoint y: 112, distance: 199.3
click at [687, 112] on div "1 Compare your catchment area: Select from my assets Search an address Locate m…" at bounding box center [864, 296] width 576 height 502
click at [845, 109] on input "[GEOGRAPHIC_DATA]" at bounding box center [865, 114] width 130 height 18
click at [833, 115] on input "[GEOGRAPHIC_DATA]" at bounding box center [865, 114] width 130 height 18
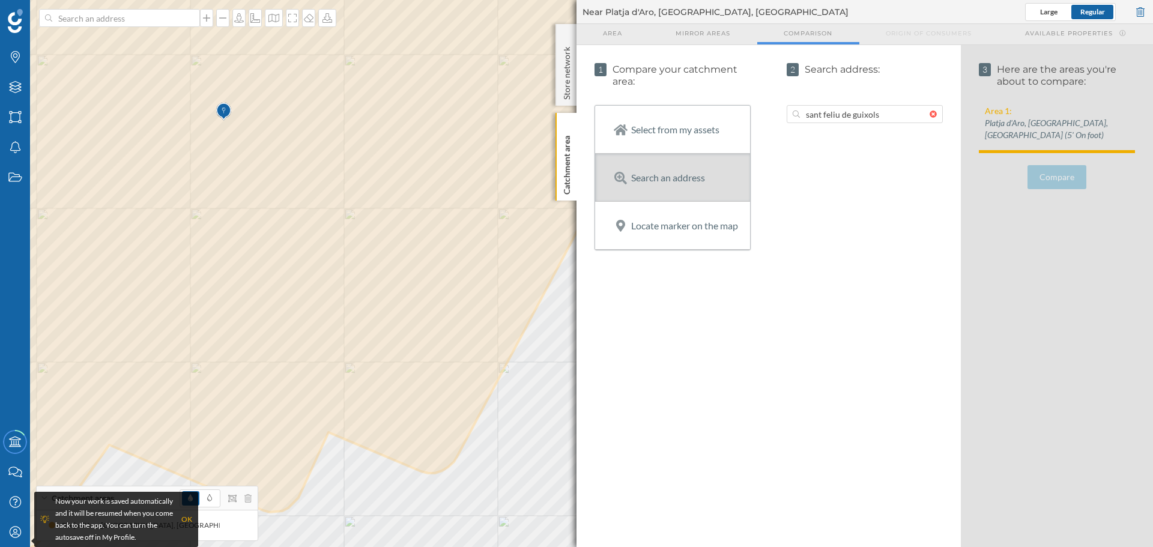
click at [938, 113] on div at bounding box center [935, 113] width 13 height 7
click at [929, 113] on input "sant feliu de guixols" at bounding box center [865, 114] width 130 height 18
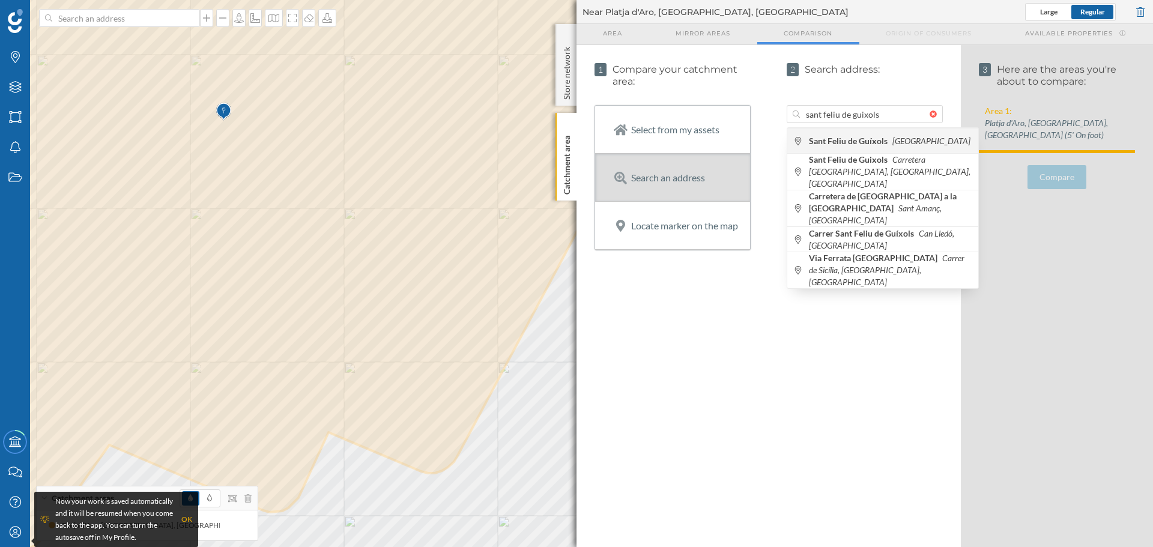
click at [889, 136] on span "Sant Feliu de Guíxols [GEOGRAPHIC_DATA]" at bounding box center [890, 141] width 163 height 12
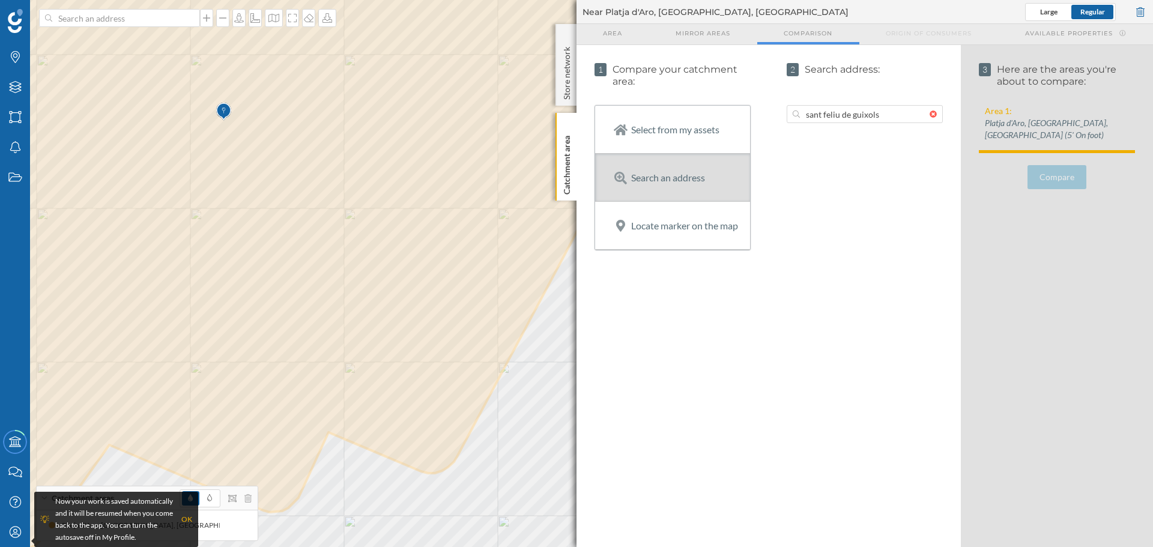
type input "[GEOGRAPHIC_DATA], [GEOGRAPHIC_DATA], [GEOGRAPHIC_DATA]"
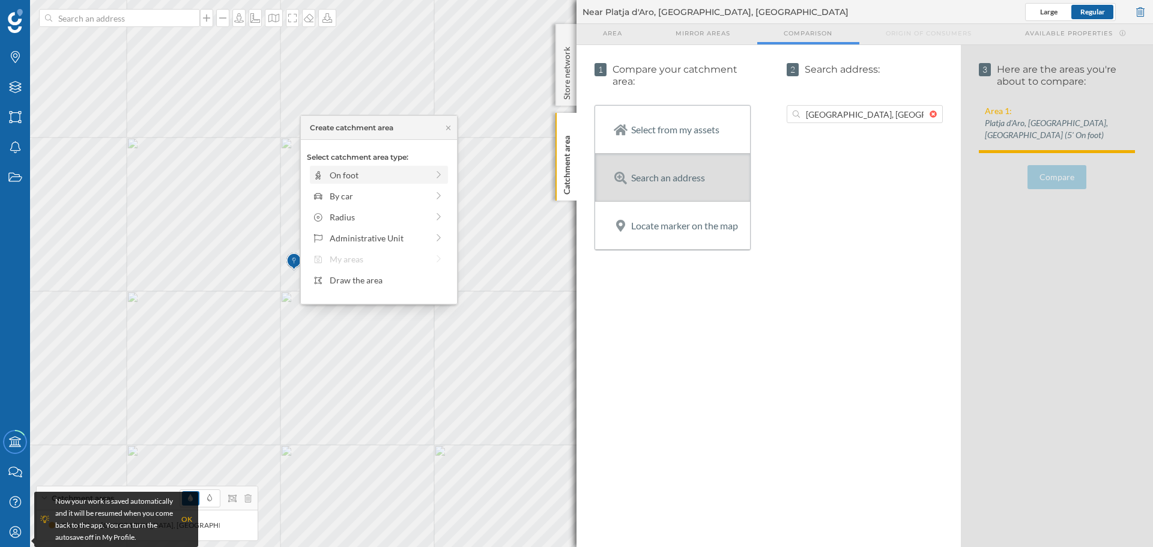
click at [391, 183] on div "On foot" at bounding box center [379, 175] width 138 height 18
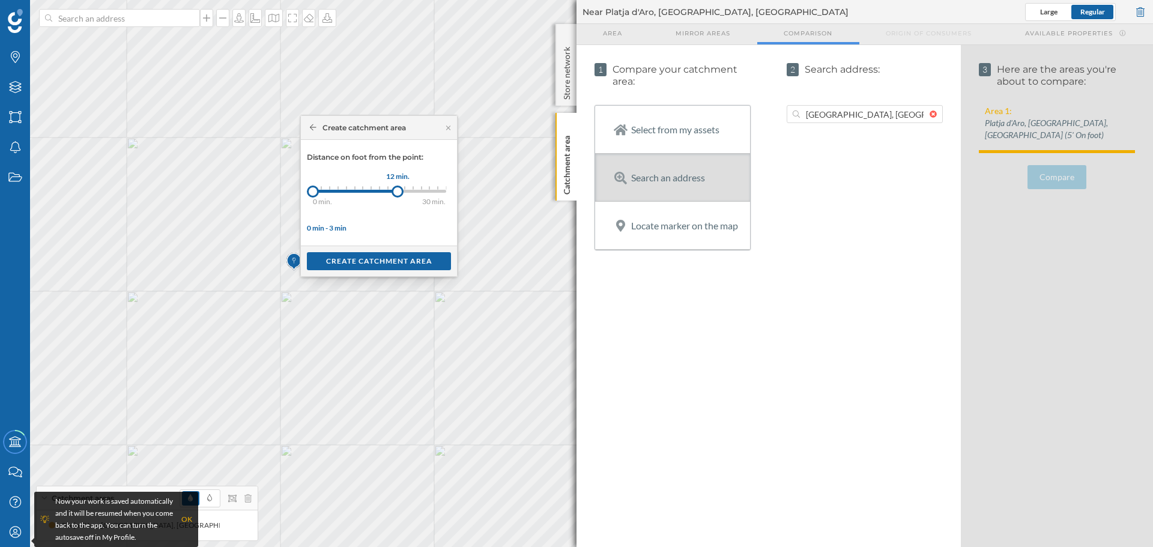
drag, startPoint x: 327, startPoint y: 194, endPoint x: 397, endPoint y: 194, distance: 70.2
click at [397, 194] on div "12 min." at bounding box center [397, 191] width 12 height 12
click at [393, 247] on div "Create catchment area" at bounding box center [379, 261] width 156 height 31
click at [396, 259] on div "Create catchment area" at bounding box center [379, 261] width 144 height 18
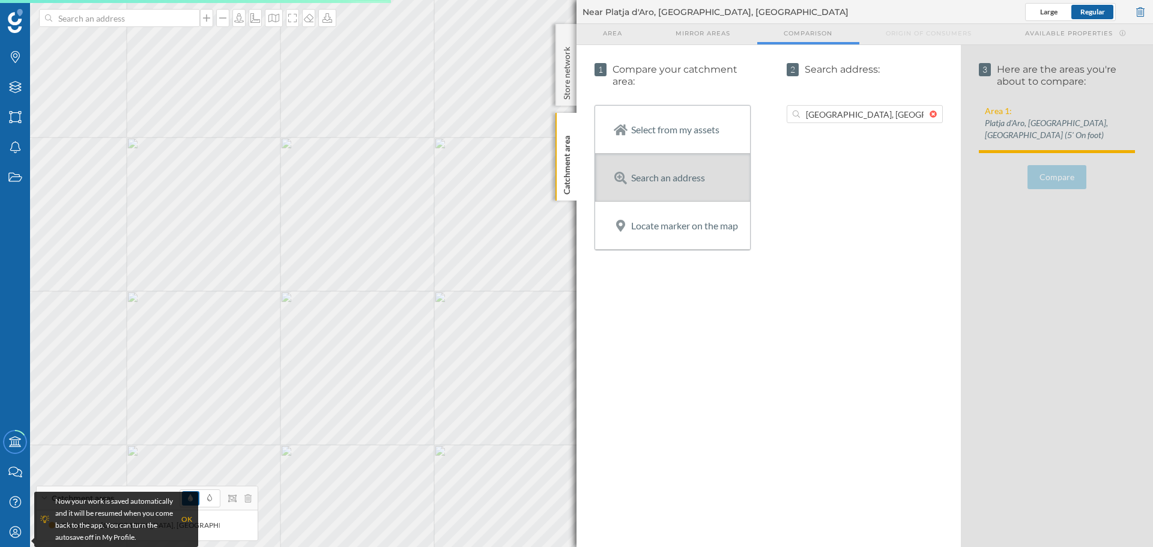
click at [897, 163] on div "2 Search address: 17220 [GEOGRAPHIC_DATA], [GEOGRAPHIC_DATA], [GEOGRAPHIC_DATA]" at bounding box center [864, 296] width 192 height 502
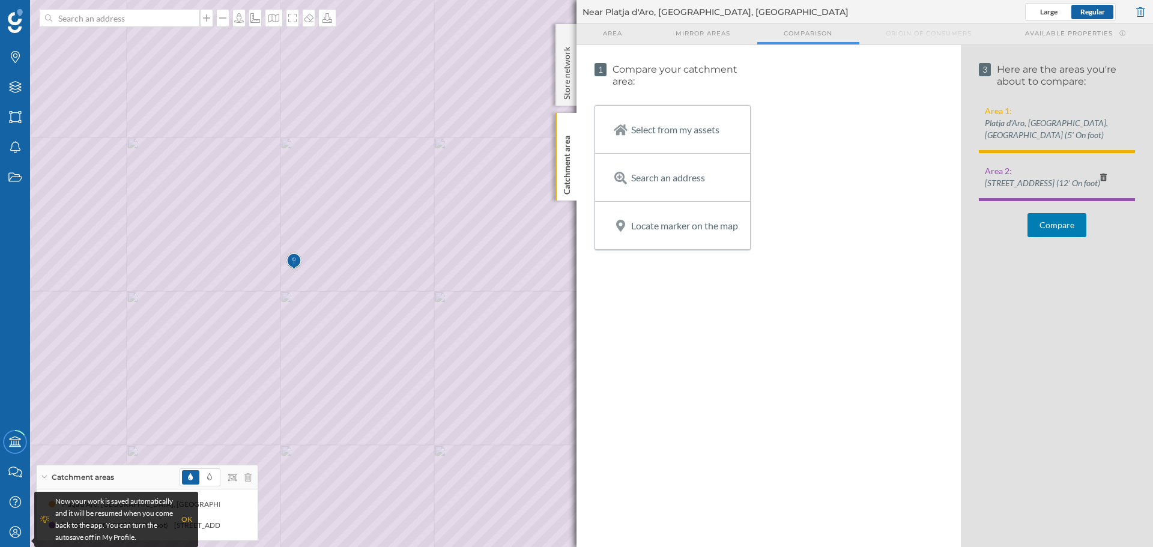
click at [1059, 227] on button "Compare" at bounding box center [1056, 225] width 59 height 24
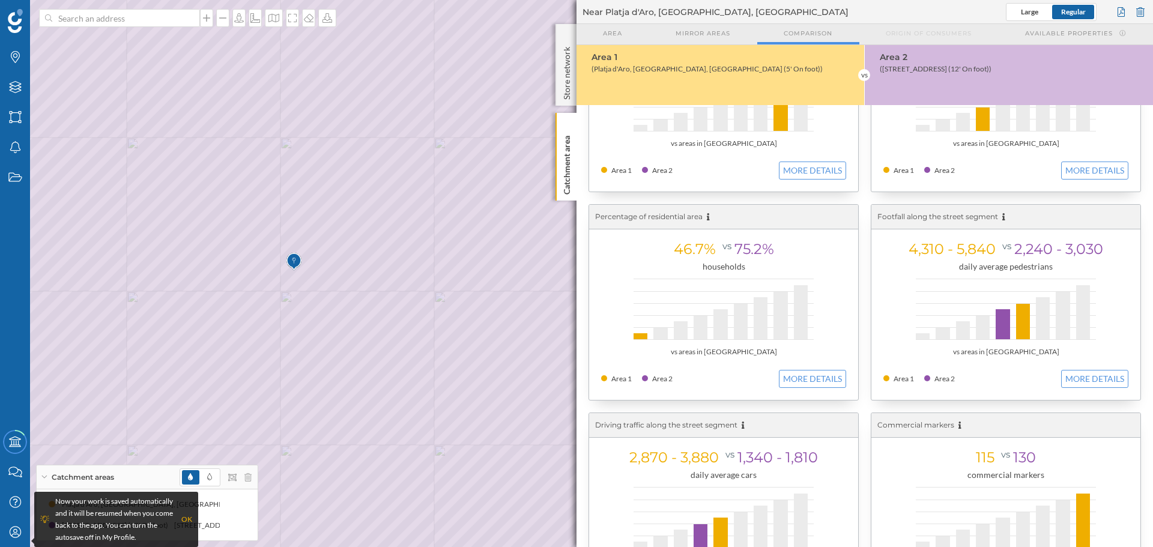
scroll to position [195, 0]
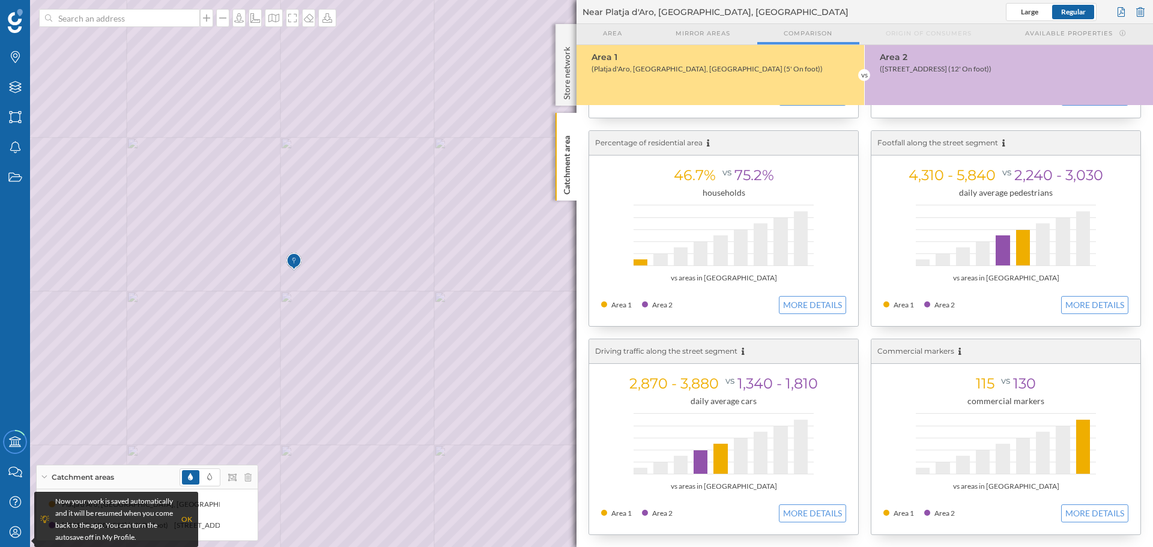
click at [906, 38] on div "Origin of consumers" at bounding box center [928, 34] width 139 height 20
click at [1050, 35] on span "Available properties" at bounding box center [1069, 33] width 88 height 9
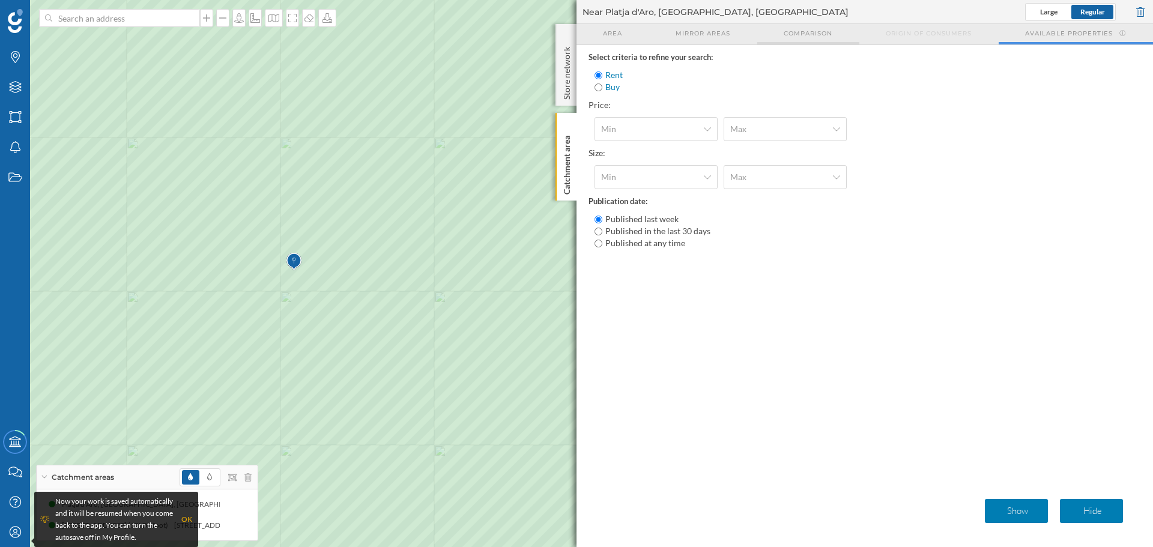
click at [825, 32] on span "Comparison" at bounding box center [807, 33] width 49 height 9
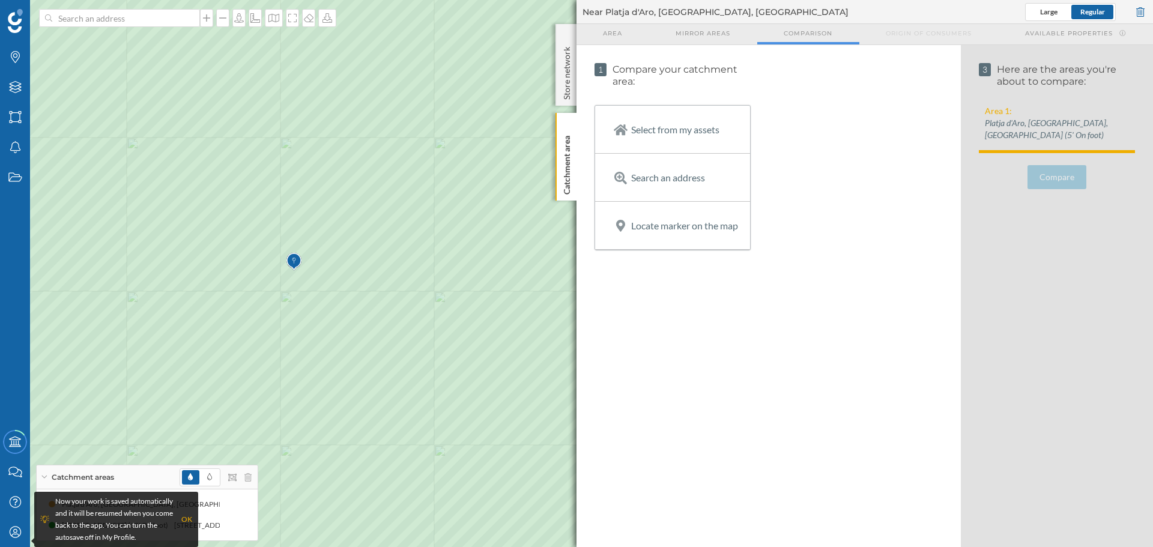
click at [681, 230] on p "Locate marker on the map" at bounding box center [684, 226] width 107 height 12
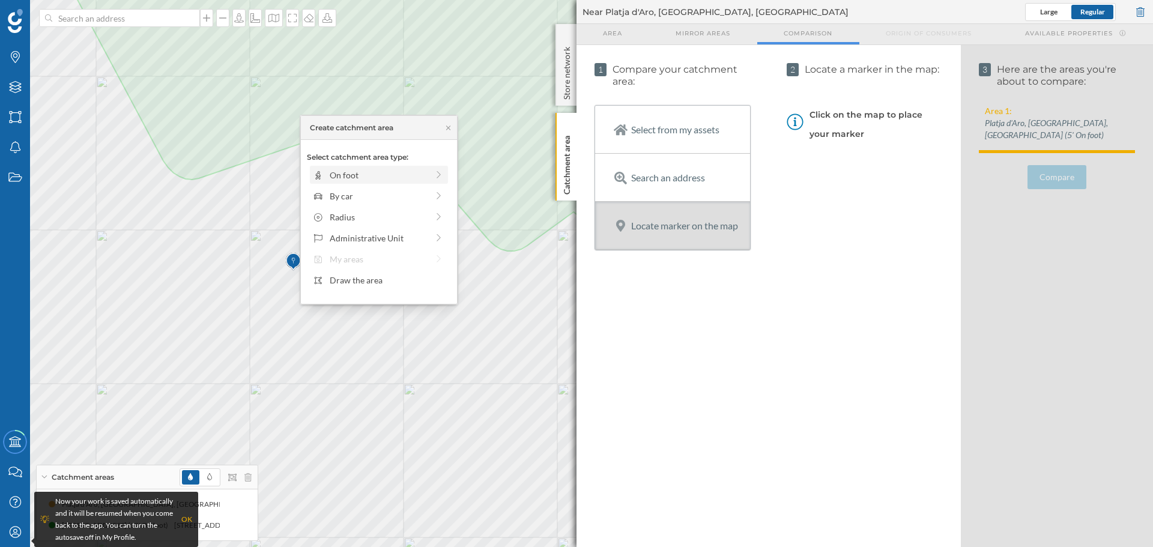
click at [391, 172] on div "On foot" at bounding box center [379, 175] width 98 height 13
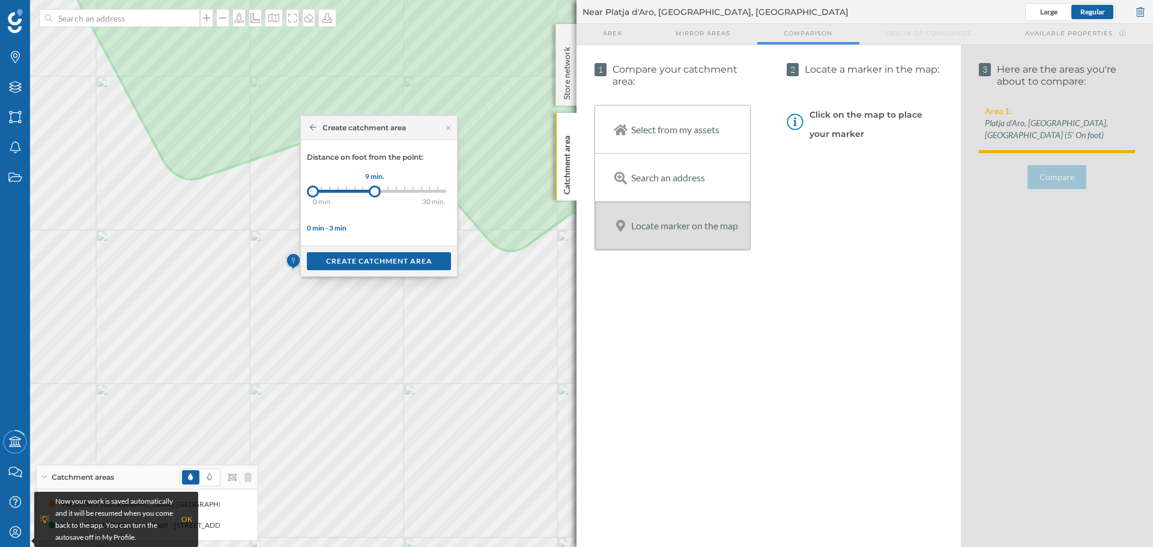
drag, startPoint x: 320, startPoint y: 191, endPoint x: 375, endPoint y: 194, distance: 54.7
click at [375, 194] on div at bounding box center [375, 191] width 12 height 12
click at [382, 256] on div "Create catchment area" at bounding box center [379, 261] width 144 height 18
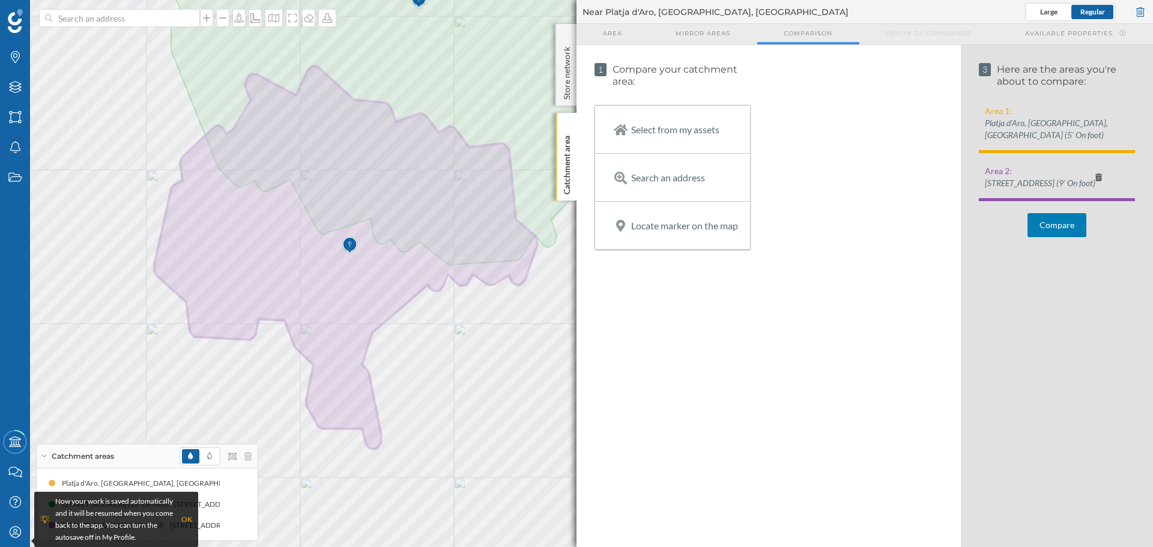
click at [1052, 119] on p "Platja d'Aro, [GEOGRAPHIC_DATA], [GEOGRAPHIC_DATA] (5' On foot)" at bounding box center [1058, 129] width 149 height 24
click at [1059, 226] on button "Compare" at bounding box center [1056, 225] width 59 height 24
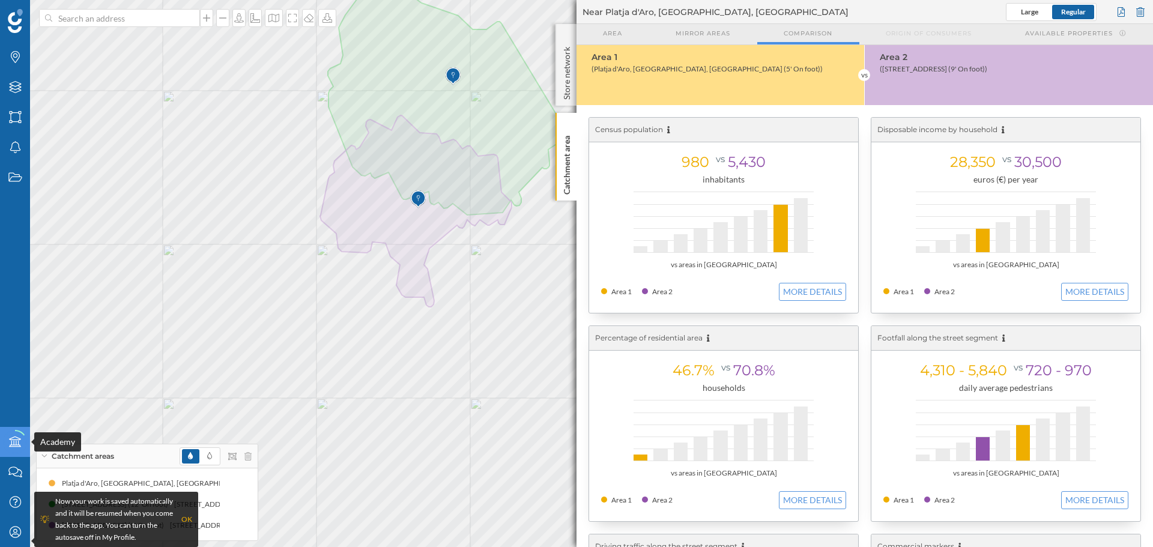
click at [15, 441] on icon "Academy" at bounding box center [15, 442] width 15 height 12
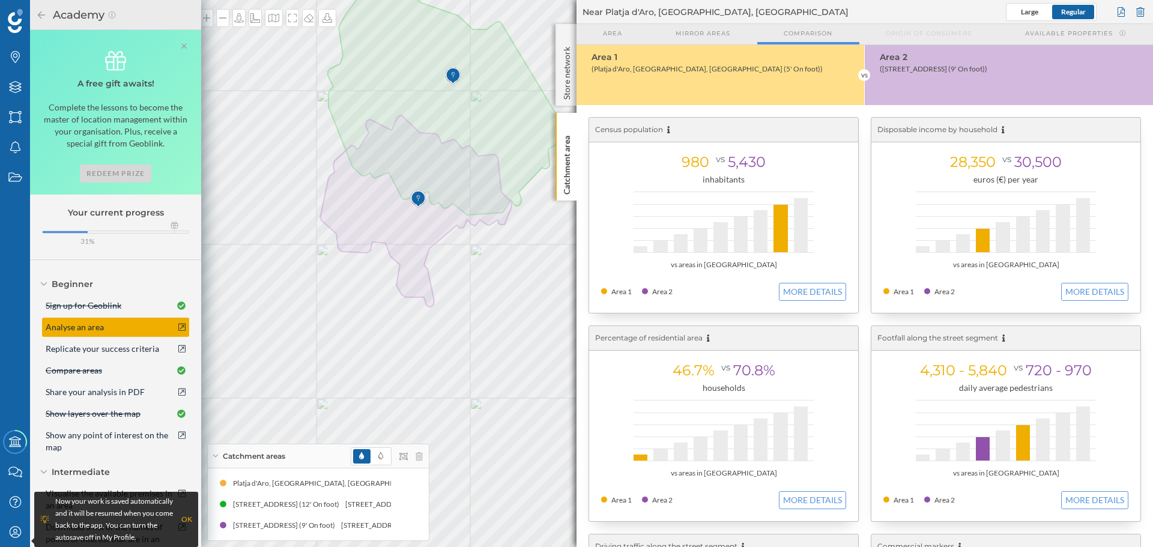
click at [106, 324] on div "Analyse an area" at bounding box center [115, 327] width 147 height 19
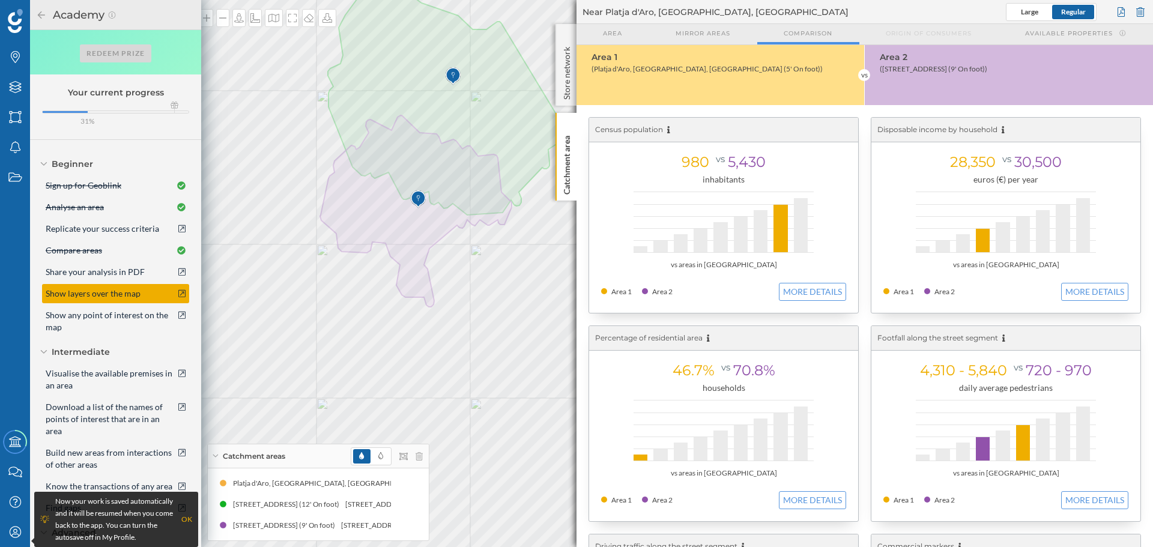
scroll to position [164, 0]
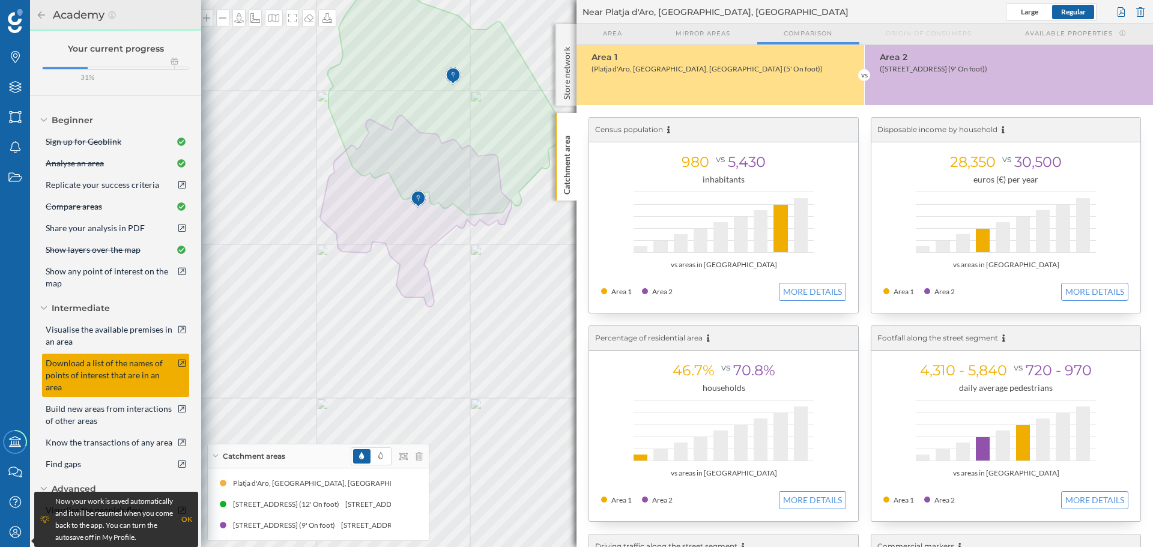
click at [118, 366] on span "Download a list of the names of points of interest that are in an area" at bounding box center [111, 375] width 130 height 36
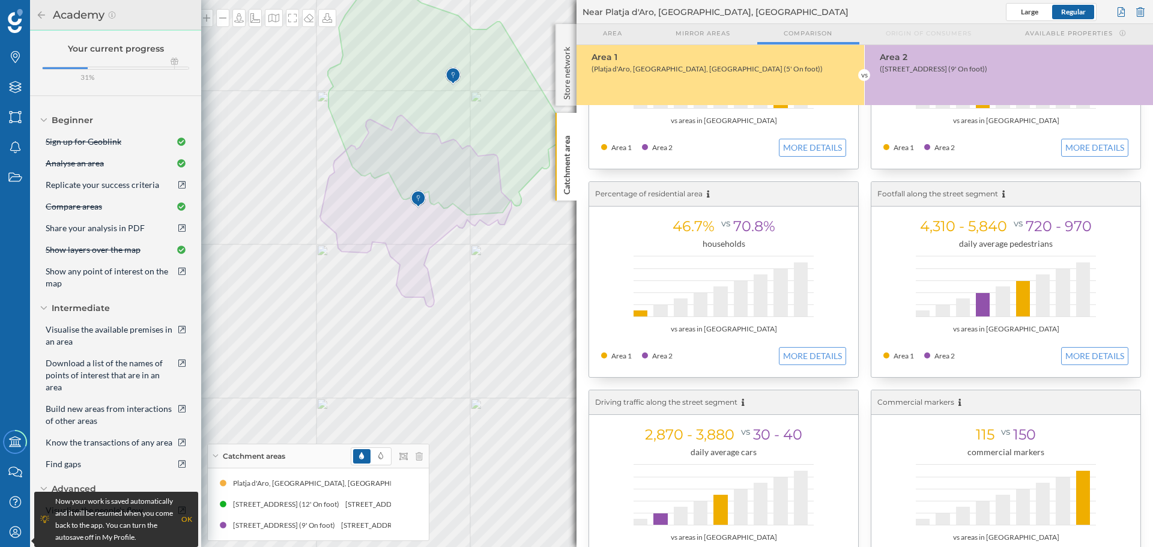
scroll to position [195, 0]
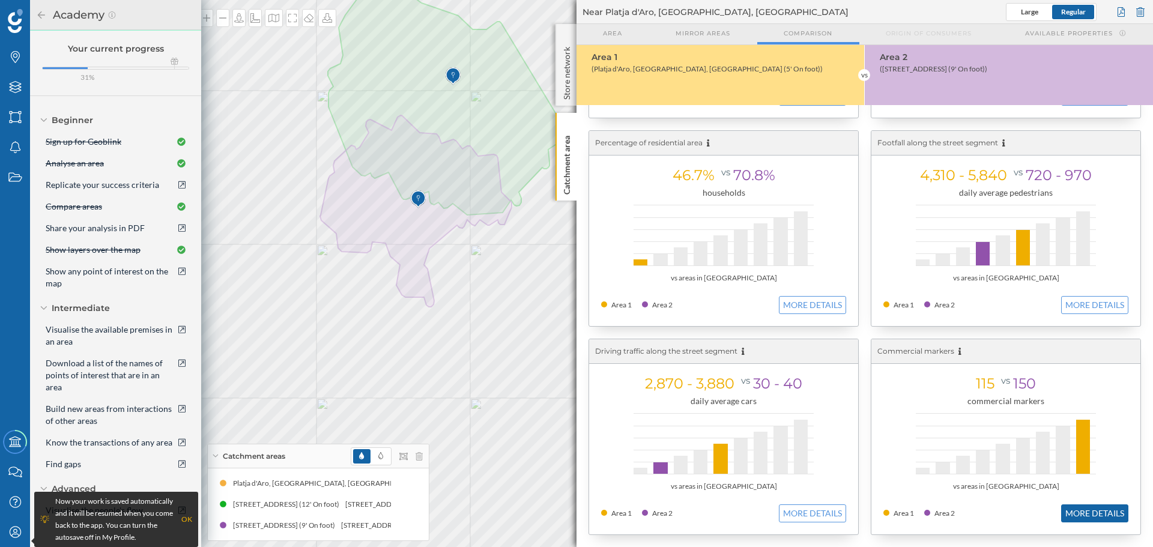
click at [1084, 515] on button "MORE DETAILS" at bounding box center [1094, 513] width 67 height 18
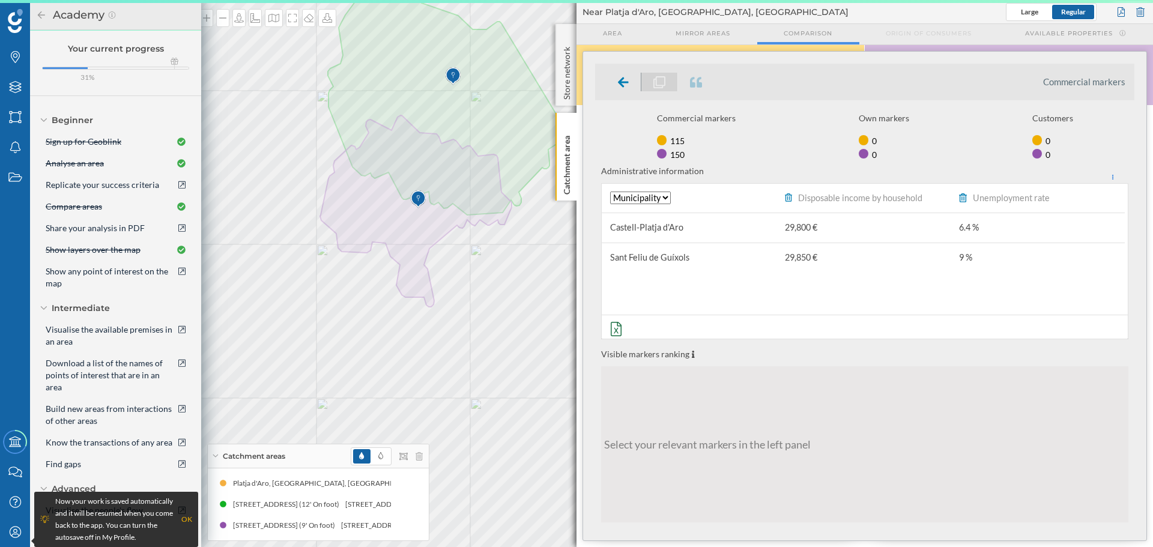
click at [664, 229] on span "Castell-Platja d'Aro" at bounding box center [646, 227] width 73 height 10
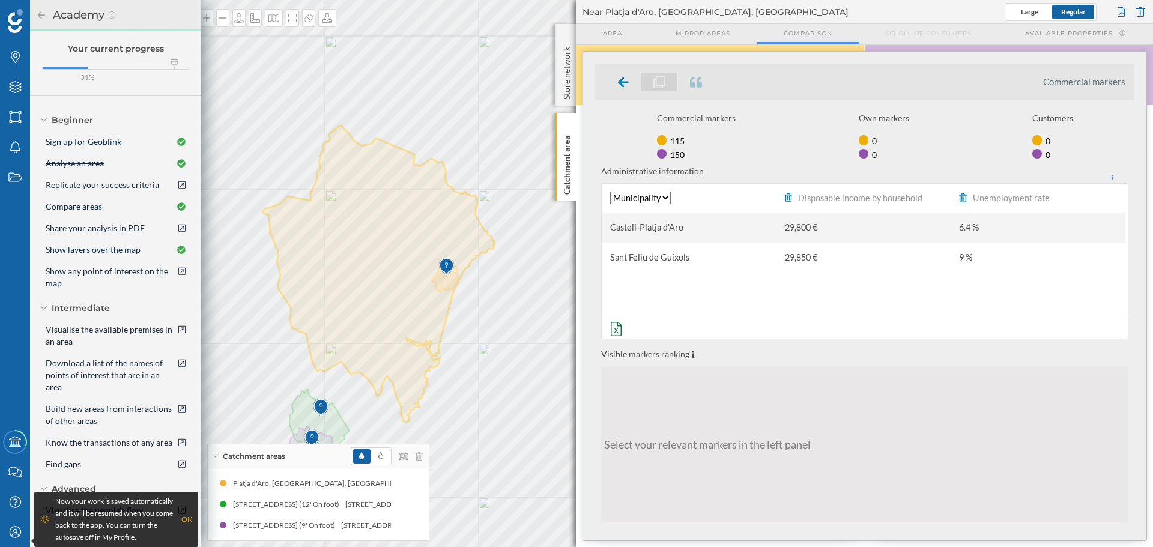
click at [689, 227] on div "Castell-Platja d'Aro" at bounding box center [688, 227] width 174 height 29
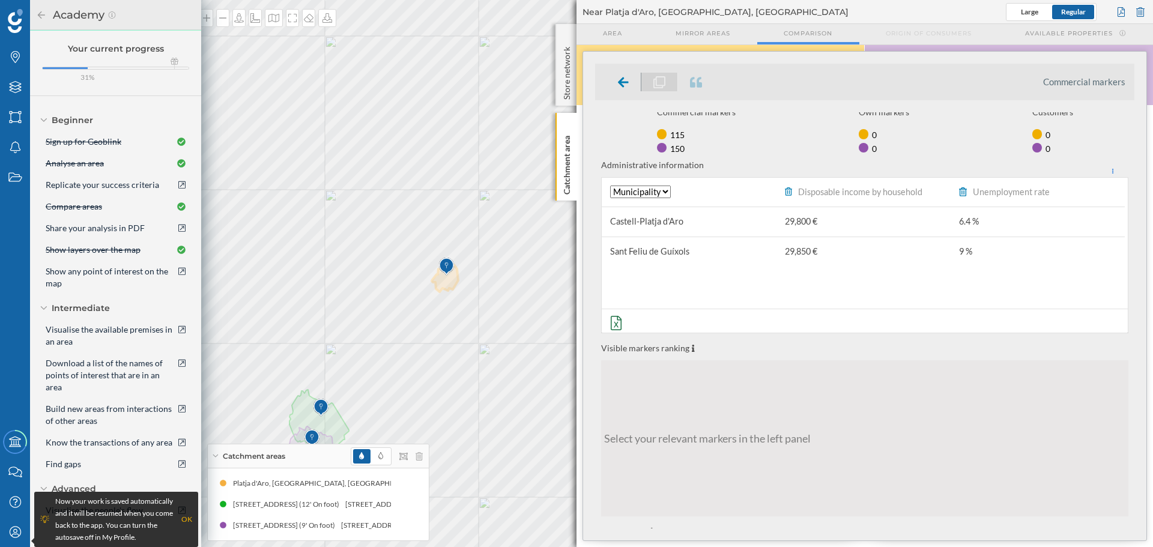
scroll to position [0, 0]
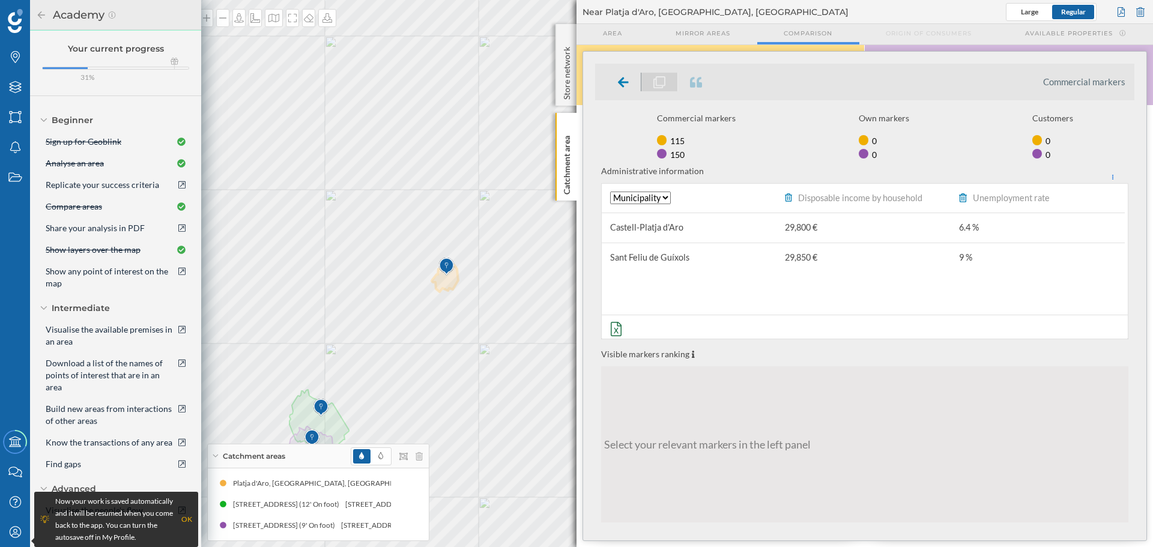
click at [1092, 74] on ul "Commercial markers" at bounding box center [864, 82] width 539 height 37
click at [1076, 88] on li "Commercial markers" at bounding box center [1084, 82] width 82 height 12
click at [1070, 83] on li "Commercial markers" at bounding box center [1084, 82] width 82 height 12
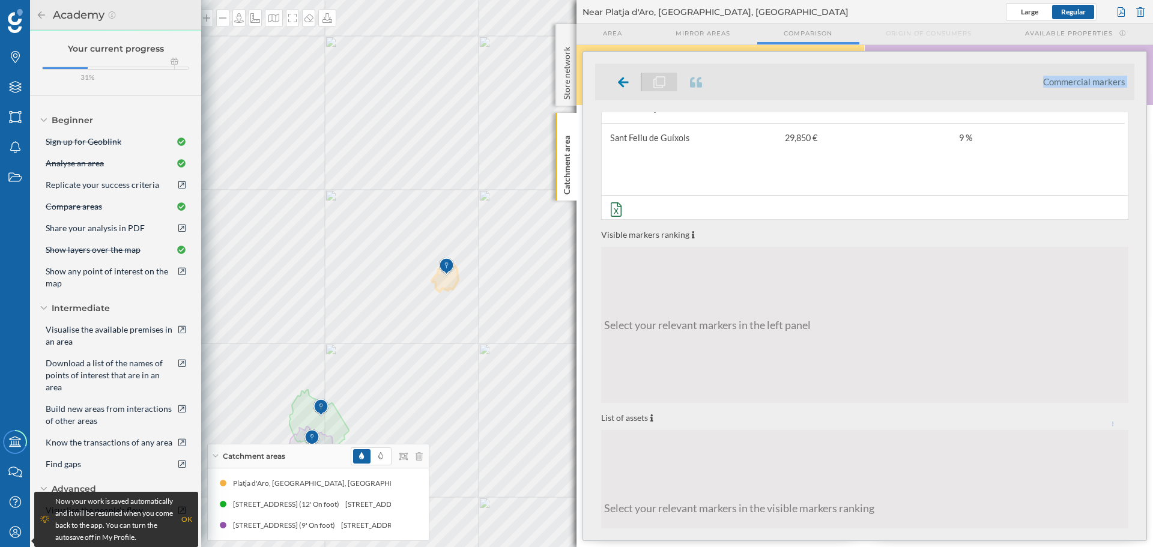
scroll to position [120, 0]
click at [782, 311] on div "Select your relevant markers in the left panel" at bounding box center [864, 324] width 527 height 156
click at [765, 322] on div "Select your relevant markers in the left panel" at bounding box center [864, 324] width 527 height 156
click at [17, 125] on div "Areas" at bounding box center [15, 117] width 30 height 30
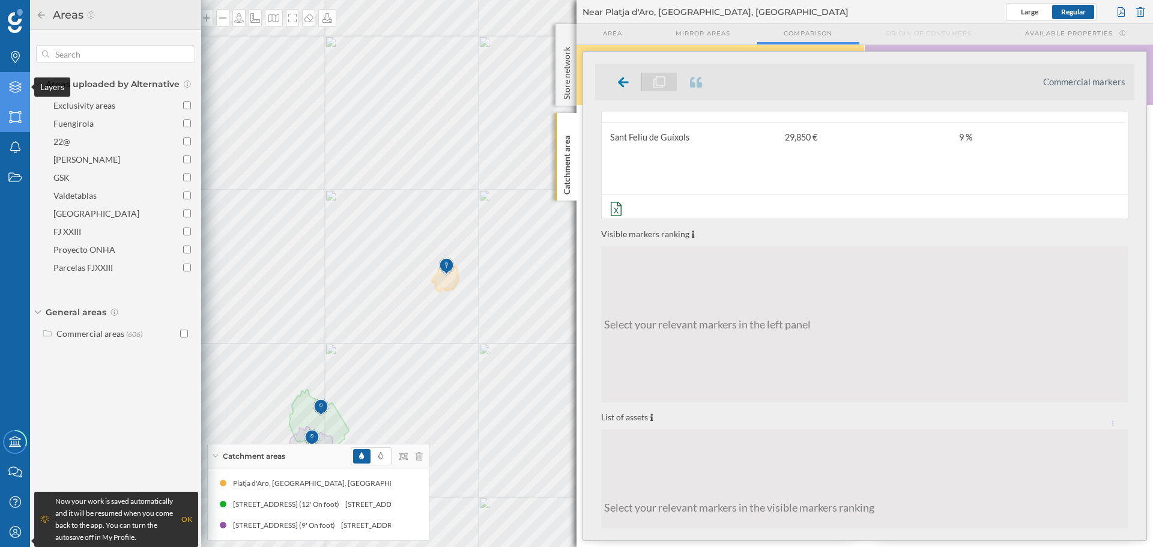
click at [17, 79] on div "Layers" at bounding box center [15, 87] width 30 height 30
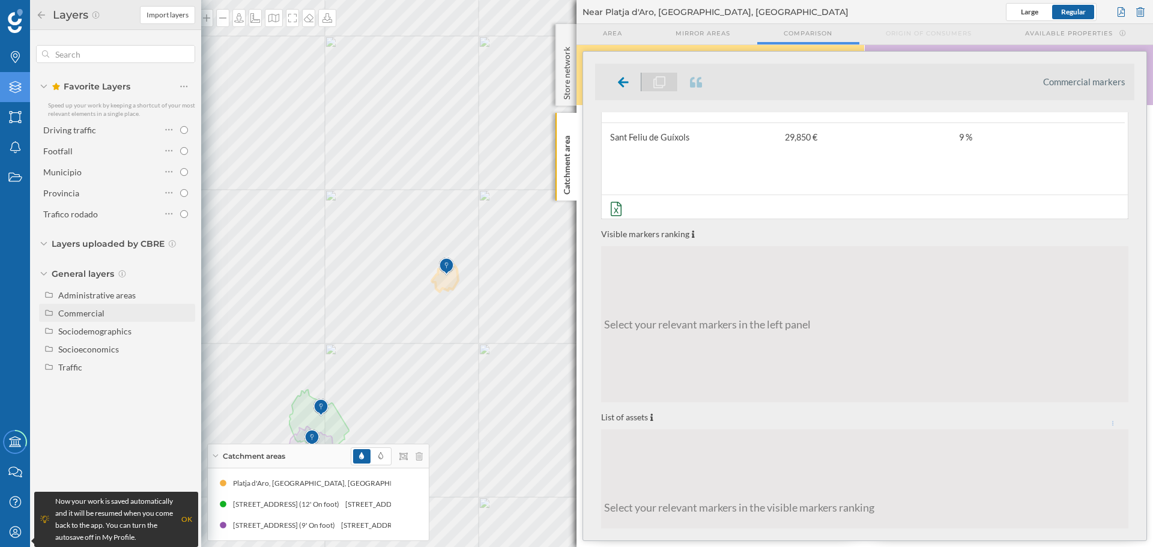
click at [94, 312] on div "Commercial" at bounding box center [81, 313] width 46 height 10
click at [186, 330] on input "Commercial markers" at bounding box center [187, 331] width 8 height 8
radio input "true"
click at [109, 336] on div "Commercial markers" at bounding box center [101, 331] width 79 height 10
click at [183, 335] on input "Commercial markers" at bounding box center [187, 331] width 8 height 8
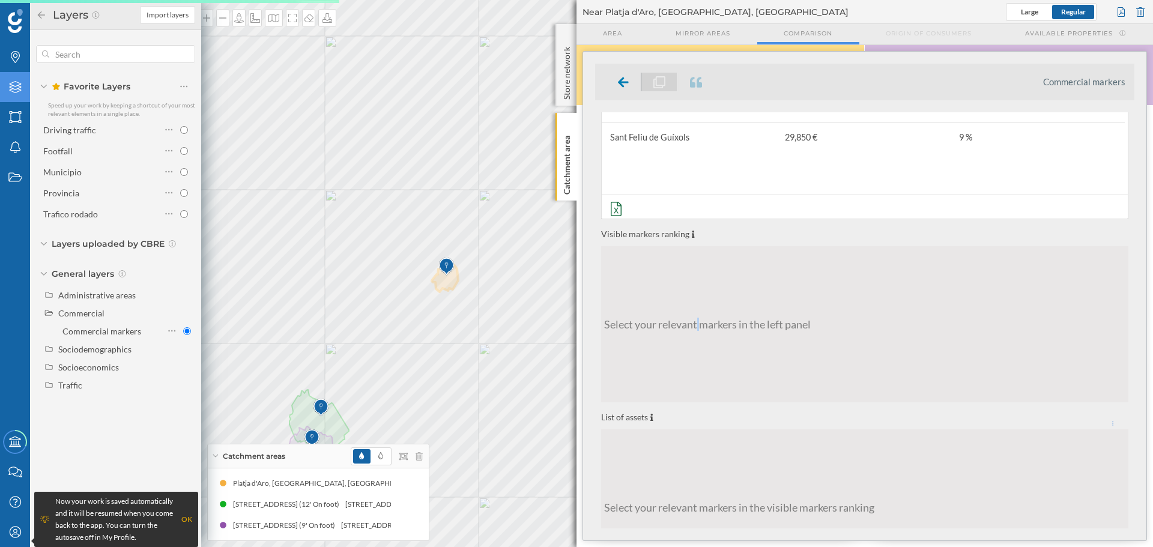
click at [677, 250] on div "Select your relevant markers in the left panel" at bounding box center [864, 324] width 527 height 156
click at [8, 65] on div "Brands" at bounding box center [15, 57] width 30 height 30
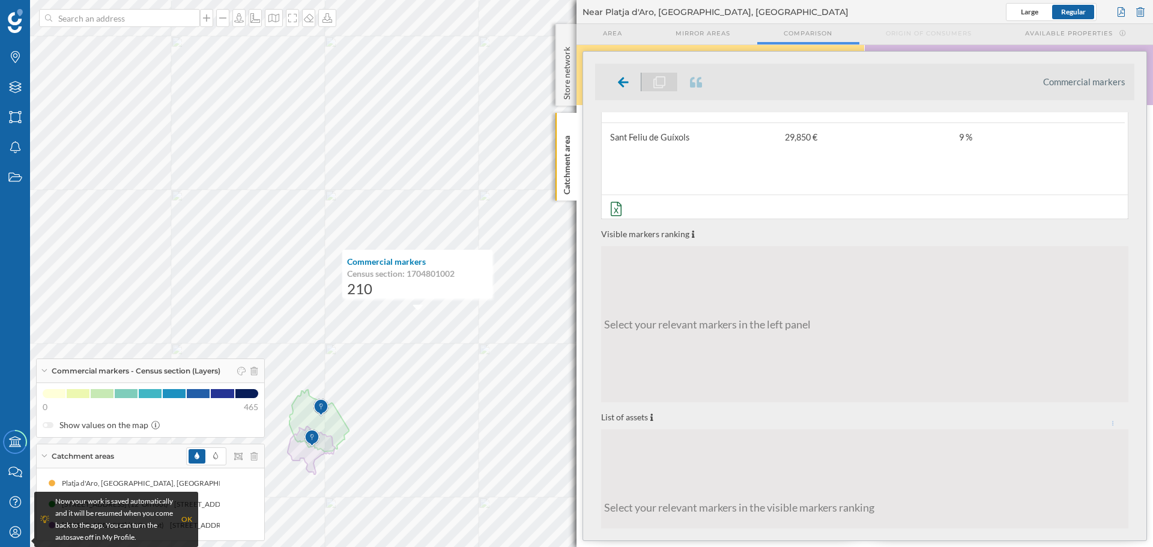
click at [408, 262] on p "Commercial markers" at bounding box center [417, 262] width 140 height 12
click at [634, 83] on div at bounding box center [623, 82] width 35 height 19
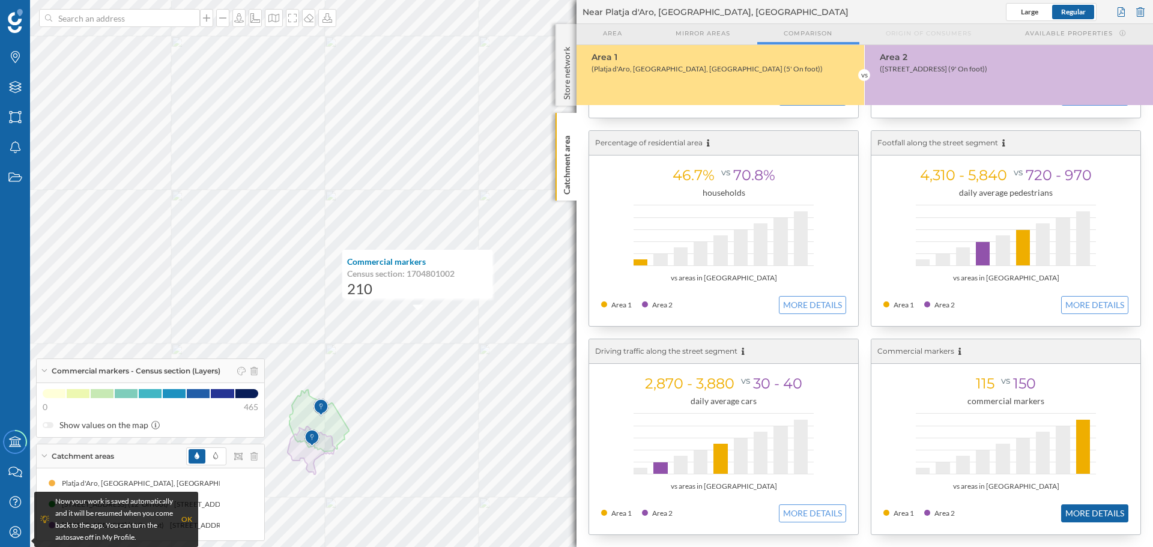
click at [1100, 512] on button "MORE DETAILS" at bounding box center [1094, 513] width 67 height 18
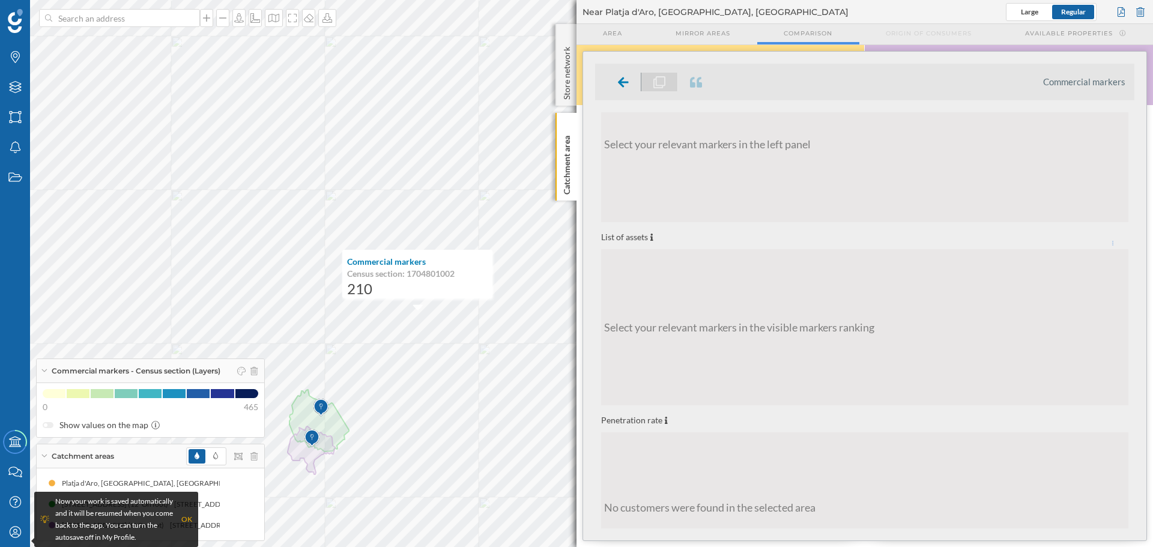
scroll to position [372, 0]
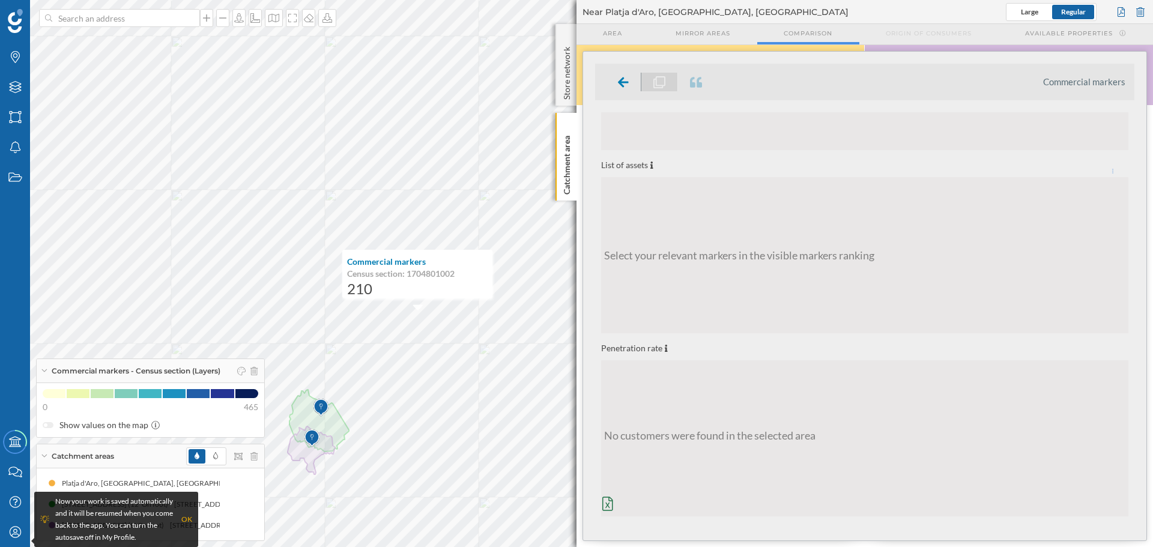
click at [776, 262] on div "Select your relevant markers in the visible markers ranking" at bounding box center [864, 255] width 527 height 156
click at [14, 62] on icon at bounding box center [15, 57] width 9 height 12
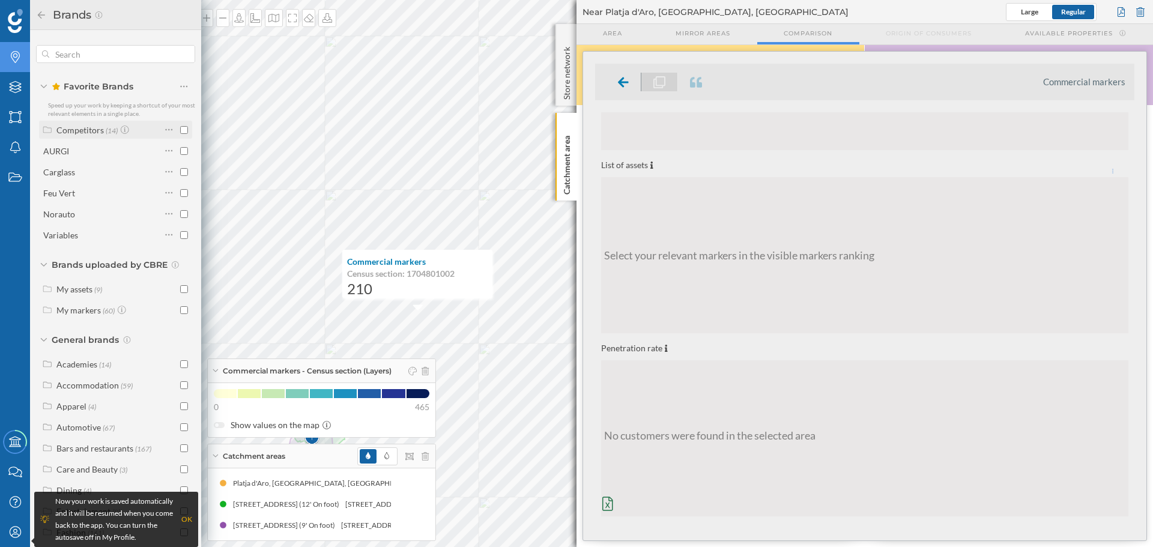
click at [180, 131] on input "checkbox" at bounding box center [184, 130] width 8 height 8
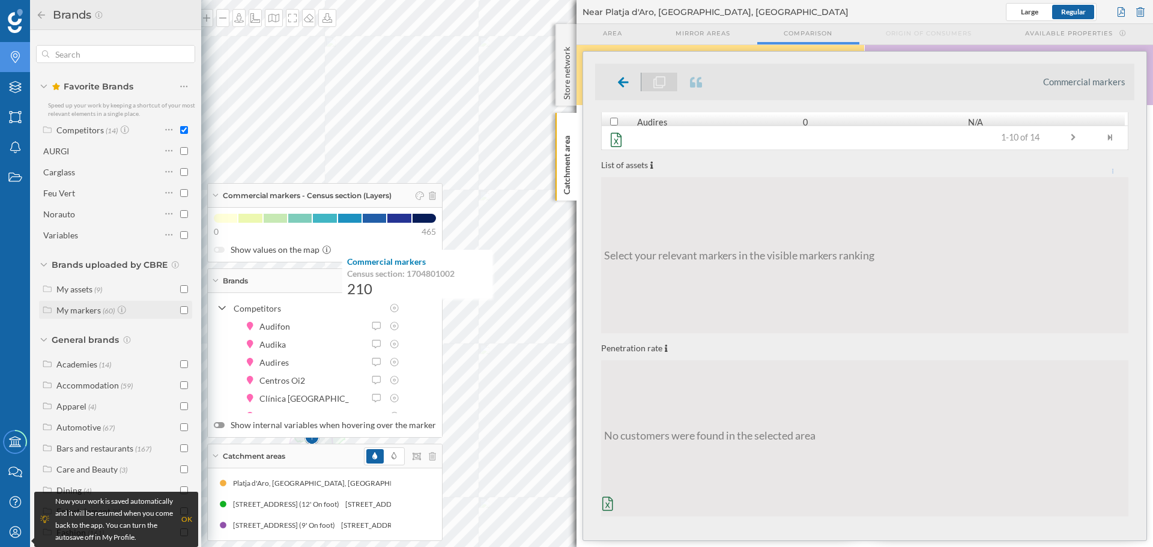
click at [180, 309] on input "checkbox" at bounding box center [184, 310] width 8 height 8
click at [182, 292] on div at bounding box center [184, 289] width 8 height 13
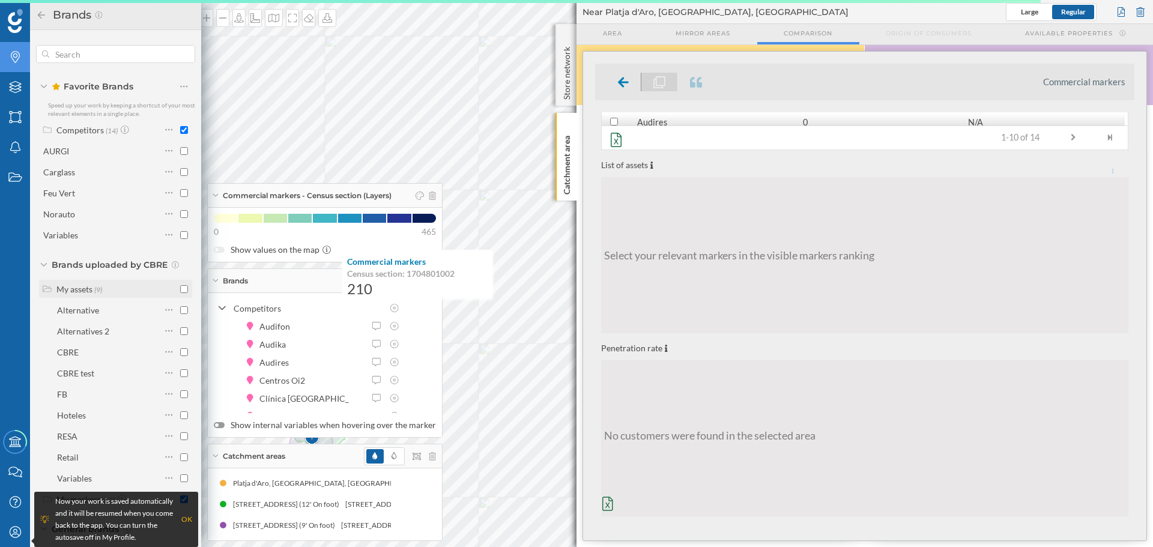
click at [182, 289] on input "checkbox" at bounding box center [184, 289] width 8 height 8
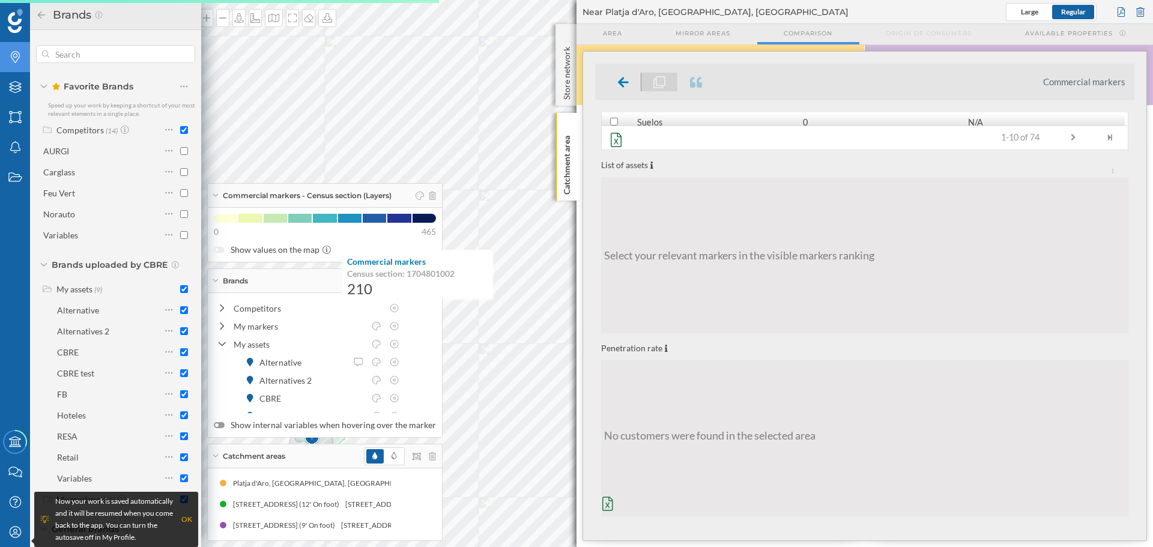
click at [46, 268] on div "Brands uploaded by CBRE" at bounding box center [115, 265] width 159 height 12
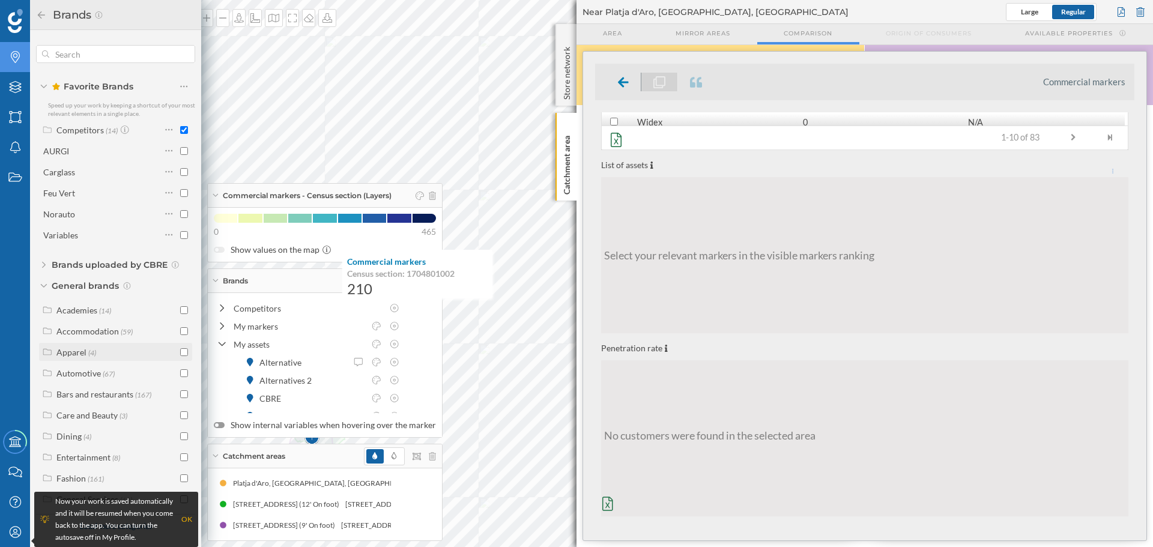
click at [184, 352] on input "checkbox" at bounding box center [184, 352] width 8 height 8
click at [616, 142] on icon at bounding box center [616, 140] width 18 height 14
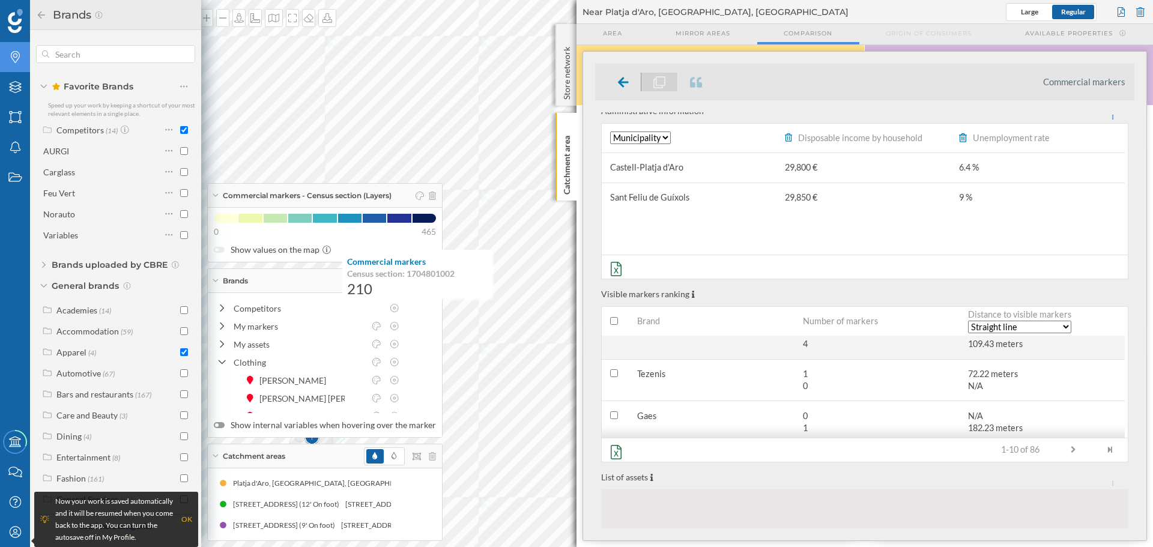
scroll to position [0, 0]
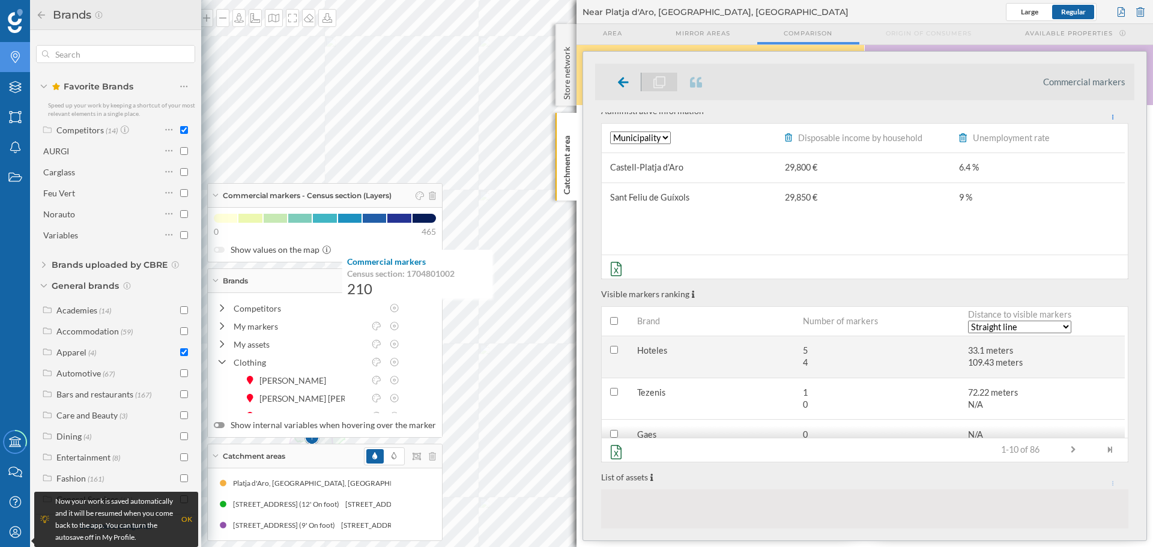
click at [704, 370] on div "Hoteles" at bounding box center [710, 356] width 165 height 41
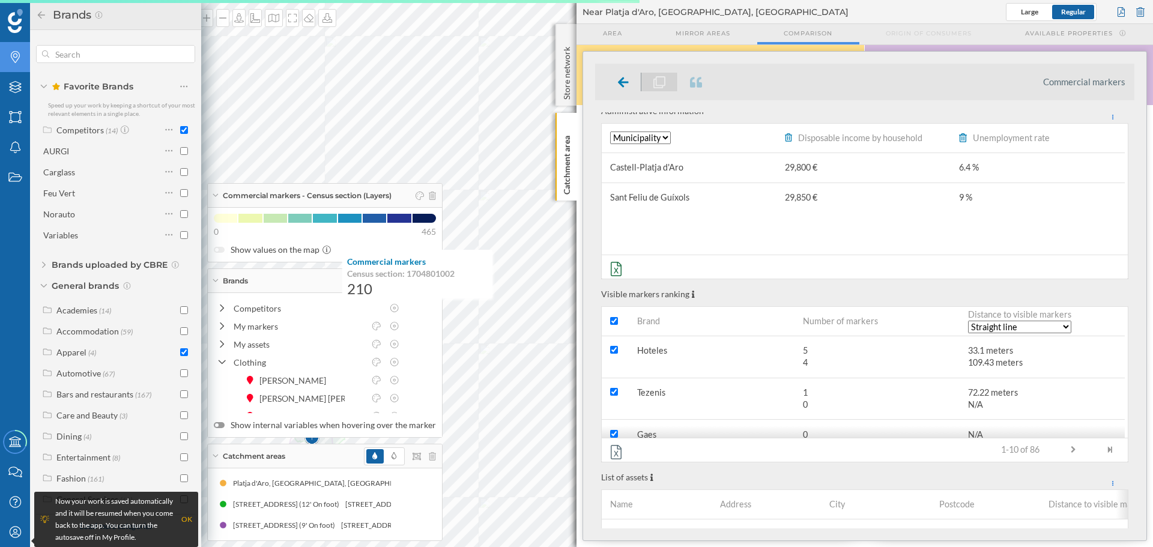
click at [617, 445] on icon at bounding box center [615, 452] width 11 height 14
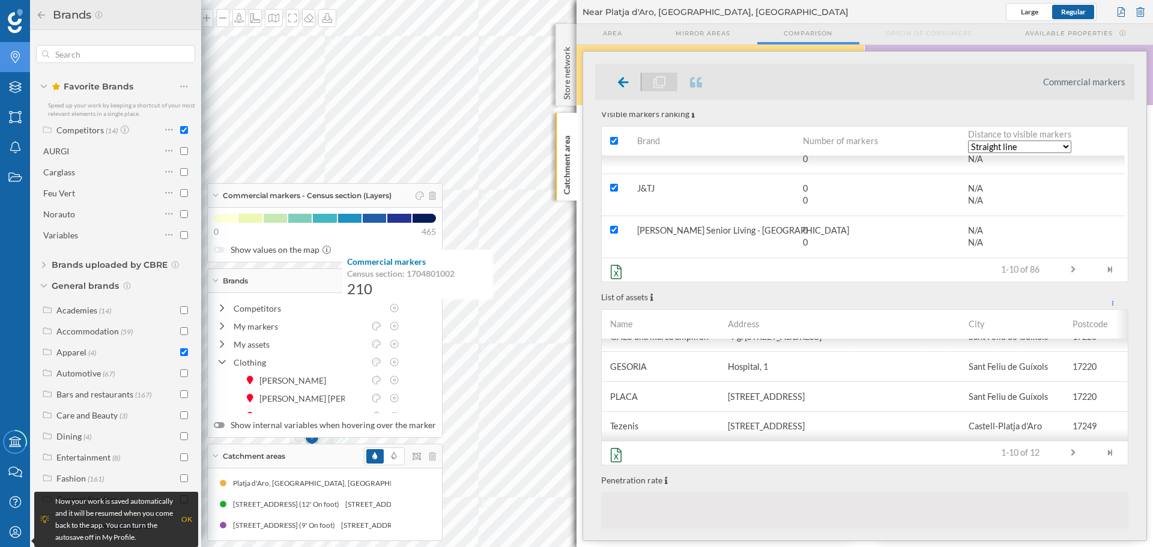
scroll to position [200, 0]
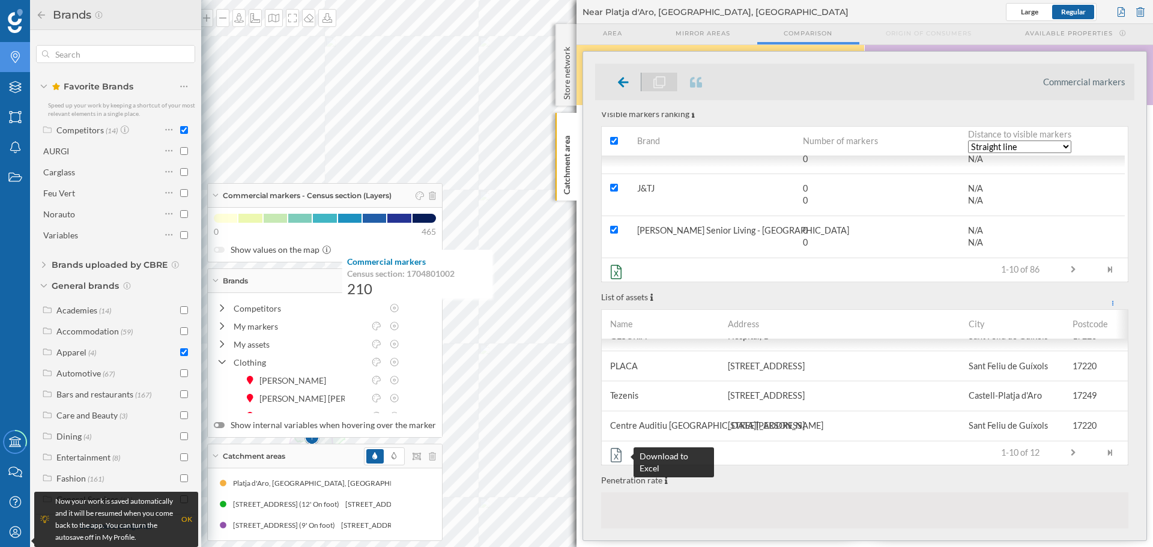
click at [617, 456] on icon at bounding box center [616, 455] width 18 height 14
